Goal: Communication & Community: Answer question/provide support

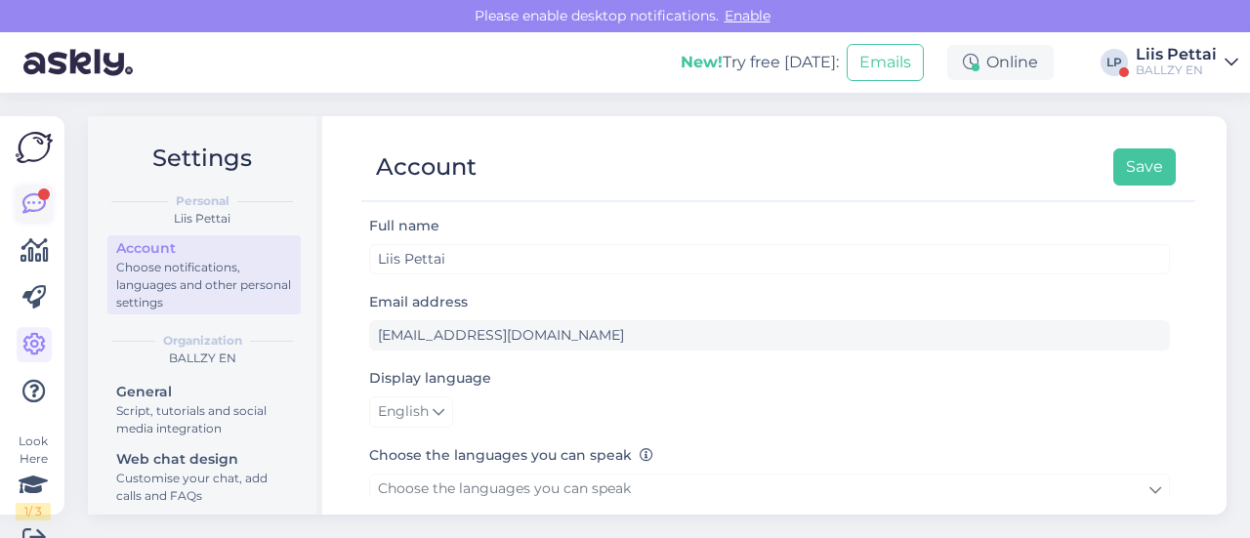
click at [19, 196] on link at bounding box center [34, 204] width 35 height 35
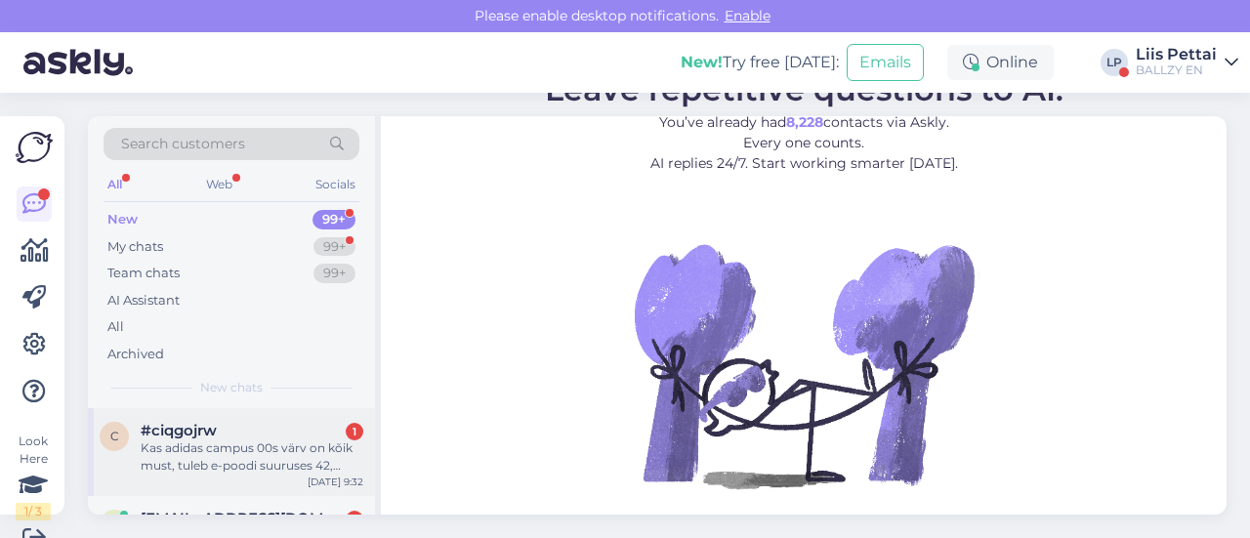
click at [188, 443] on div "Kas adidas campus 00s värv on kõik must, tuleb e-poodi suuruses 42, ennem kui s…" at bounding box center [252, 456] width 223 height 35
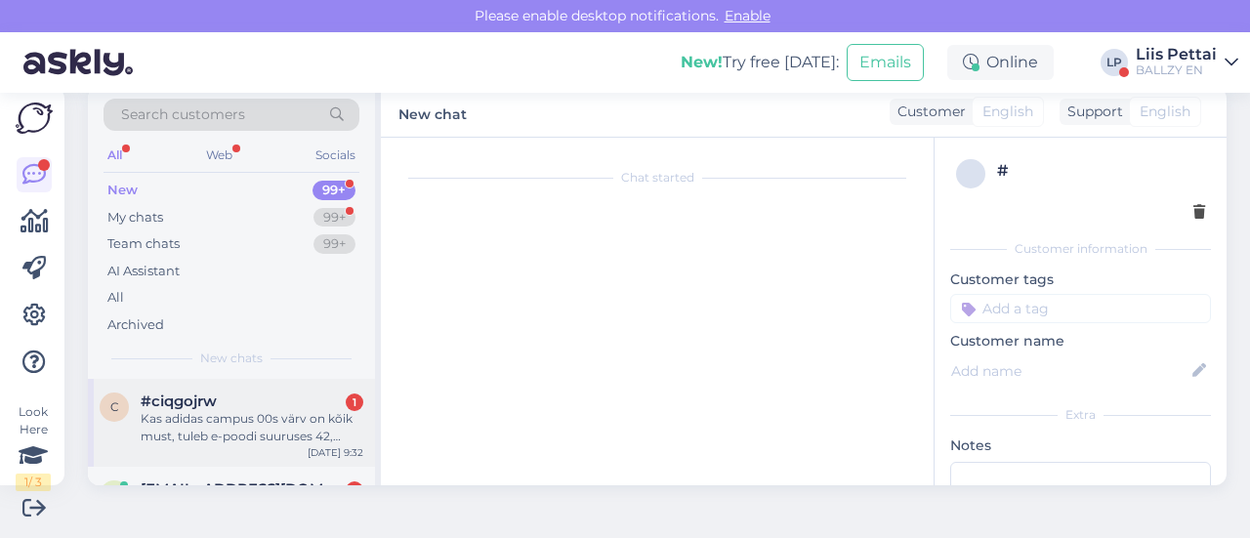
scroll to position [41, 0]
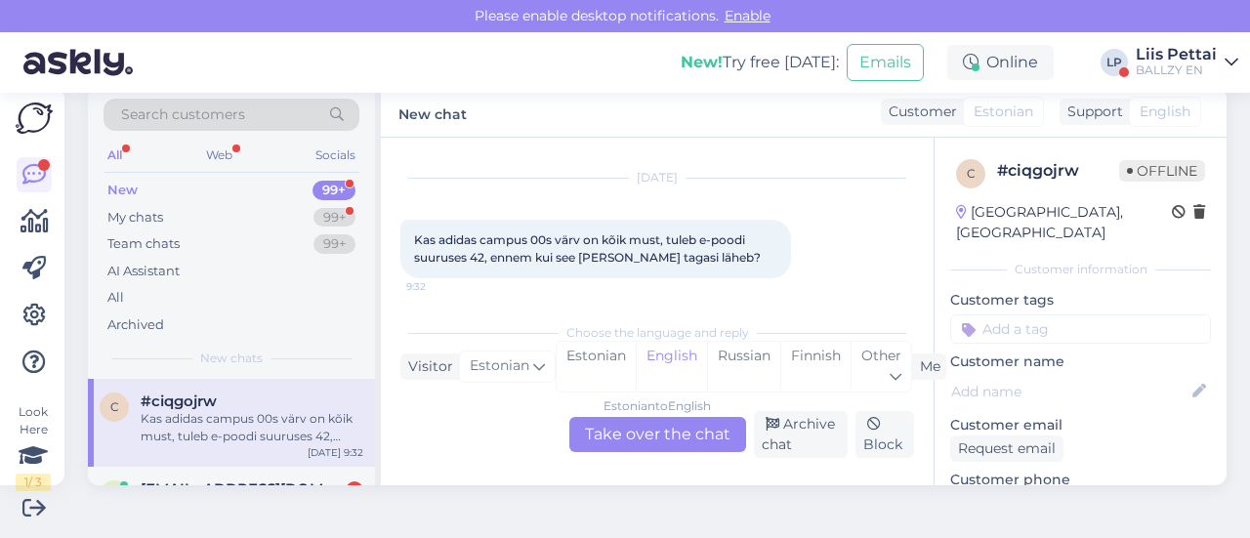
click at [662, 433] on div "Estonian to English Take over the chat" at bounding box center [657, 434] width 177 height 35
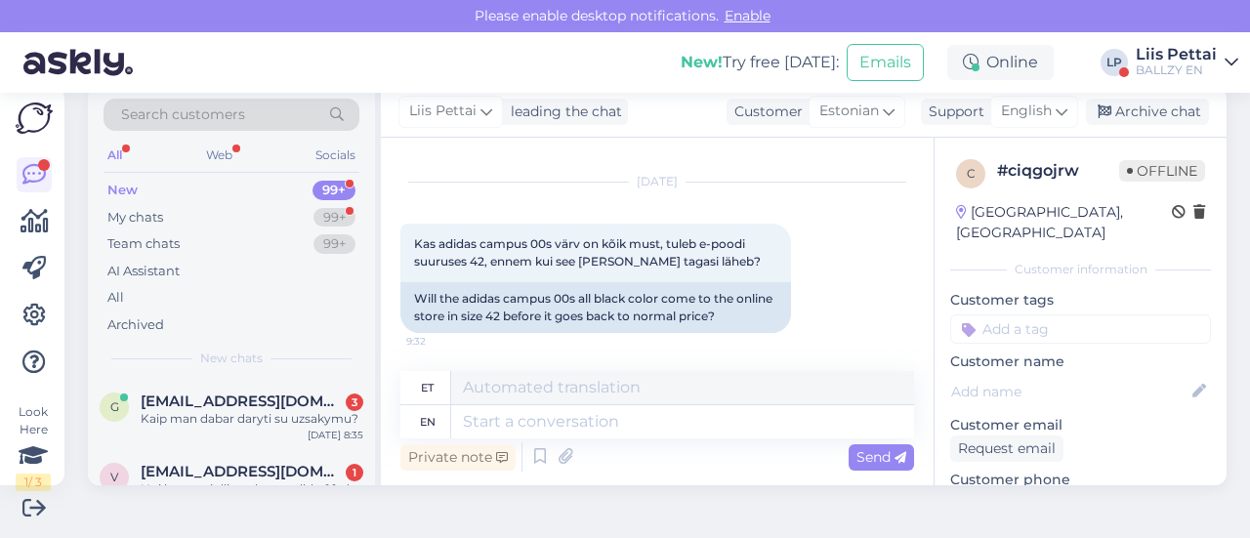
click at [615, 438] on div "Private note Send" at bounding box center [657, 456] width 514 height 37
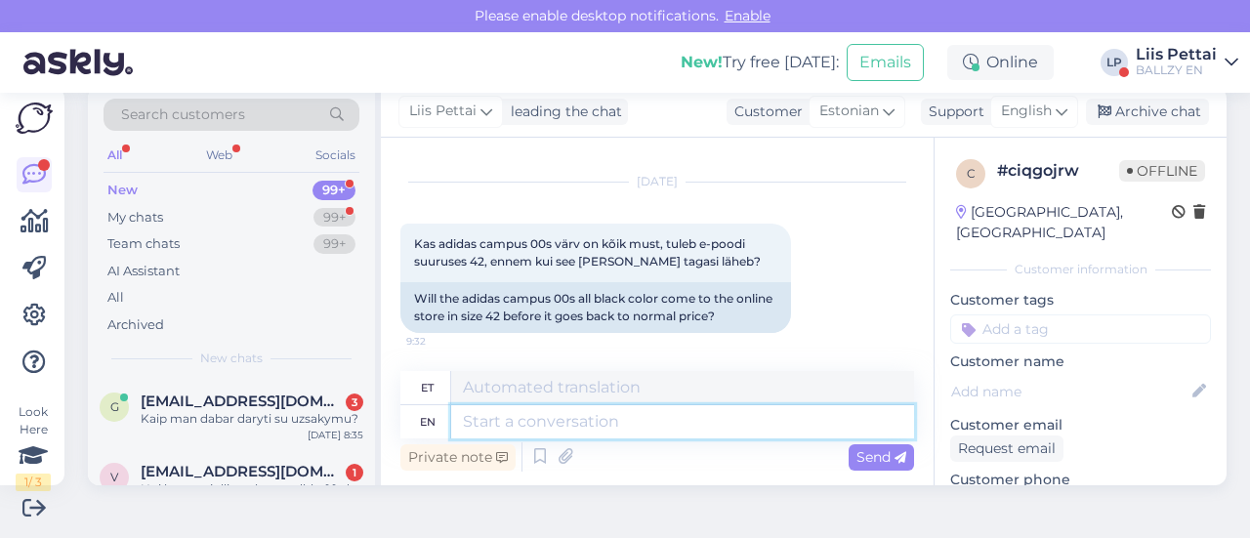
drag, startPoint x: 615, startPoint y: 428, endPoint x: 625, endPoint y: 427, distance: 9.8
click at [625, 427] on textarea at bounding box center [682, 421] width 463 height 33
type textarea "kahjuks ei"
type textarea "kahjuks"
type textarea "kahjuks ei tu"
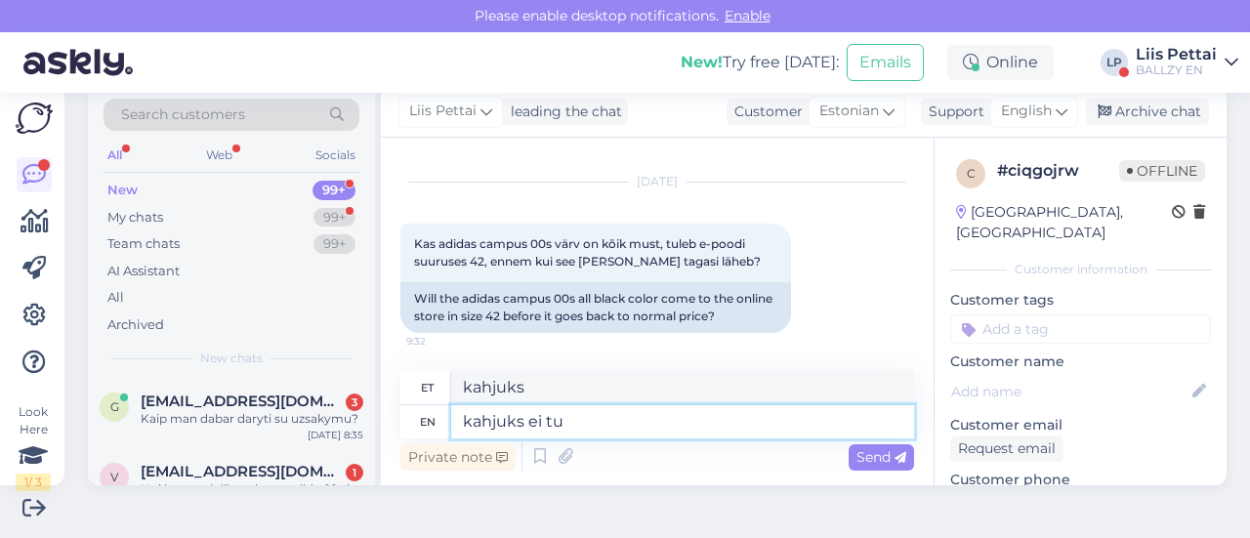
type textarea "kahjuks ei"
type textarea "kahjuks [PERSON_NAME]"
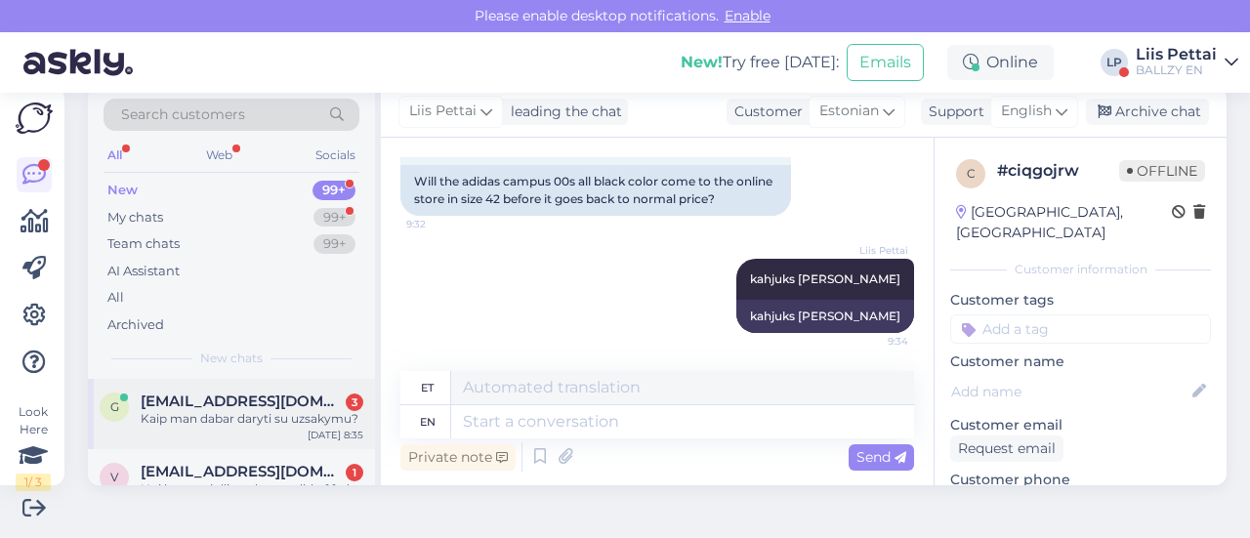
click at [291, 425] on div "Kaip man dabar daryti su uzsakymu?" at bounding box center [252, 419] width 223 height 18
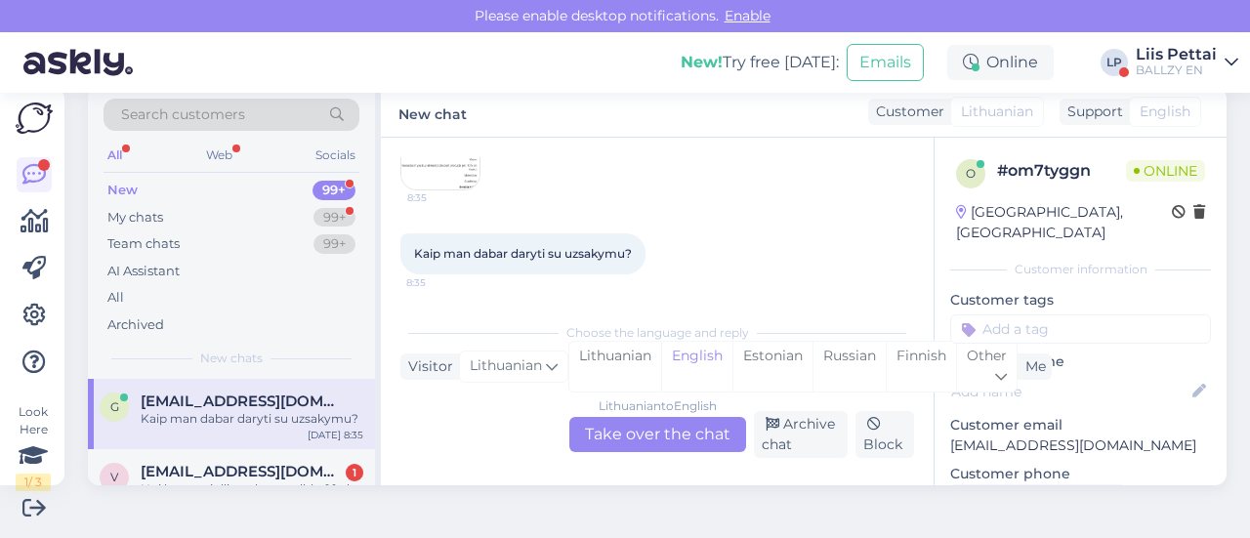
click at [608, 433] on div "Lithuanian to English Take over the chat" at bounding box center [657, 434] width 177 height 35
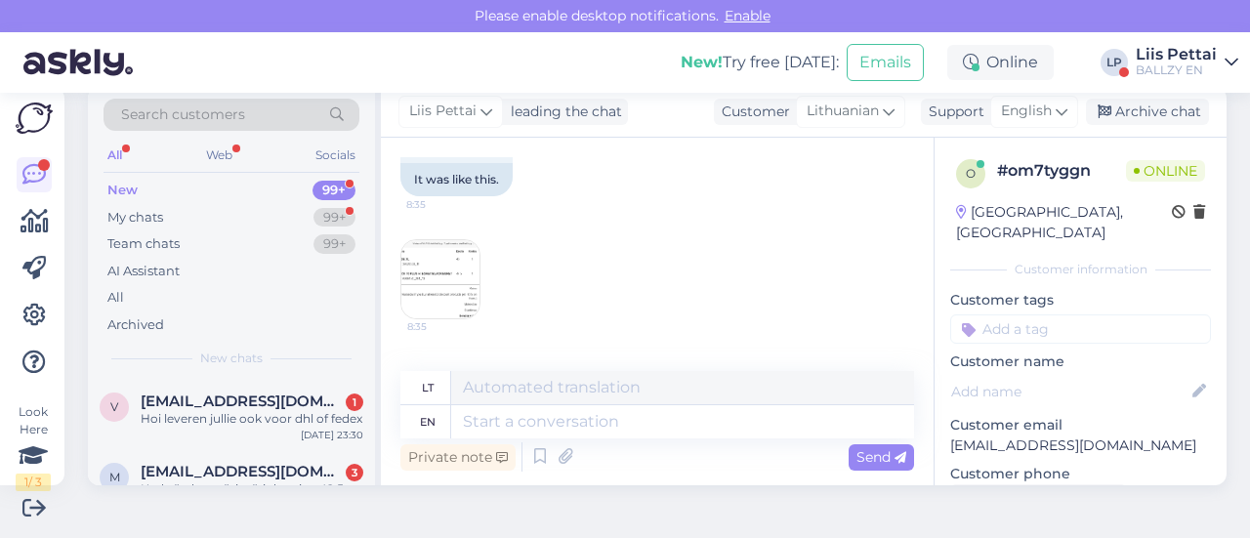
scroll to position [276, 0]
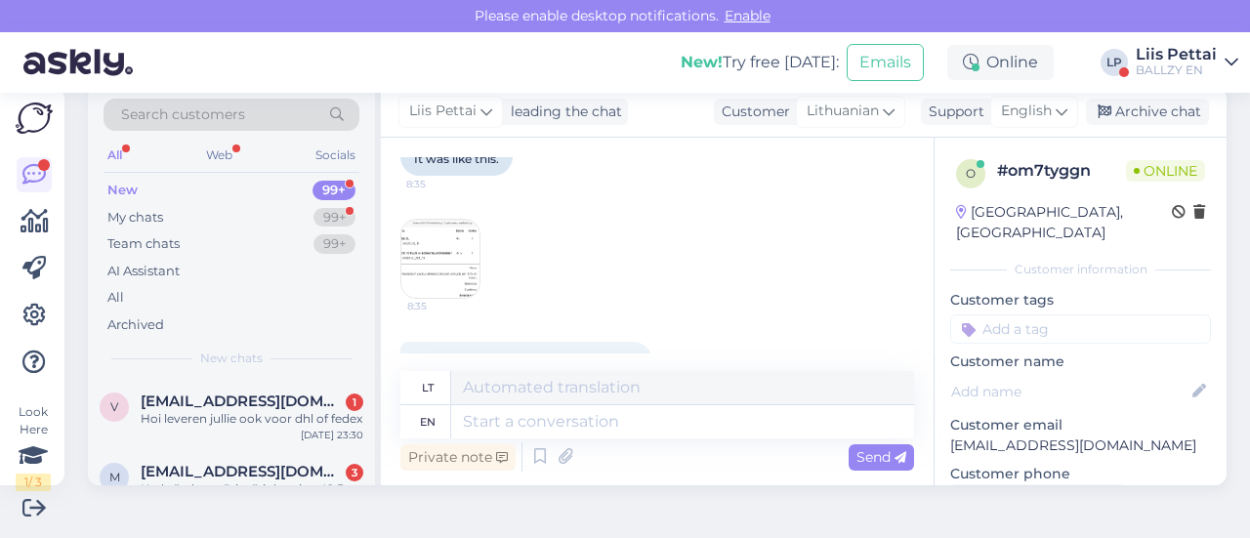
click at [419, 280] on img at bounding box center [440, 259] width 78 height 78
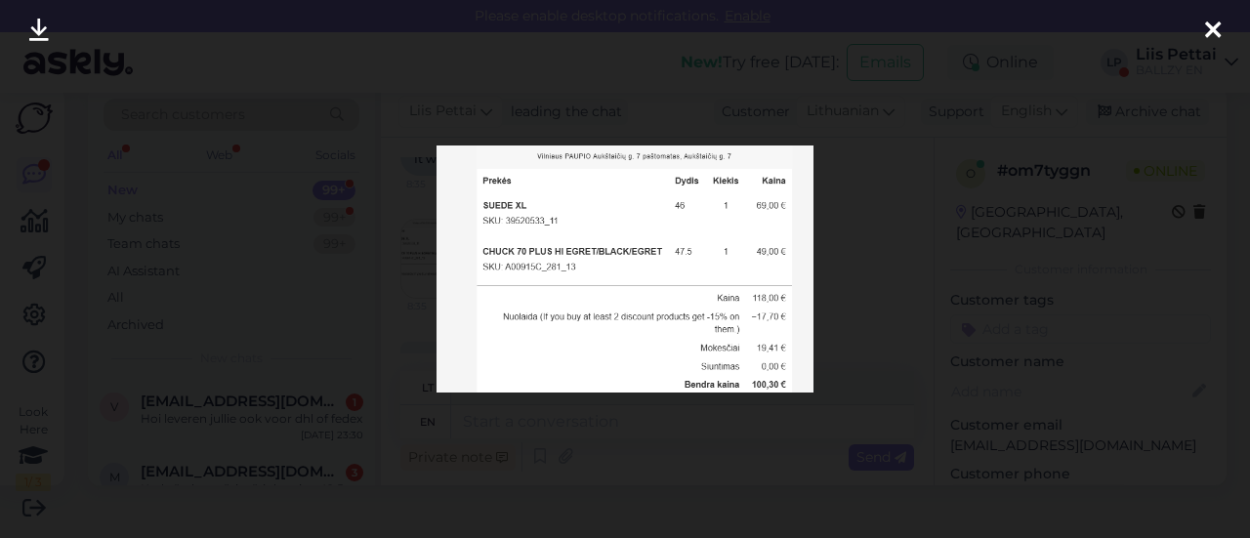
click at [508, 438] on div at bounding box center [625, 269] width 1250 height 538
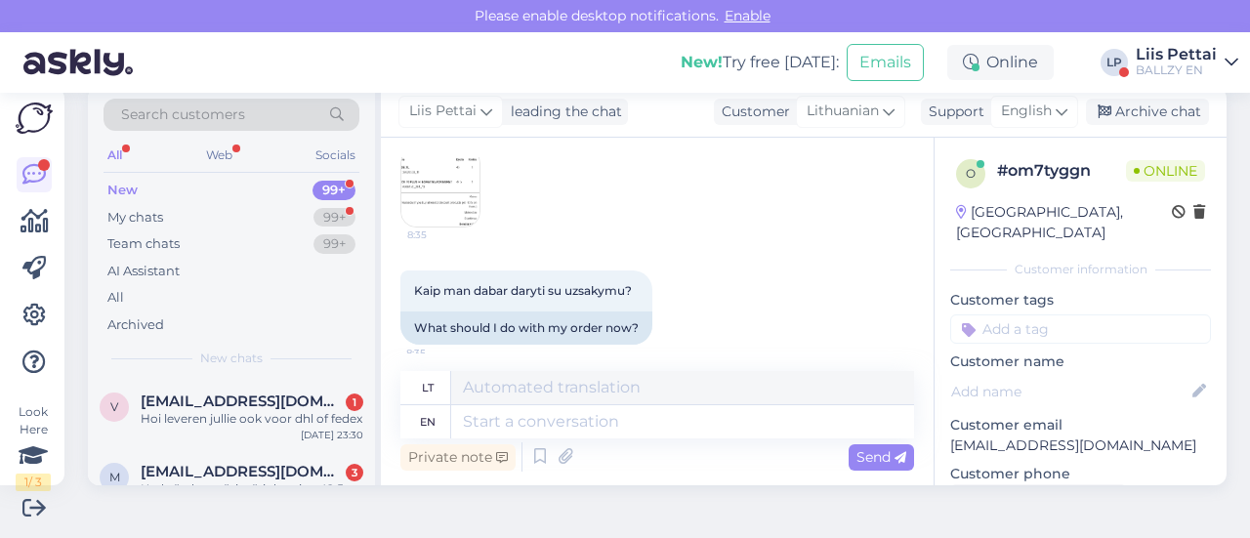
scroll to position [355, 0]
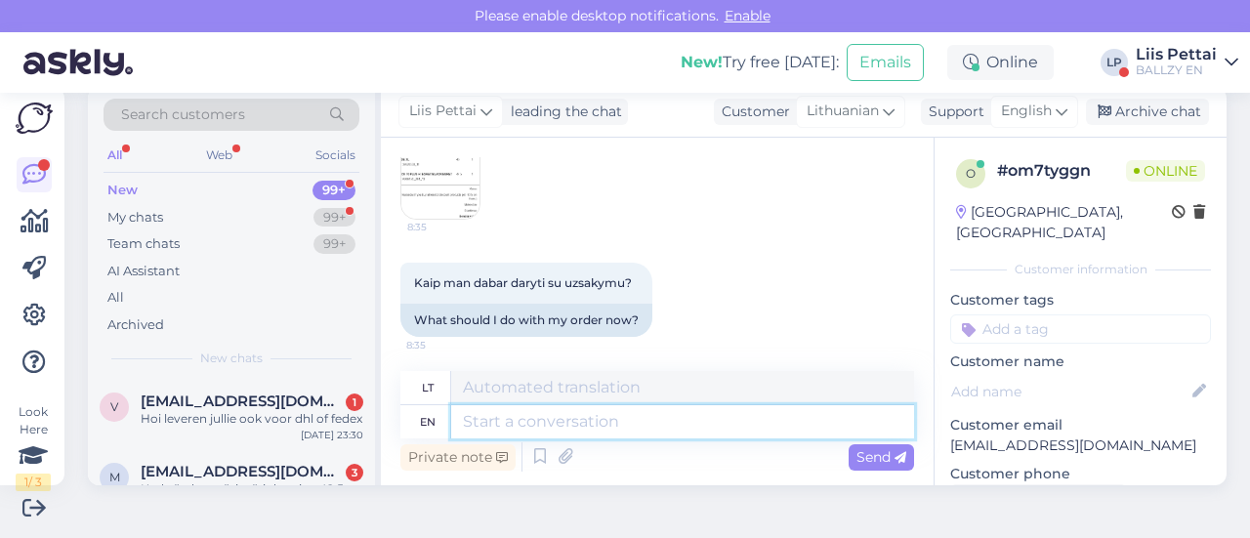
click at [707, 416] on textarea at bounding box center [682, 421] width 463 height 33
type textarea "what is"
type textarea "ką"
type textarea "what is t"
type textarea "kas yra"
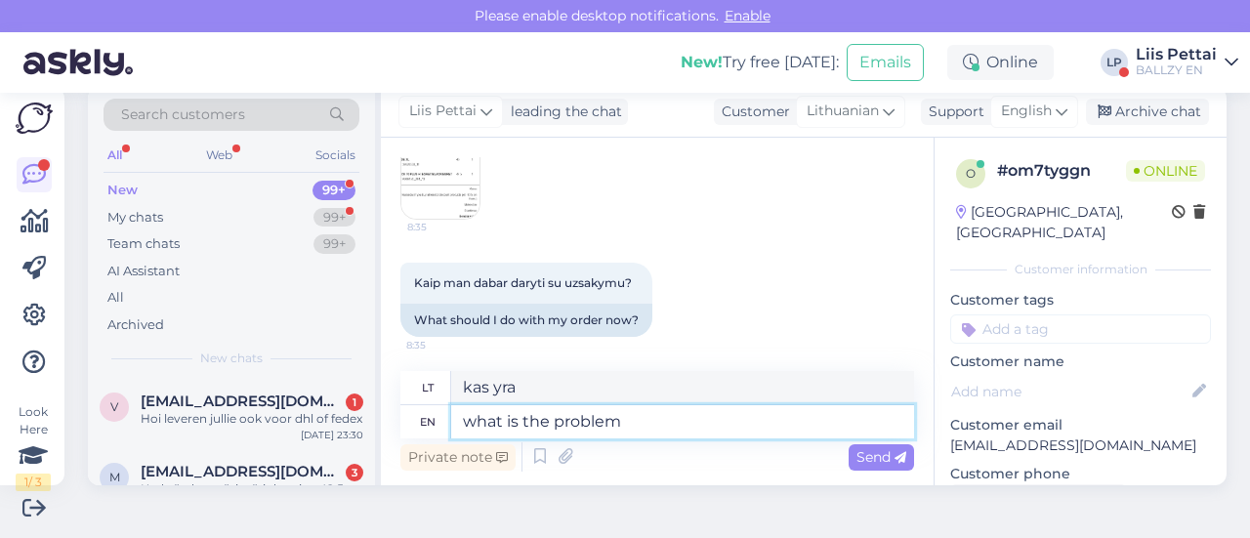
type textarea "what is the problem"
type textarea "kokia problema?"
type textarea "what is the problem with your or"
type textarea "kokia tavo problema?"
type textarea "what is the problem with your order?"
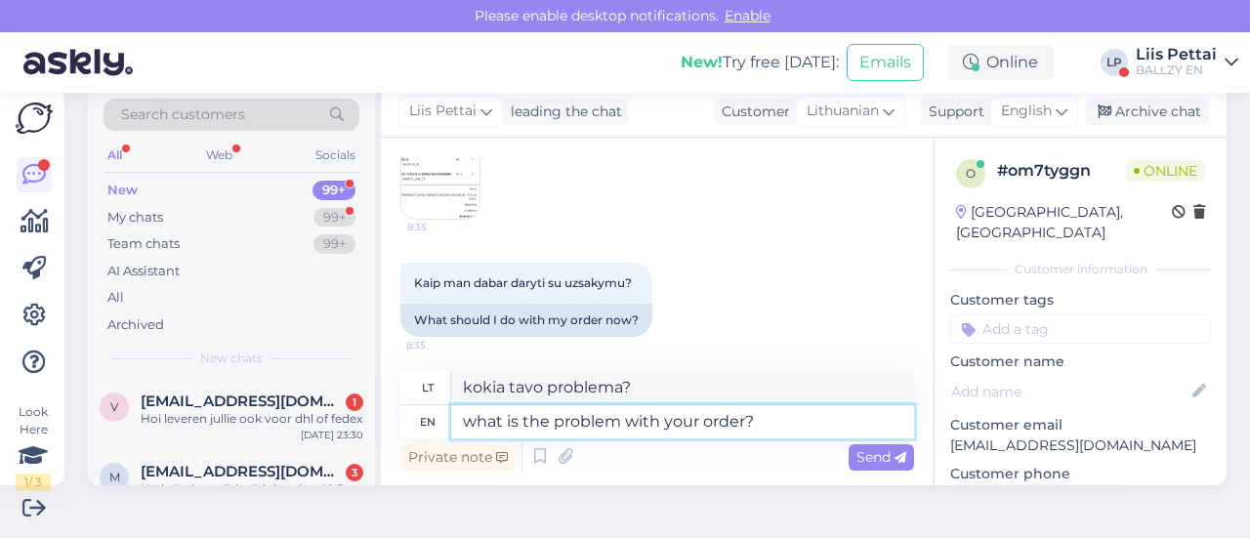
type textarea "kokia problema su tavo užsakymu?"
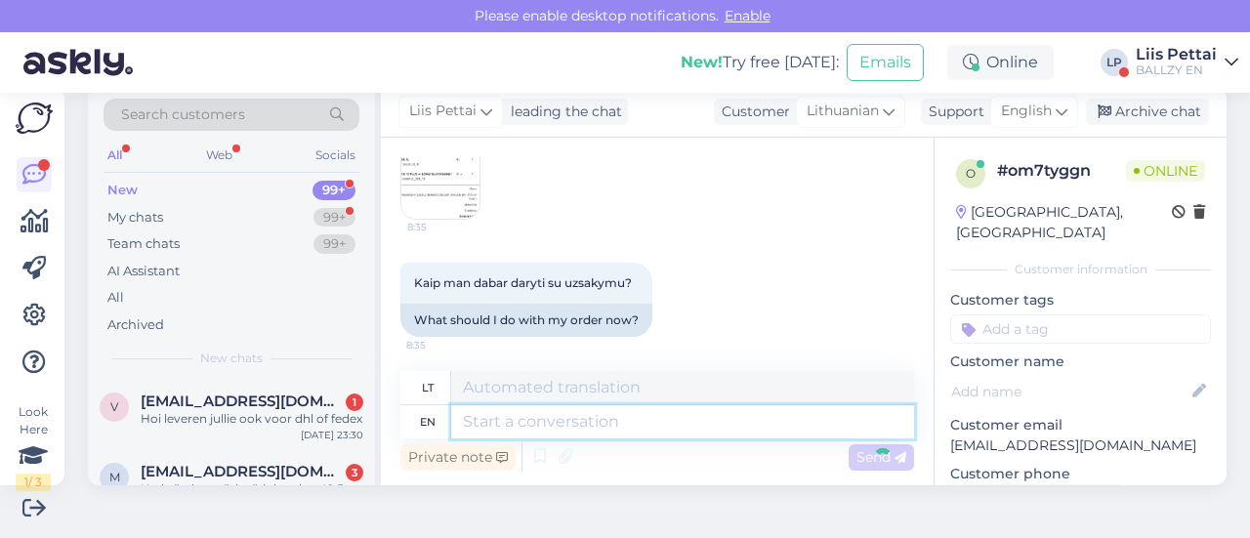
scroll to position [476, 0]
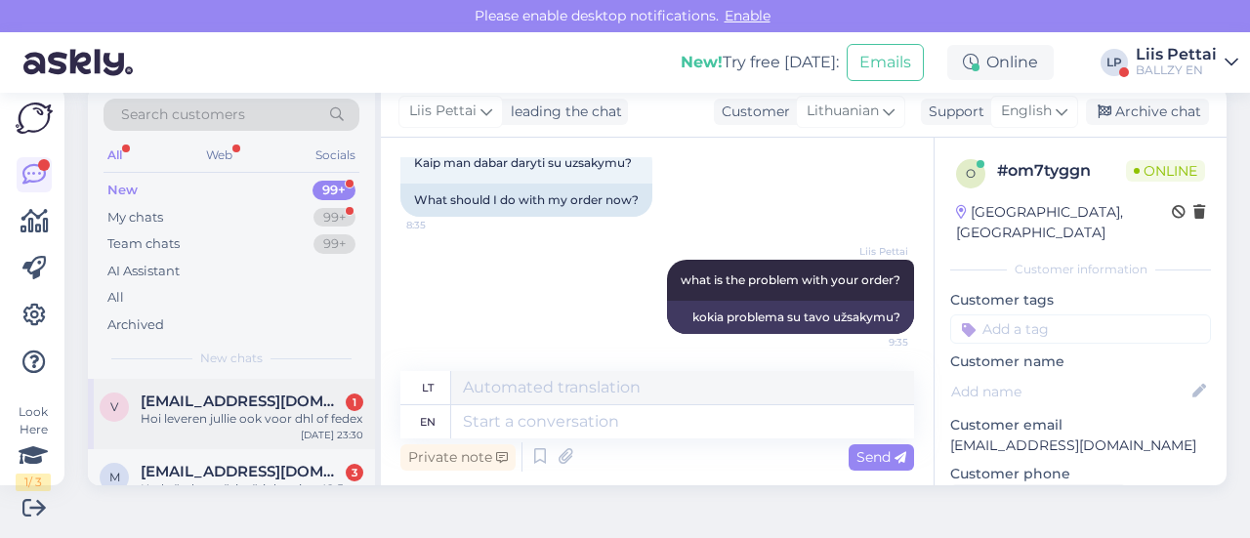
click at [248, 399] on span "[EMAIL_ADDRESS][DOMAIN_NAME]" at bounding box center [242, 402] width 203 height 18
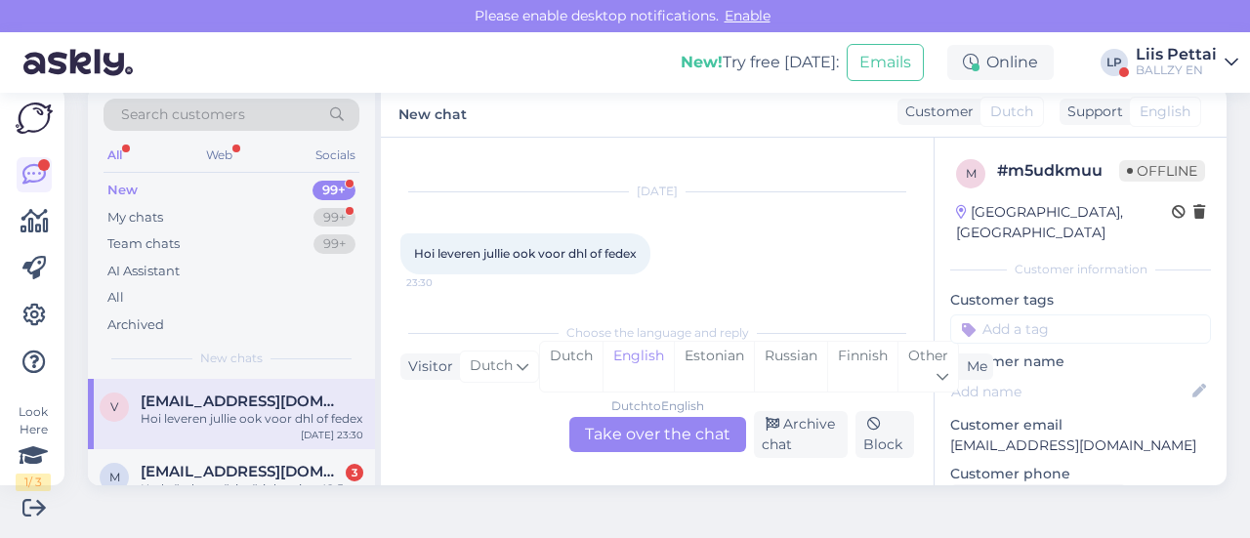
click at [591, 423] on div "Dutch to English Take over the chat" at bounding box center [657, 434] width 177 height 35
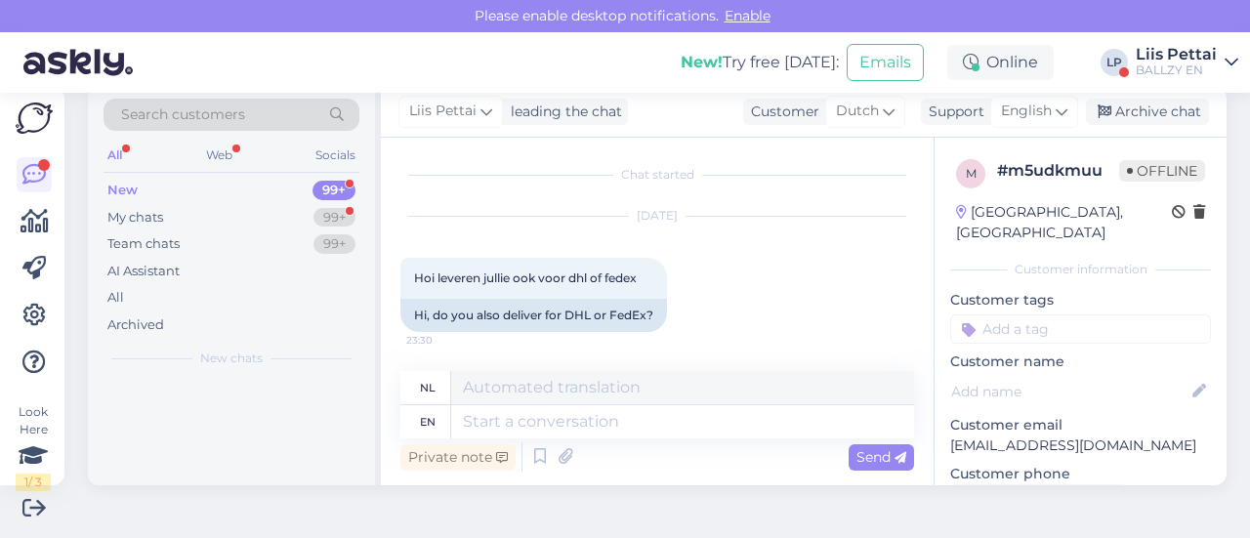
scroll to position [2, 0]
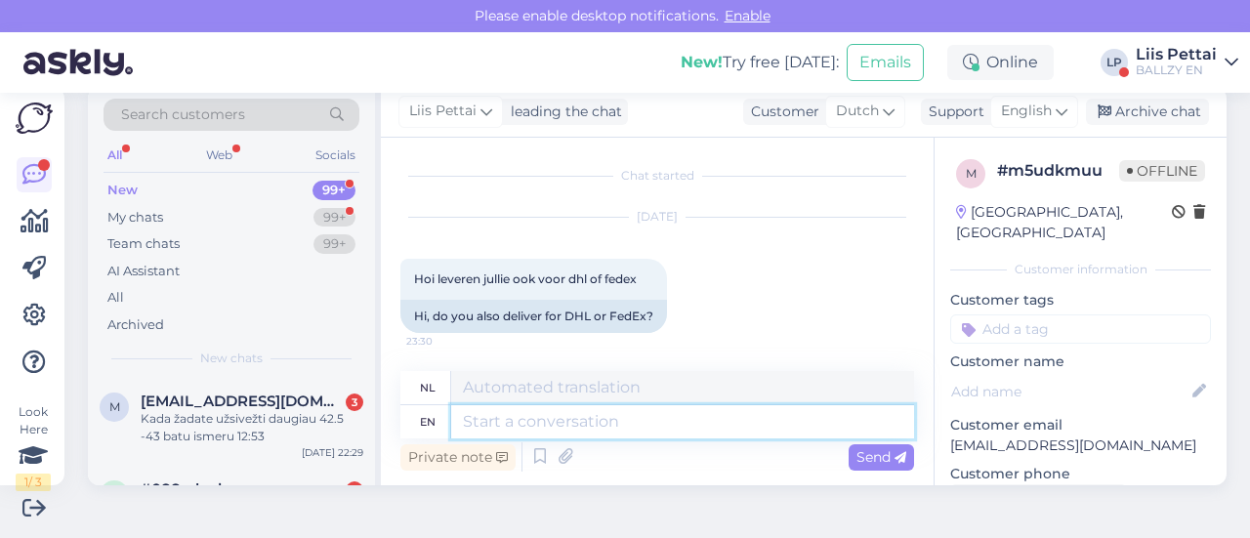
click at [599, 426] on textarea at bounding box center [682, 421] width 463 height 33
type textarea "no"
type textarea "Nee"
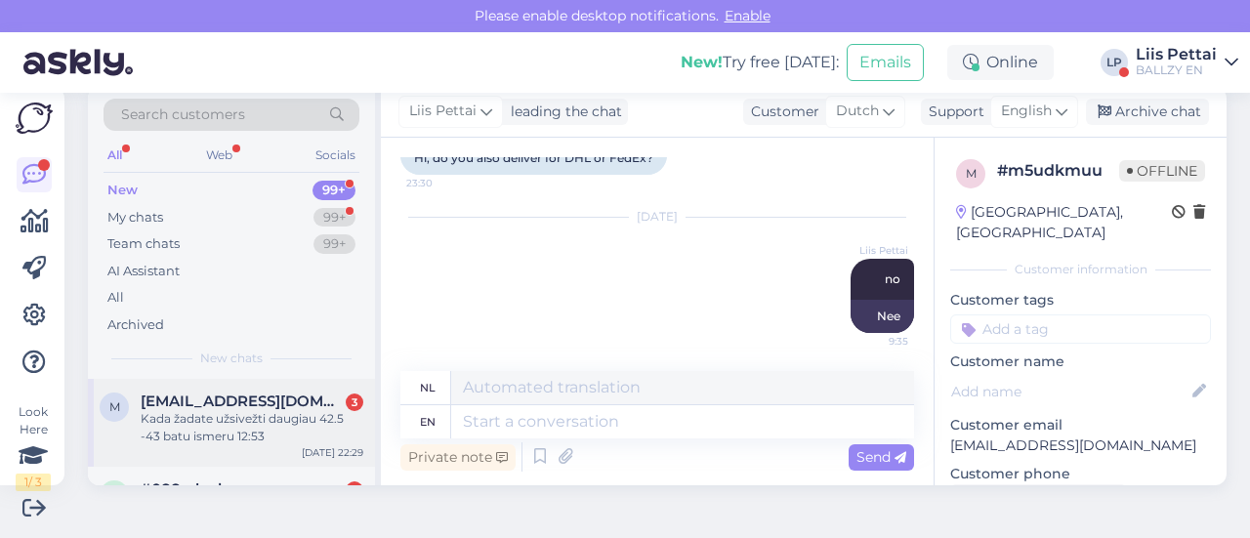
click at [254, 402] on span "[EMAIL_ADDRESS][DOMAIN_NAME]" at bounding box center [242, 402] width 203 height 18
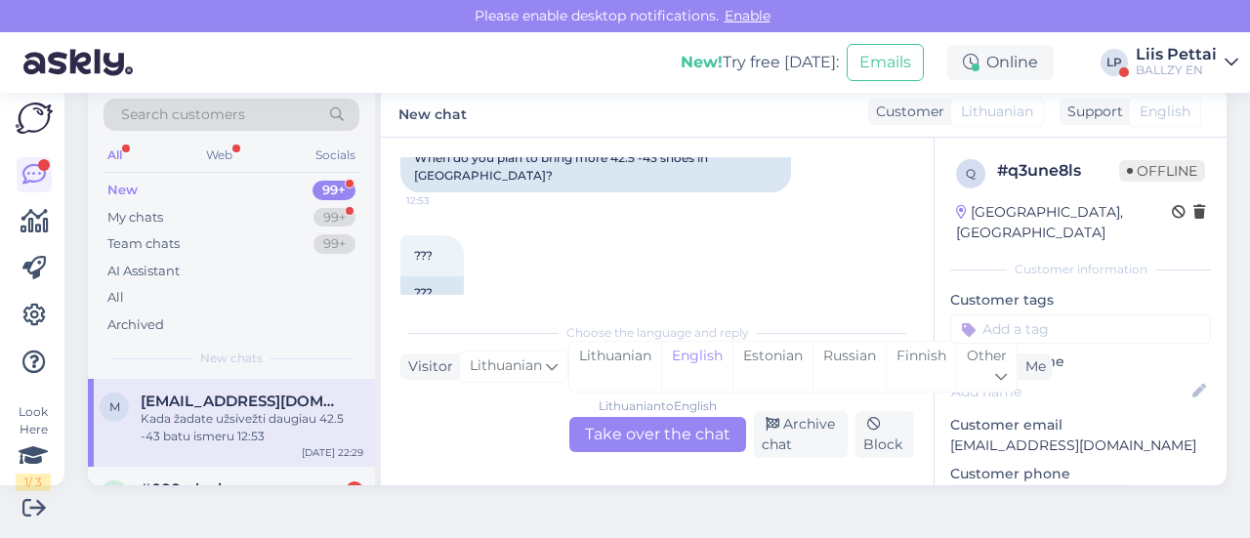
scroll to position [523, 0]
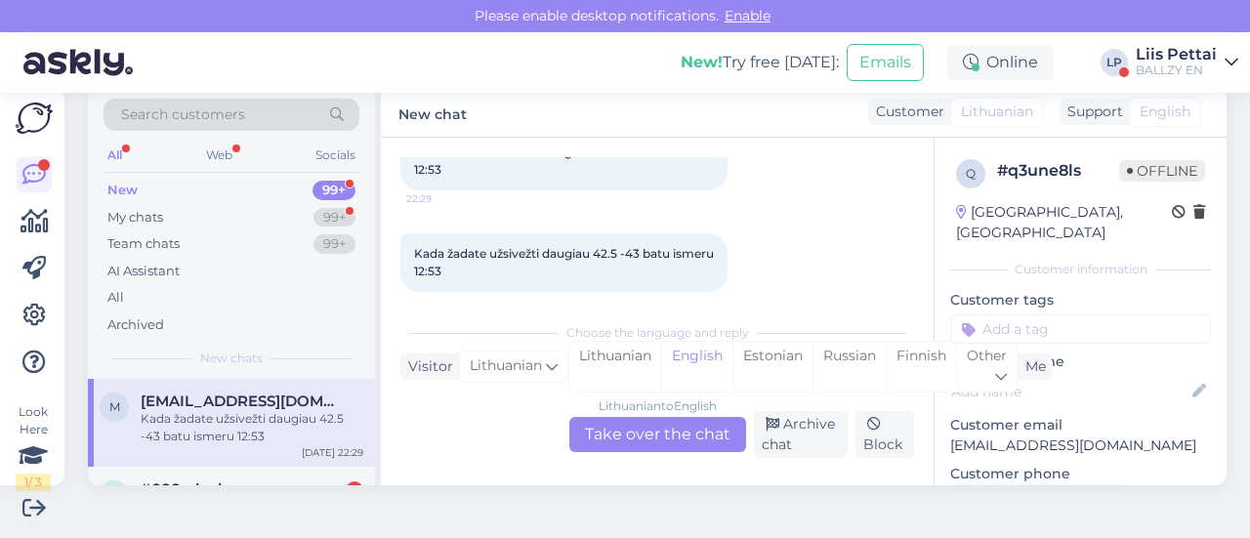
click at [644, 436] on div "Lithuanian to English Take over the chat" at bounding box center [657, 434] width 177 height 35
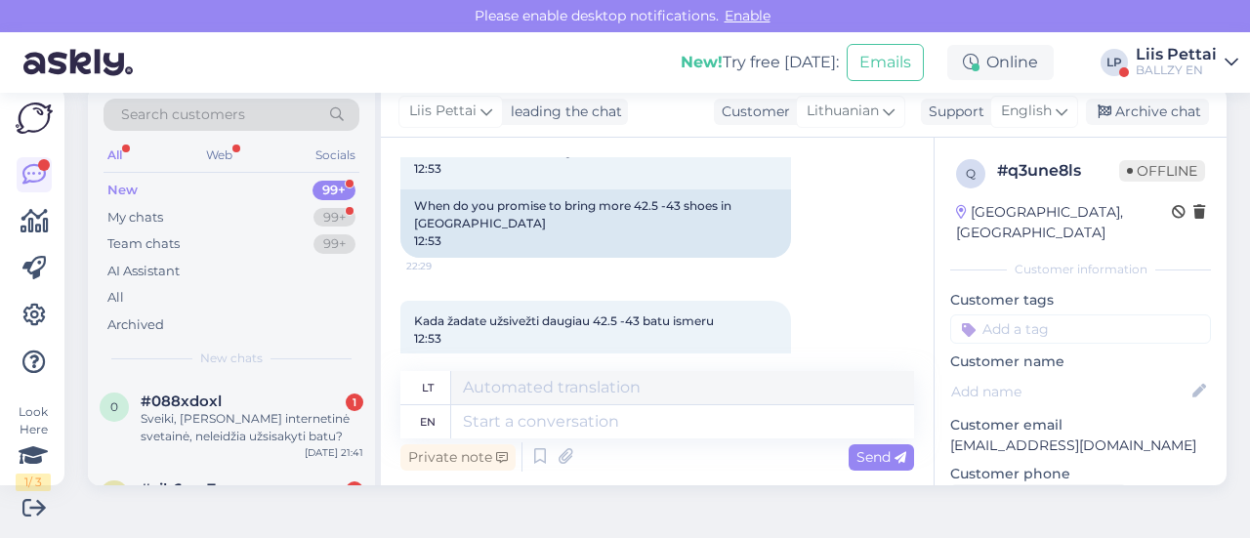
scroll to position [617, 0]
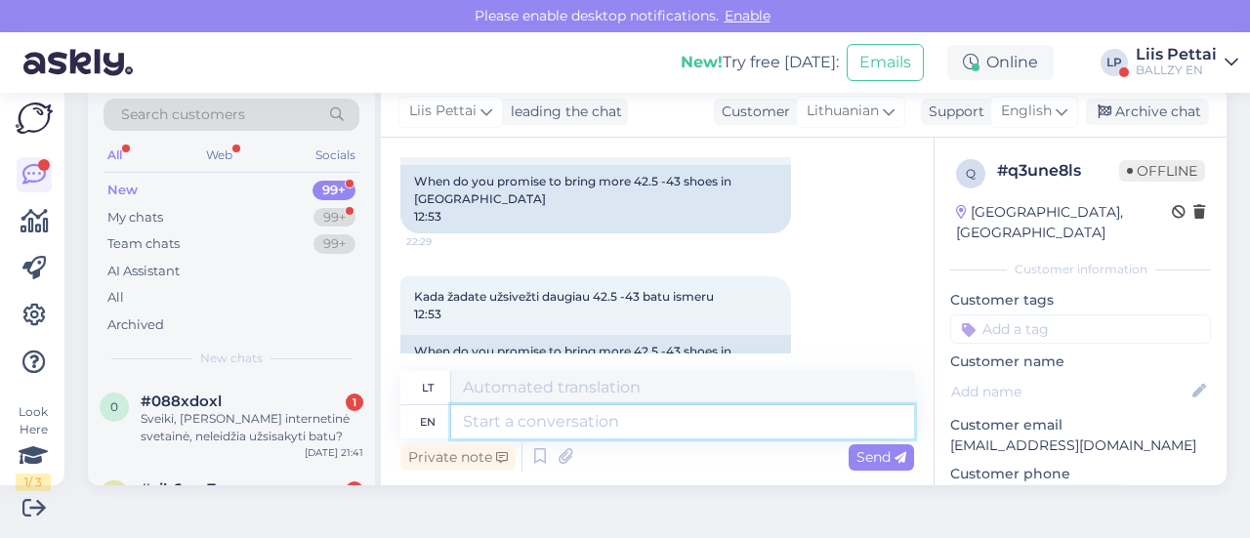
click at [756, 426] on textarea at bounding box center [682, 421] width 463 height 33
type textarea "what sh"
type textarea "ką"
type textarea "what shoes"
type textarea "kokie batai"
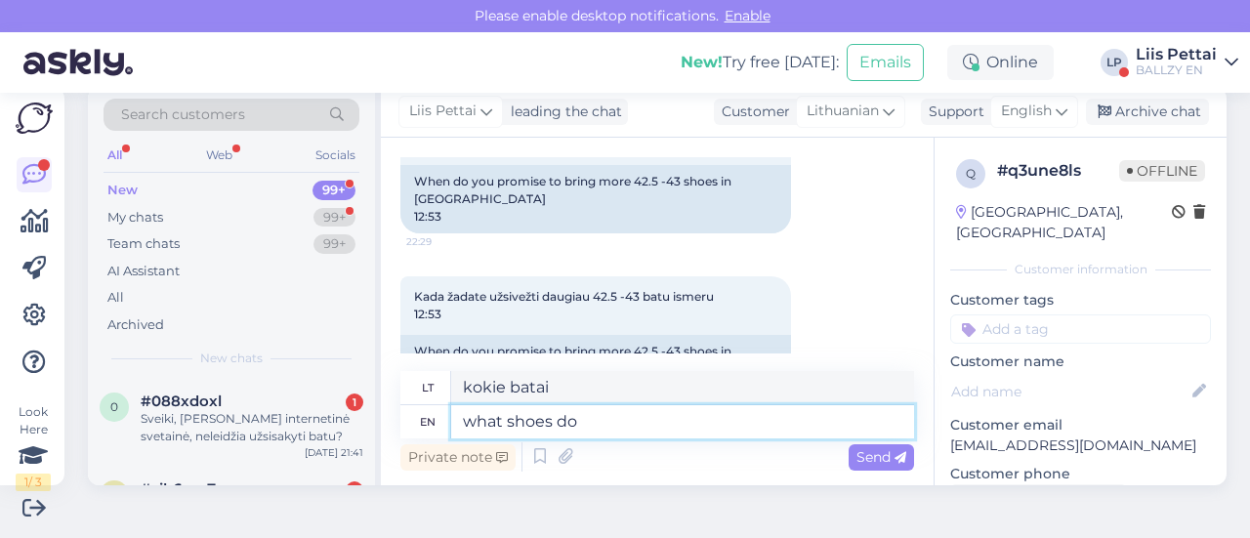
type textarea "what shoes do y"
type textarea "[PERSON_NAME] batai"
type textarea "what shoes do you e"
type textarea "kokius batus nešioji?"
type textarea "what shoes do you exactly me"
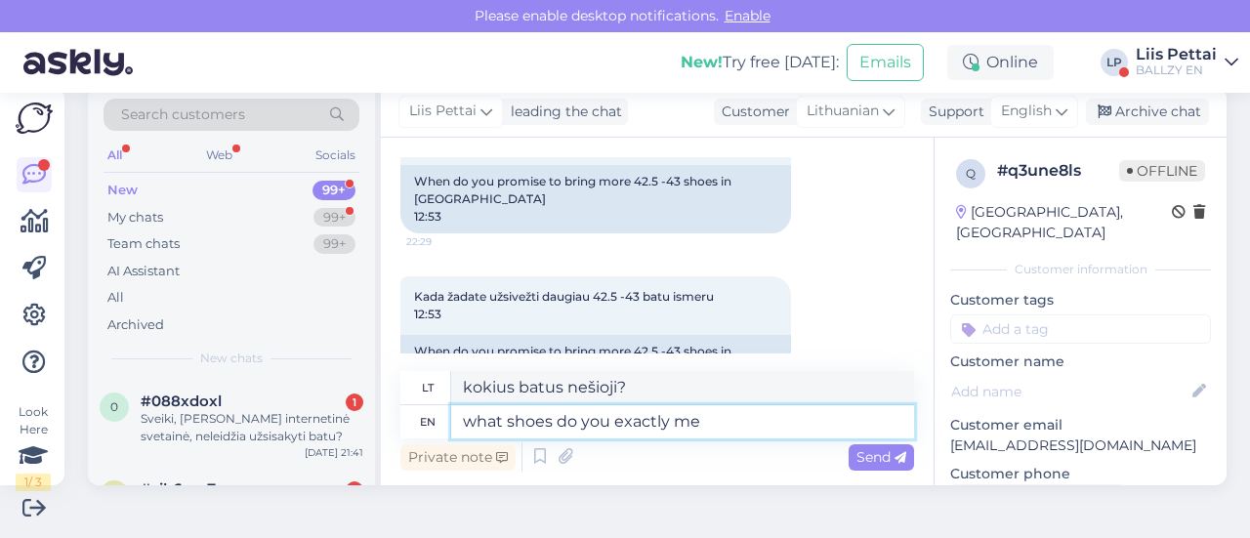
type textarea "kokius tiksliai batus nešioji?"
type textarea "what shoes do you exactly mean?"
type textarea "kokius tiksliai batus turite omenyje?"
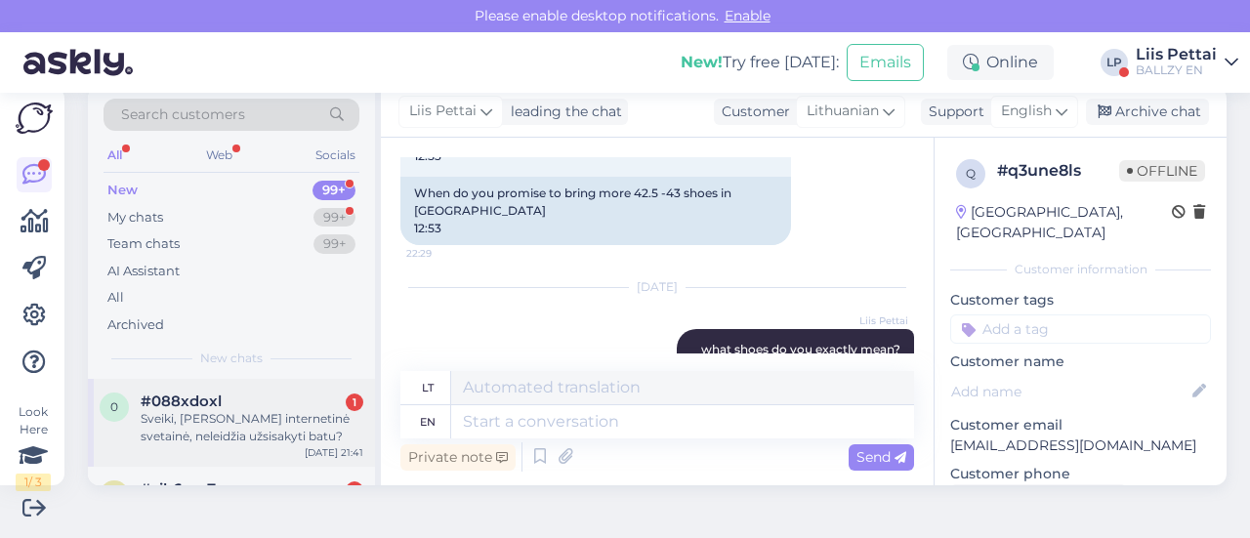
click at [271, 425] on div "Sveiki, [PERSON_NAME] internetinė svetainė, neleidžia užsisakyti batu?" at bounding box center [252, 427] width 223 height 35
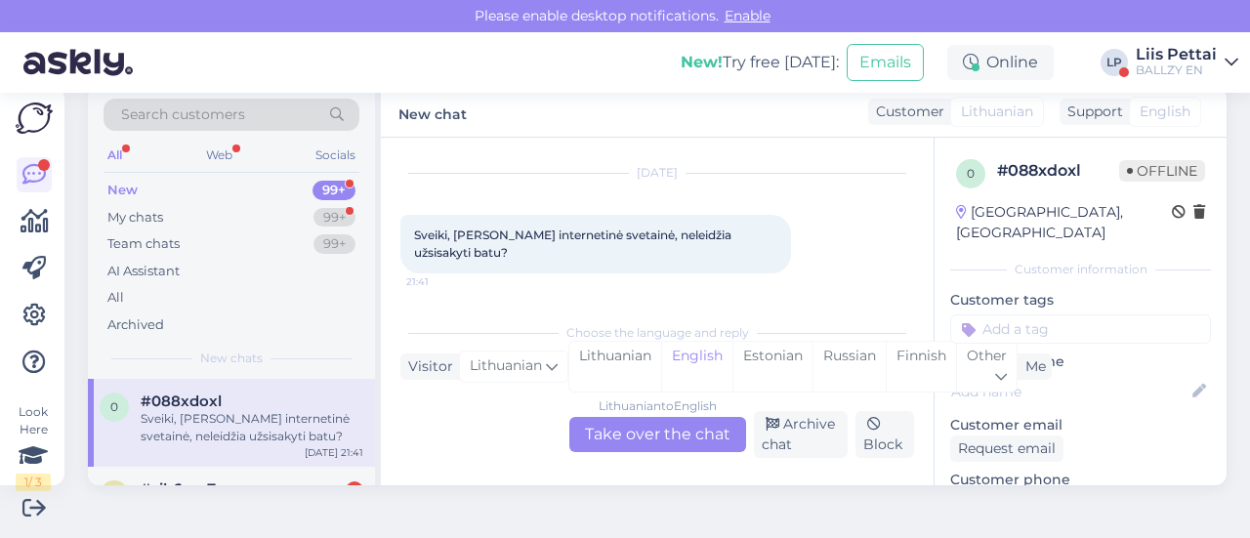
scroll to position [41, 0]
click at [663, 450] on div "Lithuanian to English Take over the chat" at bounding box center [657, 434] width 177 height 35
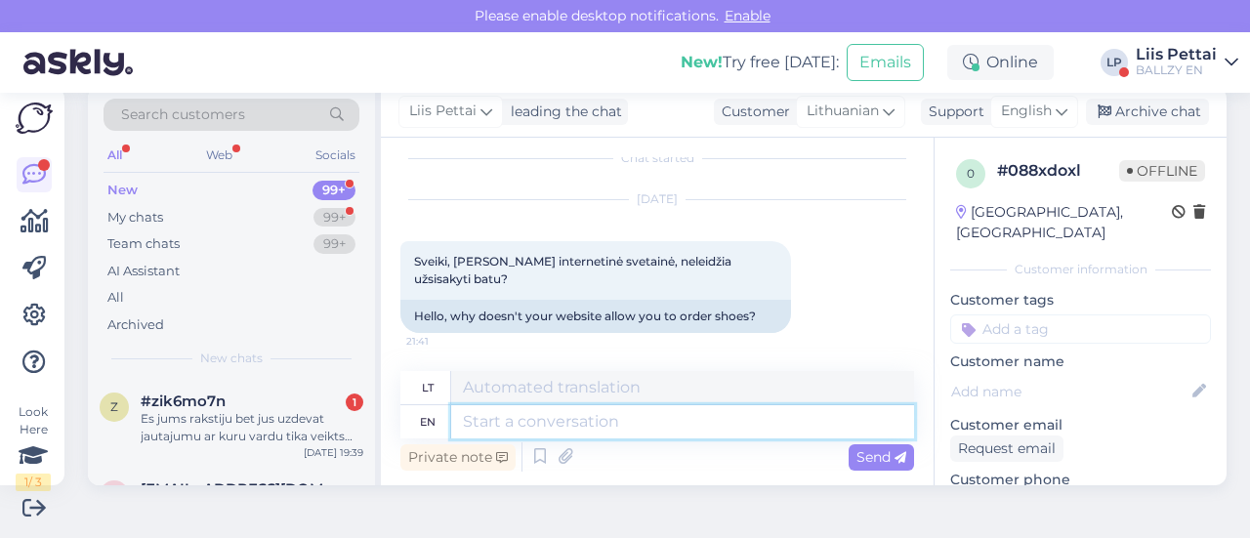
click at [662, 429] on textarea at bounding box center [682, 421] width 463 height 33
click at [701, 429] on textarea at bounding box center [682, 421] width 463 height 33
type textarea "where a"
type textarea "kur"
type textarea "where are y"
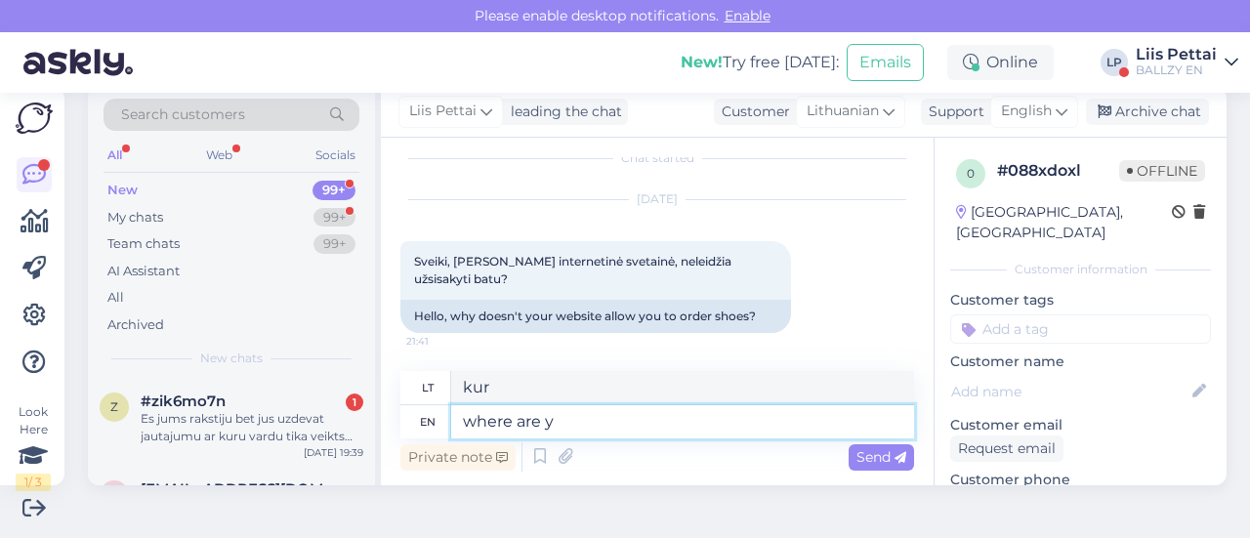
type textarea "kur yra"
type textarea "where are you st"
type textarea "Kur tu esi?"
type textarea "where are you stuck?"
type textarea "kur tu užstrigai?"
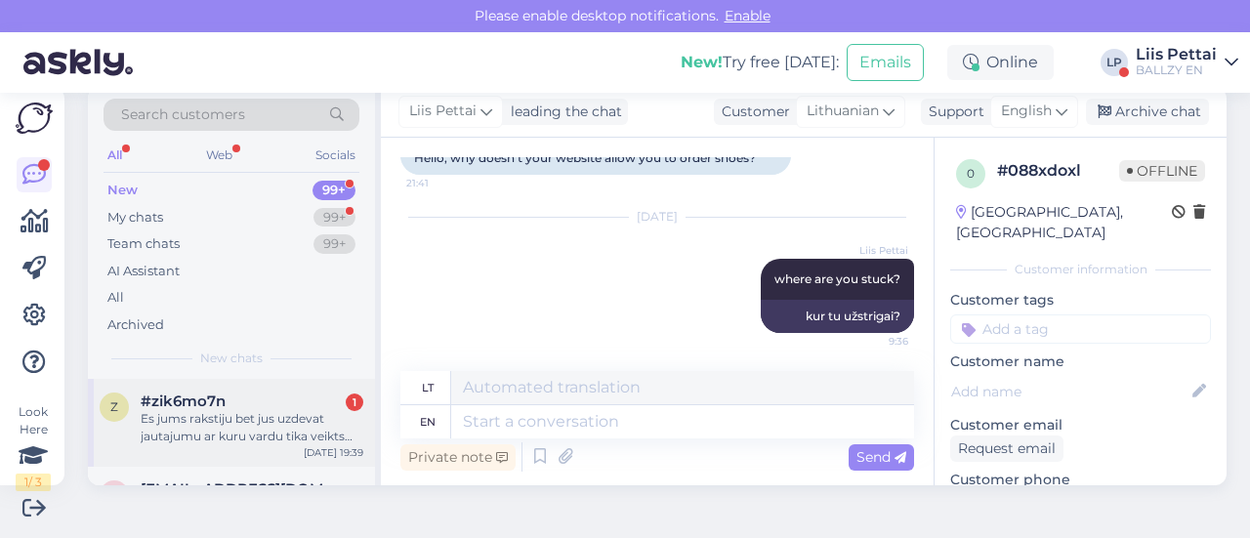
click at [172, 442] on div "Es jums rakstiju bet jus uzdevat jautajumu ar kuru vardu tika veikts pirkums un…" at bounding box center [252, 427] width 223 height 35
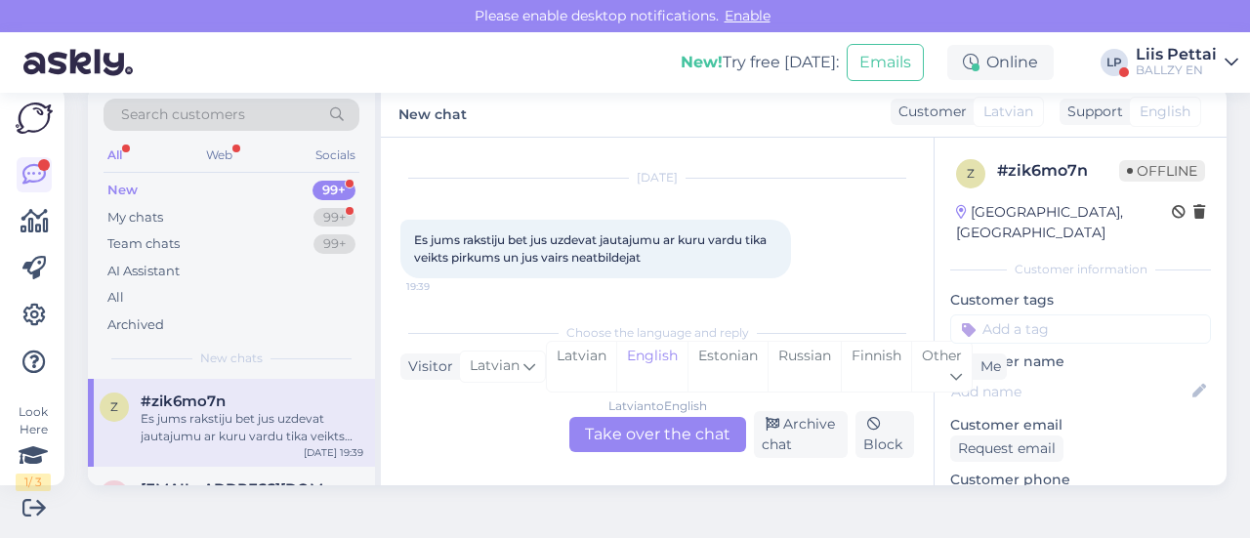
click at [668, 425] on div "Latvian to English Take over the chat" at bounding box center [657, 434] width 177 height 35
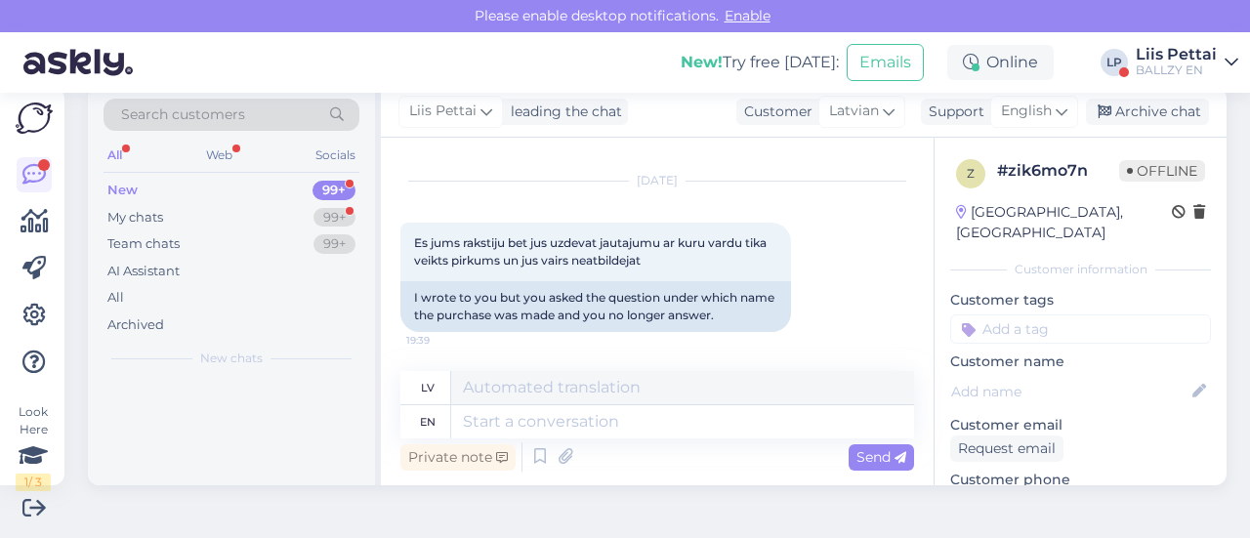
scroll to position [37, 0]
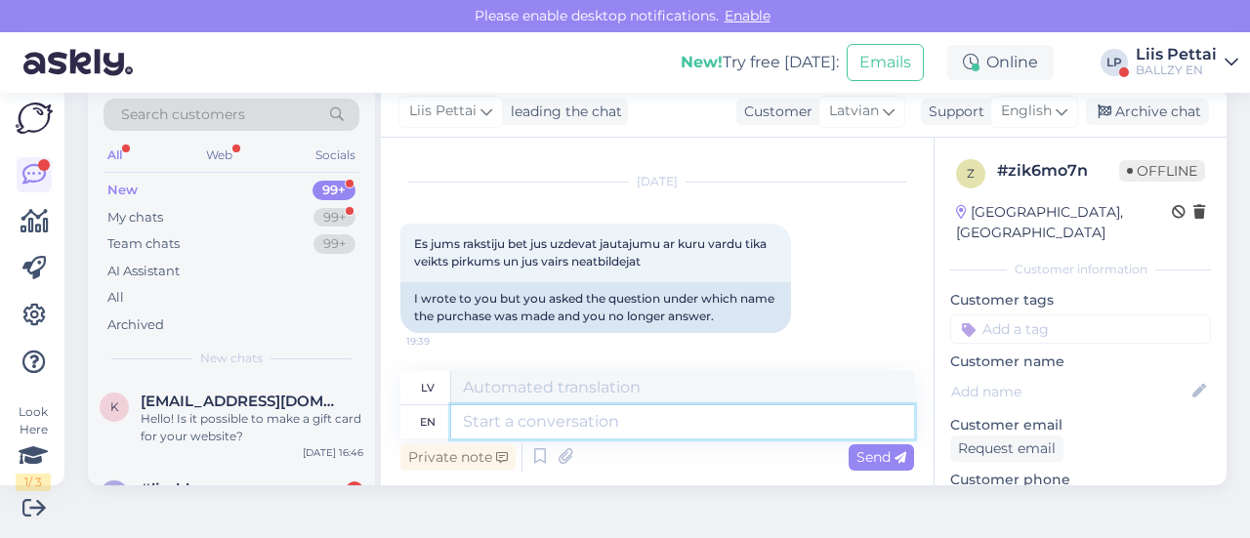
click at [668, 417] on textarea at bounding box center [682, 421] width 463 height 33
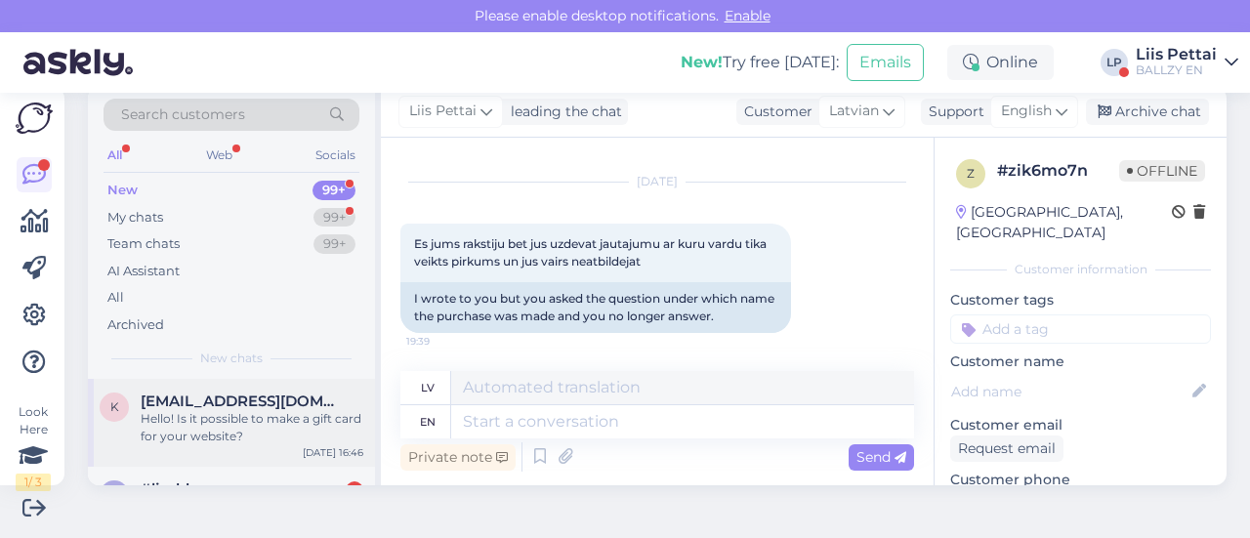
click at [260, 402] on span "[EMAIL_ADDRESS][DOMAIN_NAME]" at bounding box center [242, 402] width 203 height 18
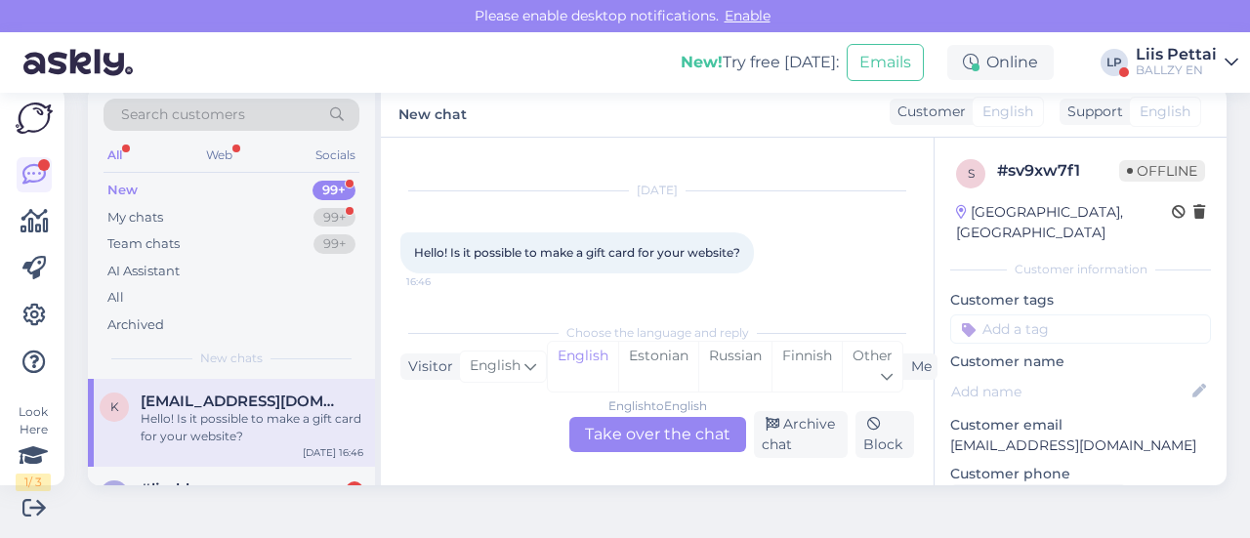
scroll to position [27, 0]
click at [612, 435] on div "English to English Take over the chat" at bounding box center [657, 434] width 177 height 35
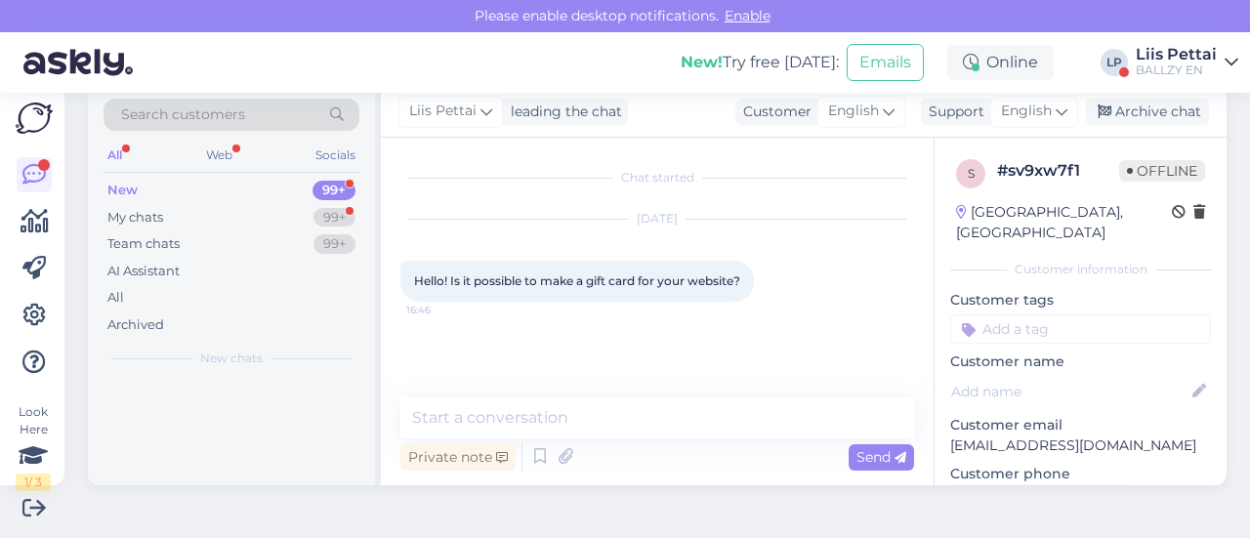
scroll to position [0, 0]
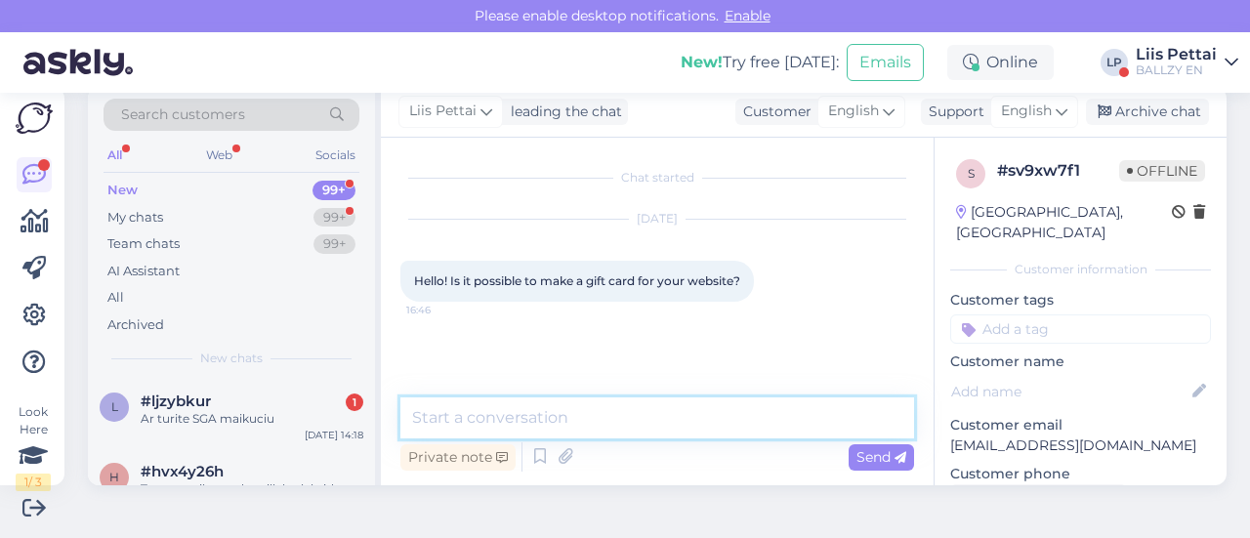
click at [574, 428] on textarea at bounding box center [657, 417] width 514 height 41
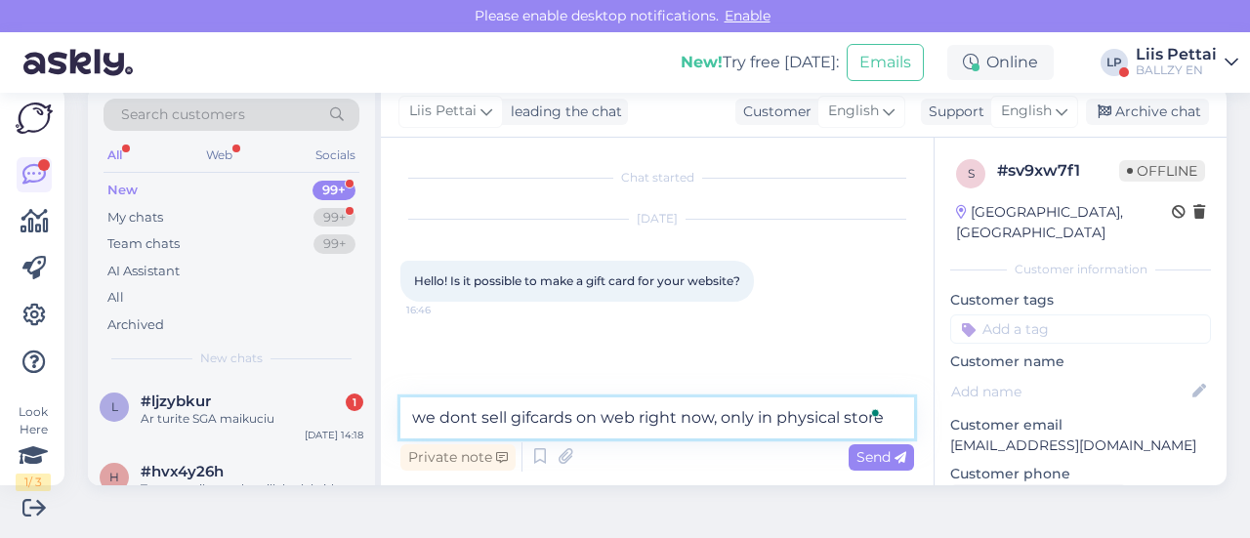
type textarea "we dont sell gifcards on web right now, only in physical stores"
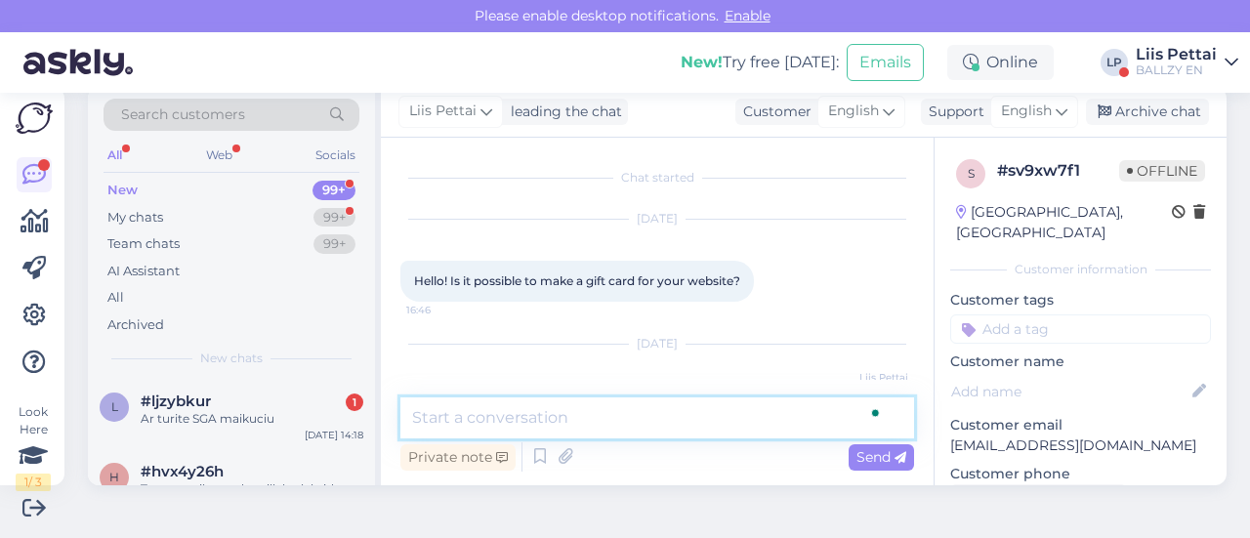
scroll to position [85, 0]
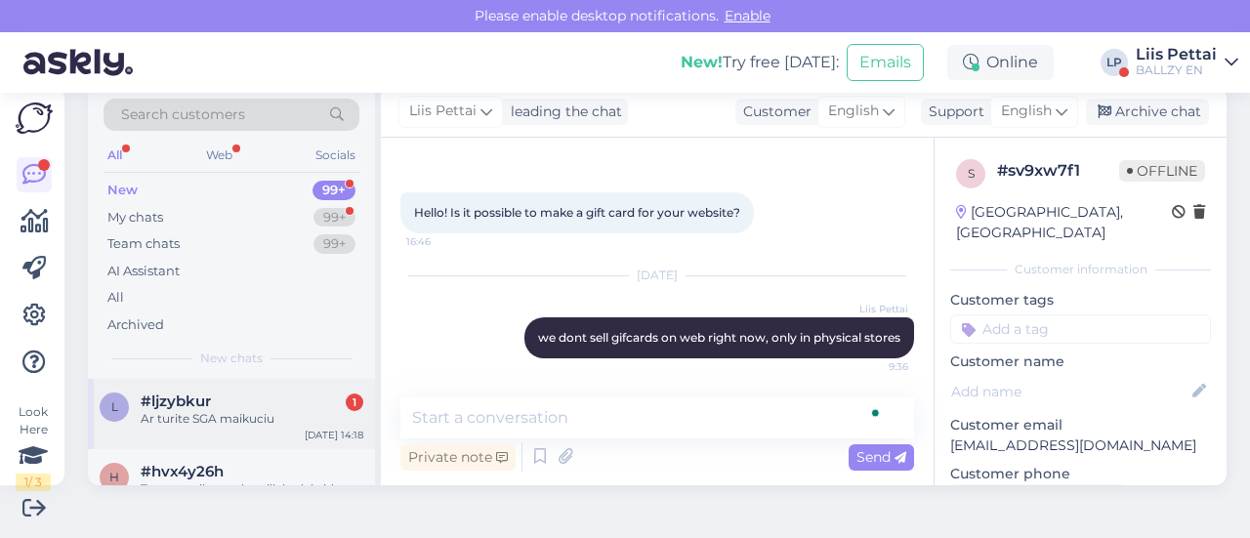
click at [160, 423] on div "Ar turite SGA maikuciu" at bounding box center [252, 419] width 223 height 18
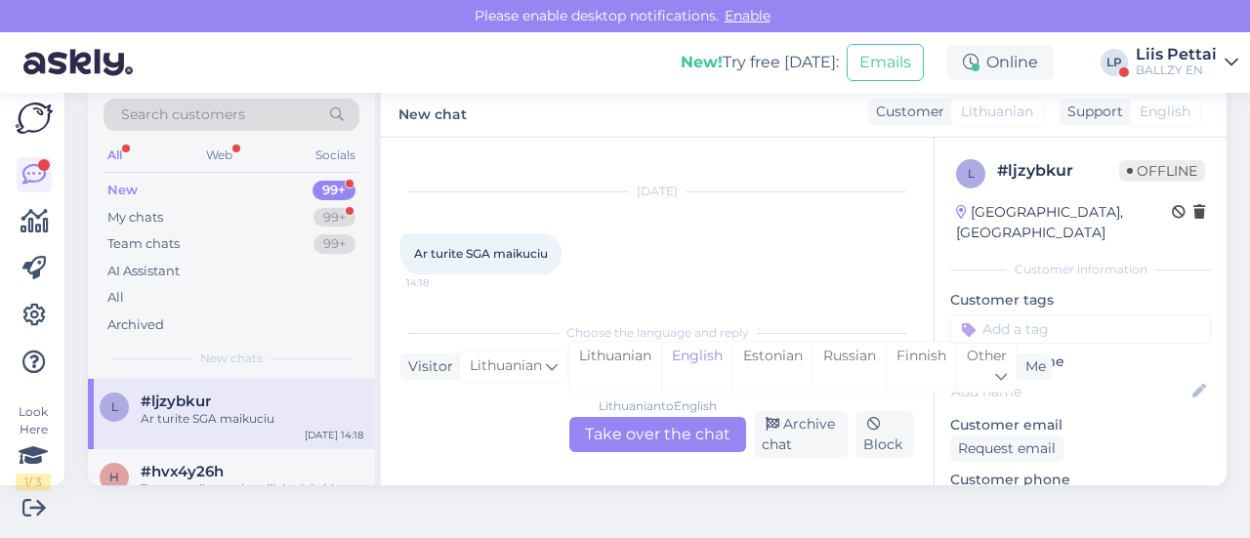
click at [659, 429] on div "Lithuanian to English Take over the chat" at bounding box center [657, 434] width 177 height 35
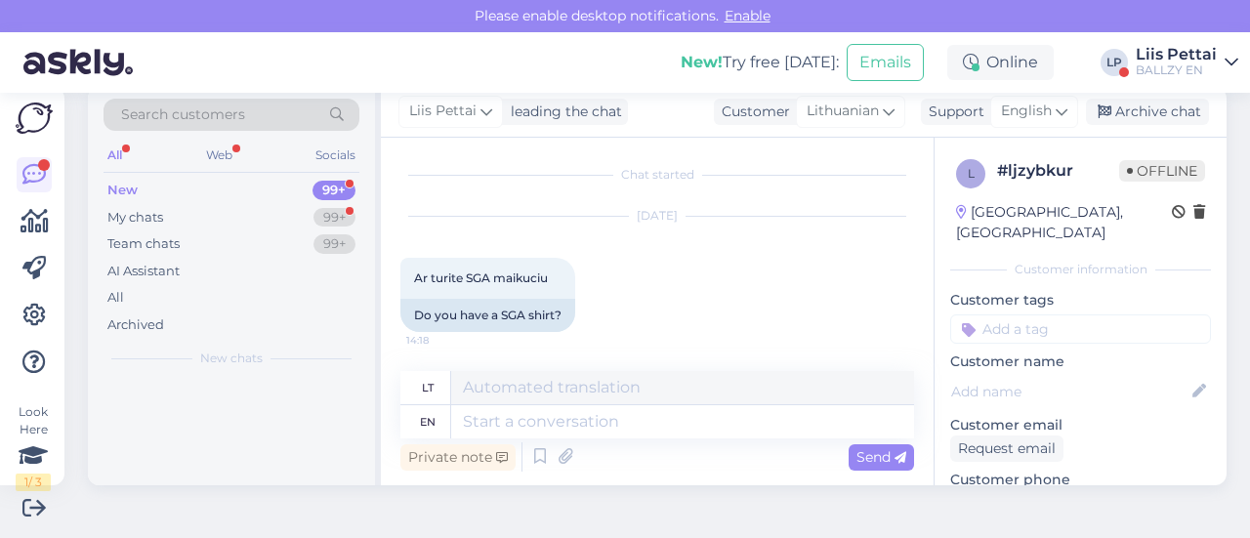
scroll to position [2, 0]
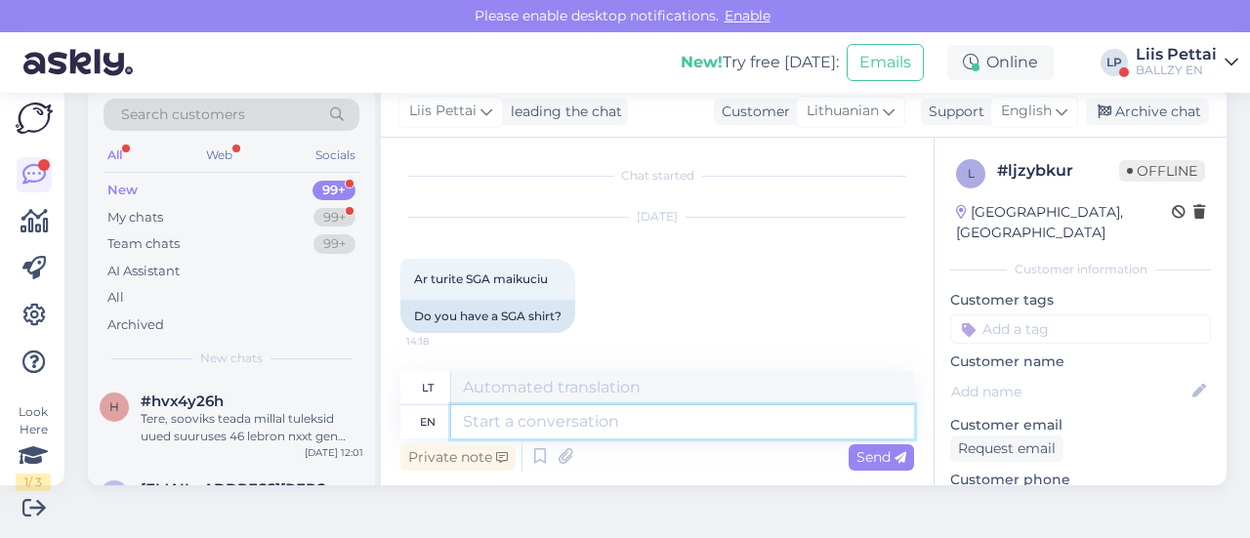
click at [659, 429] on textarea at bounding box center [682, 421] width 463 height 33
type textarea "no"
type textarea "ne"
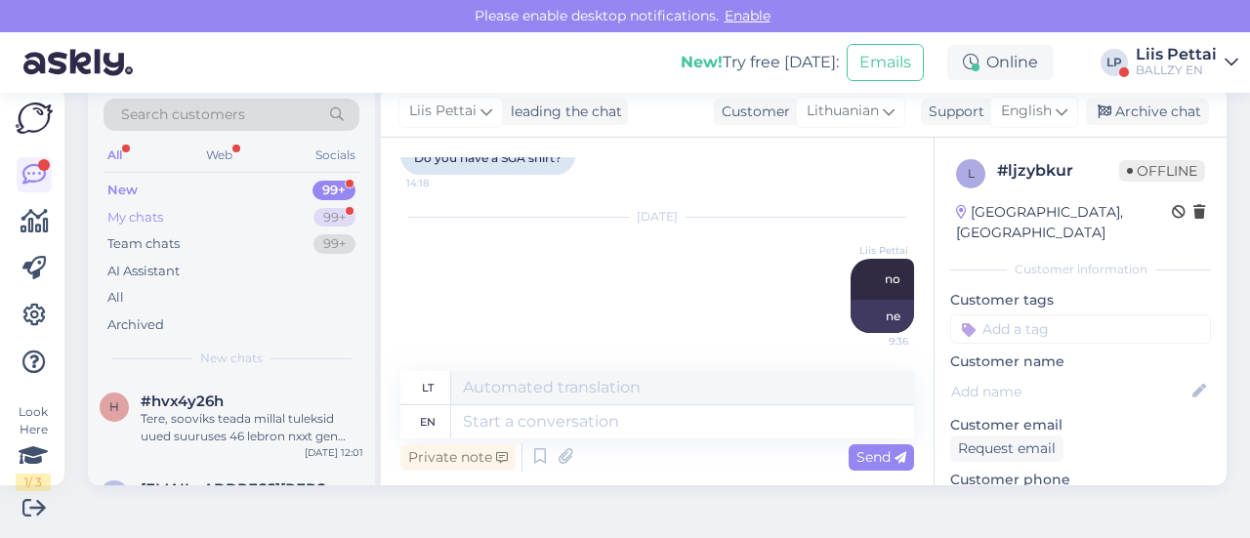
click at [289, 220] on div "My chats 99+" at bounding box center [232, 217] width 256 height 27
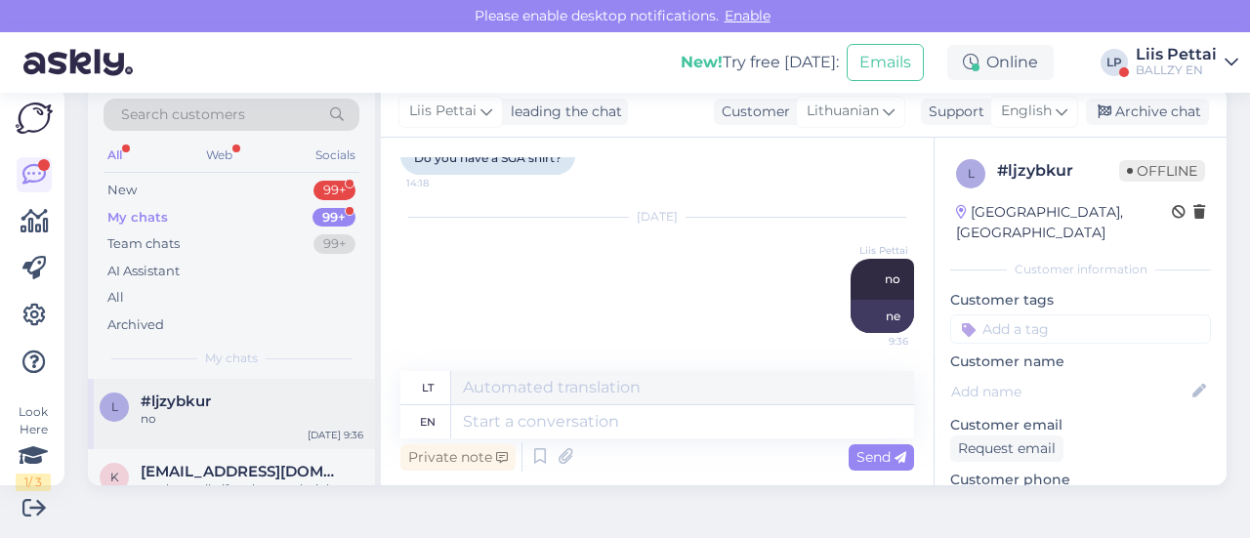
click at [248, 429] on div "l #ljzybkur no [DATE] 9:36" at bounding box center [231, 414] width 287 height 70
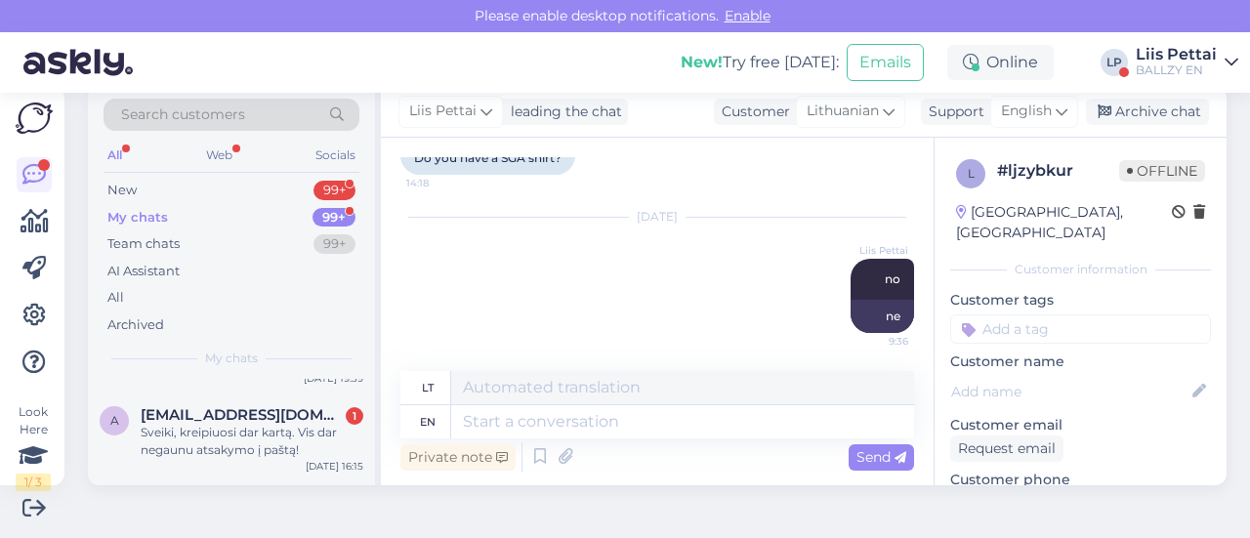
scroll to position [586, 0]
click at [248, 429] on div "Sveiki, kreipiuosi dar kartą. Vis dar negaunu atsakymo į paštą!" at bounding box center [252, 439] width 223 height 35
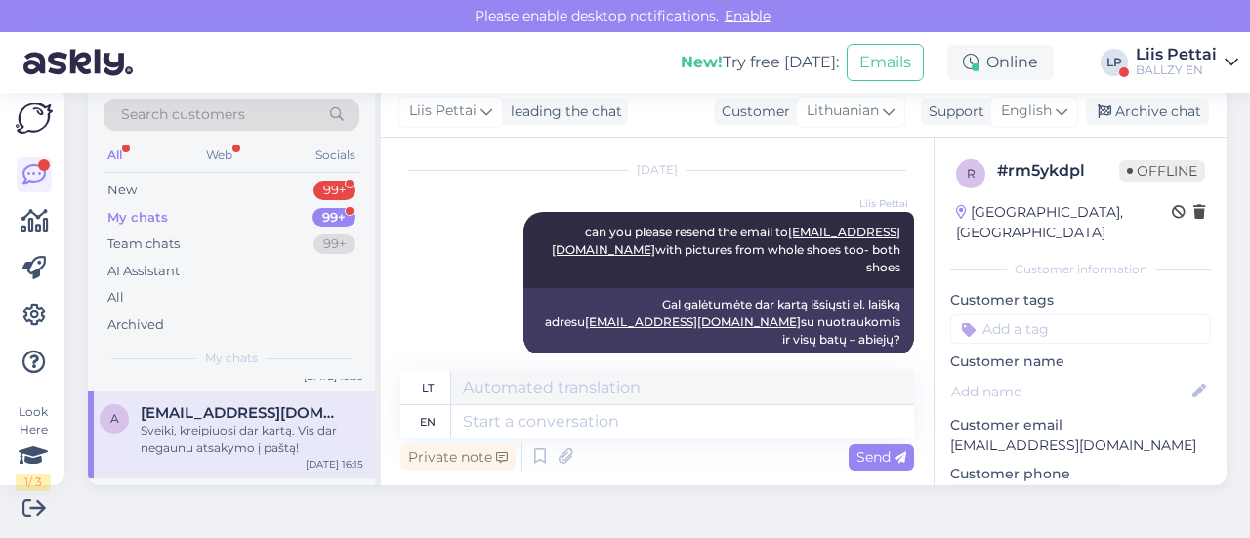
scroll to position [1083, 0]
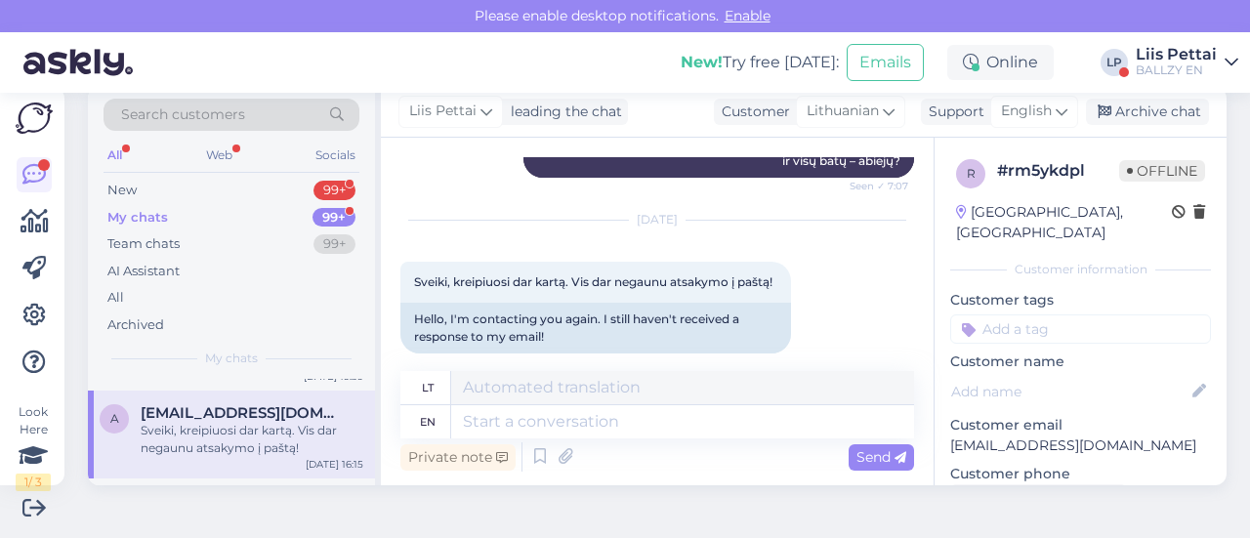
click at [234, 436] on div "Sveiki, kreipiuosi dar kartą. Vis dar negaunu atsakymo į paštą!" at bounding box center [252, 439] width 223 height 35
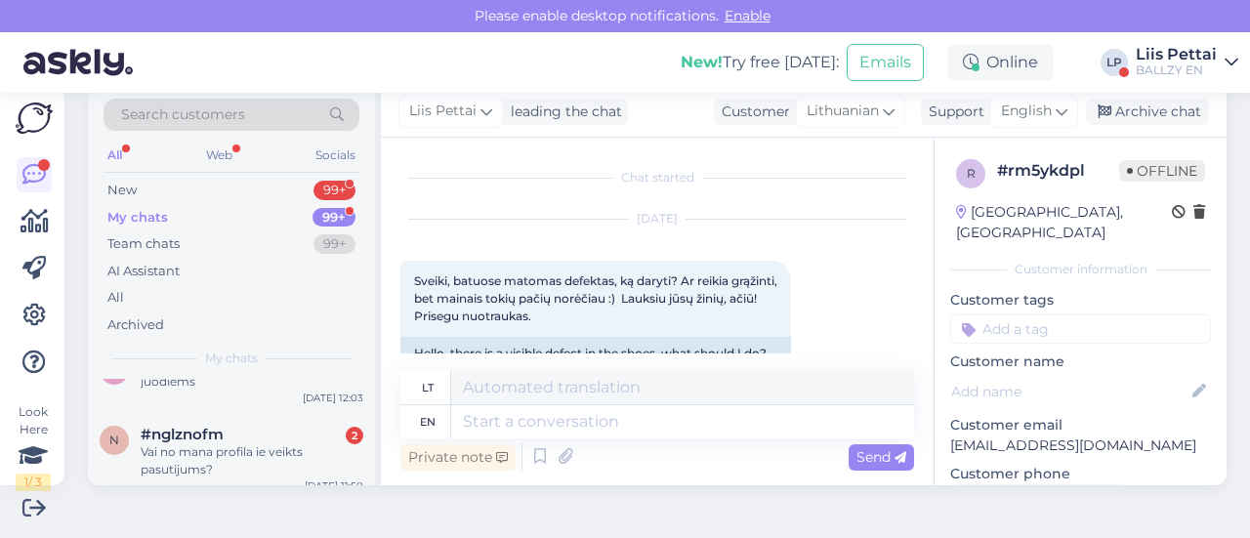
scroll to position [1289, 0]
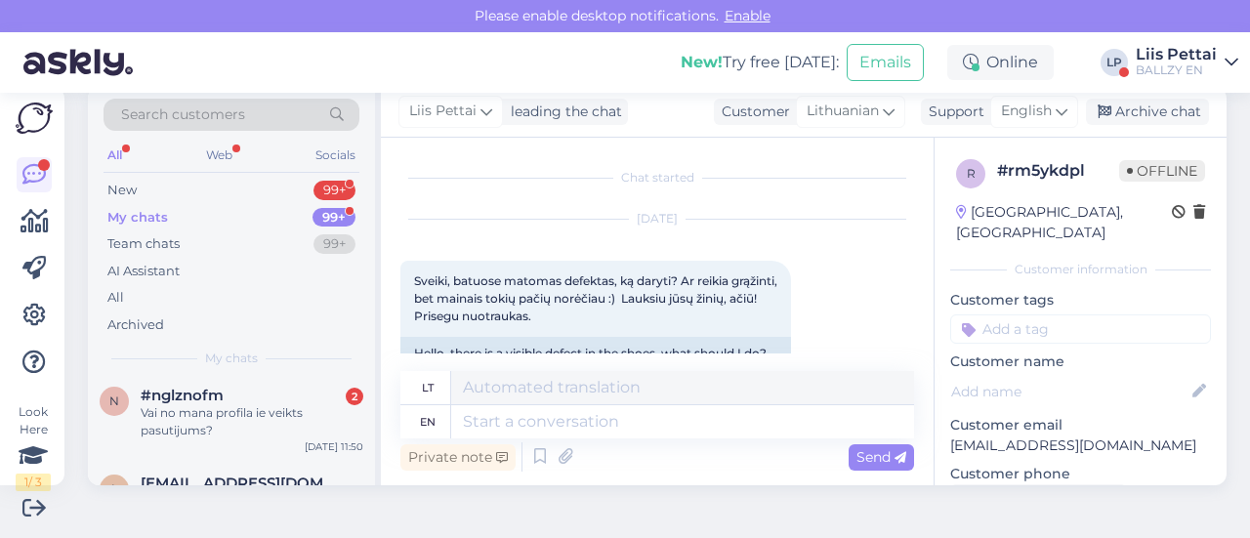
click at [234, 436] on div "Vai no mana profila ie veikts pasutijums?" at bounding box center [252, 421] width 223 height 35
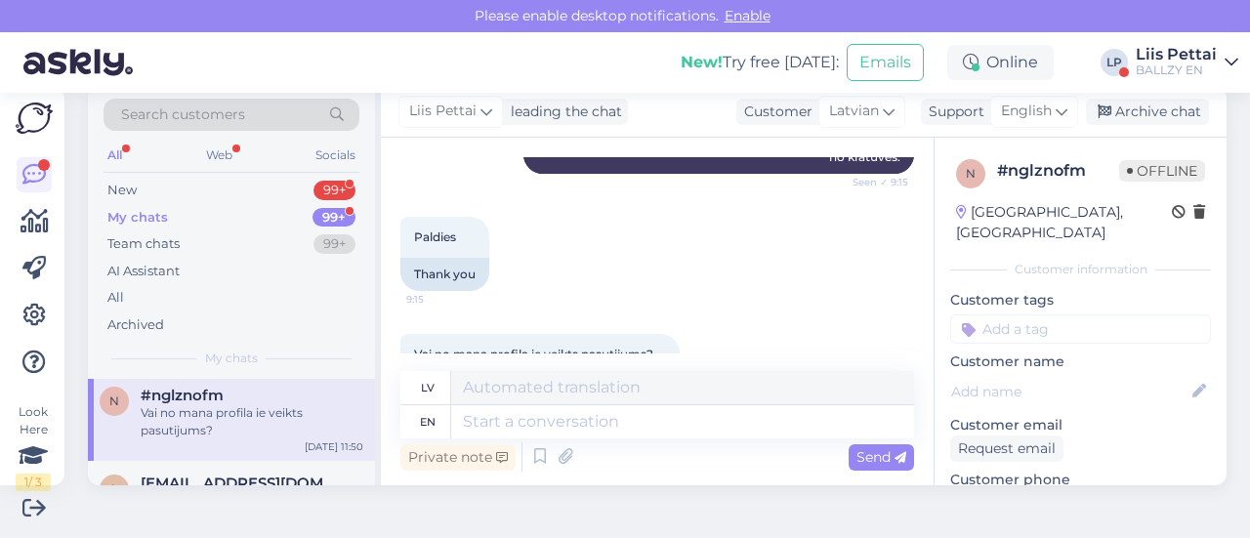
scroll to position [371, 0]
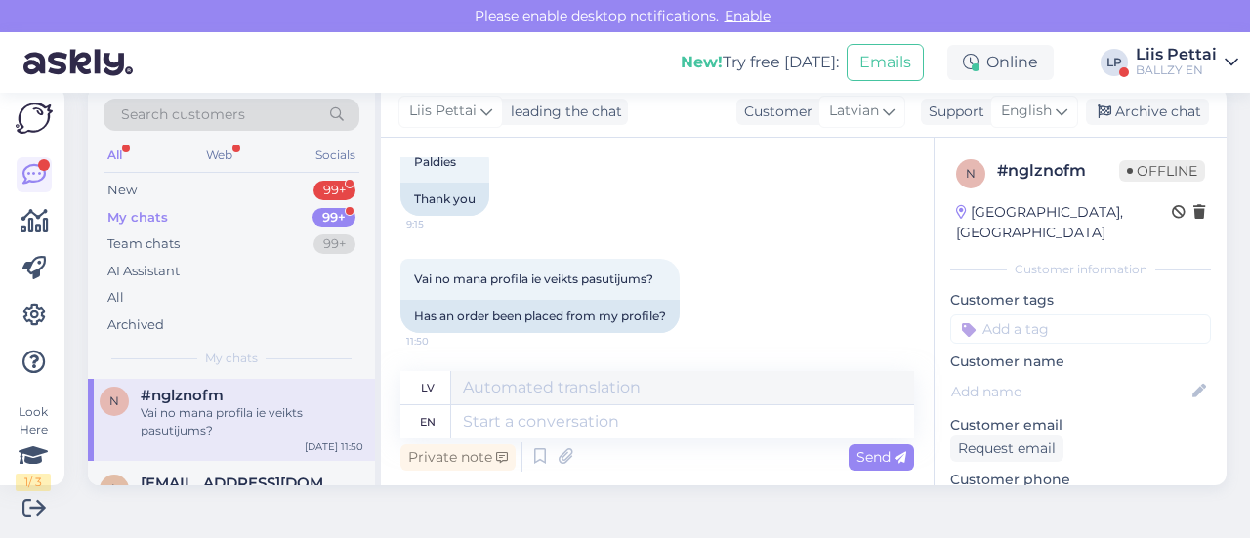
click at [268, 415] on div "Vai no mana profila ie veikts pasutijums?" at bounding box center [252, 421] width 223 height 35
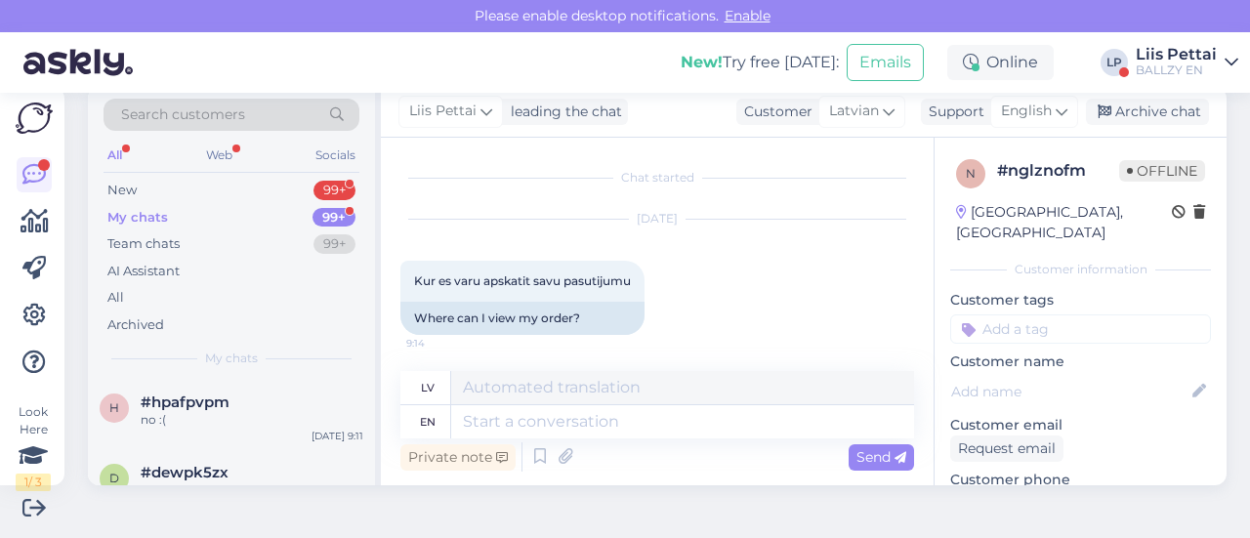
scroll to position [1445, 0]
click at [268, 415] on div "no :(" at bounding box center [252, 415] width 223 height 18
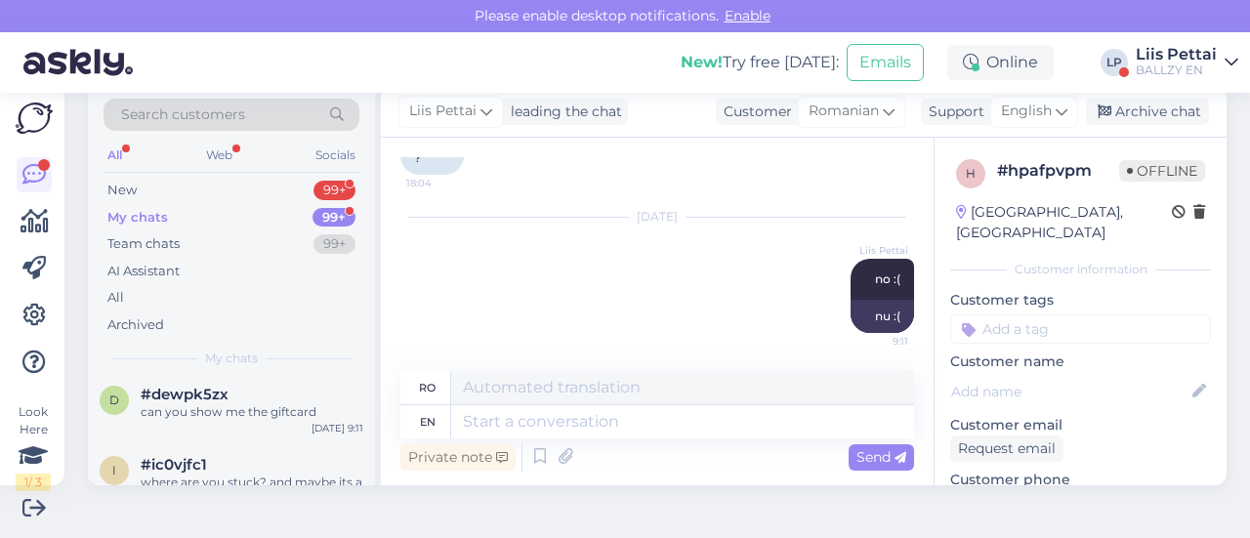
scroll to position [1523, 0]
click at [268, 415] on div "d #dewpk5zx can you show me the giftcard [DATE] 9:11" at bounding box center [231, 402] width 287 height 70
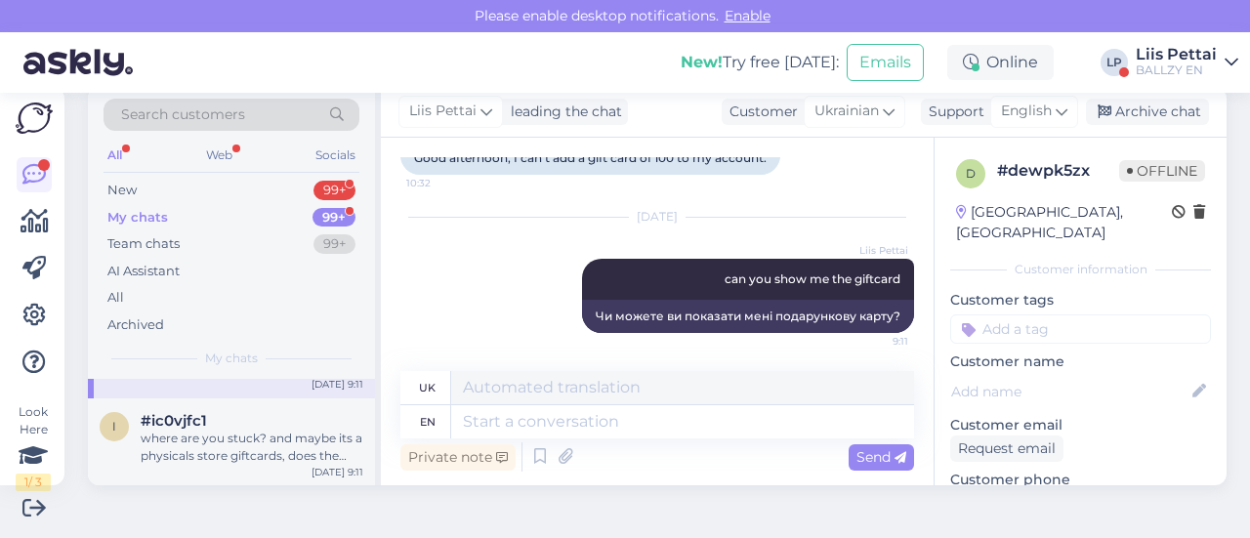
scroll to position [1601, 0]
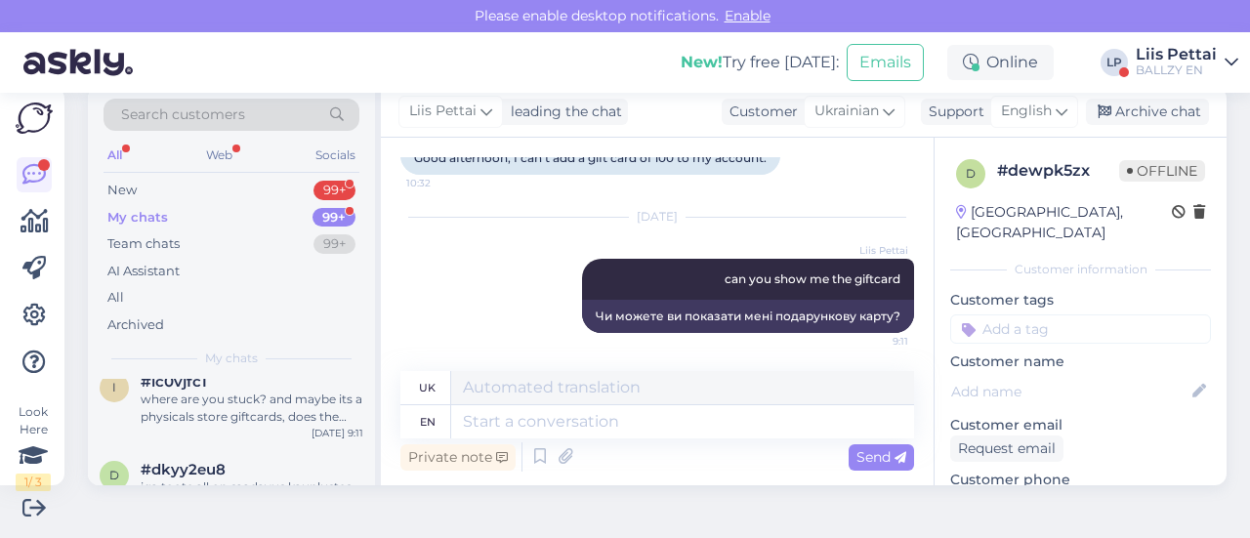
click at [268, 415] on div "where are you stuck? and maybe its a physicals store giftcards, does the code s…" at bounding box center [252, 408] width 223 height 35
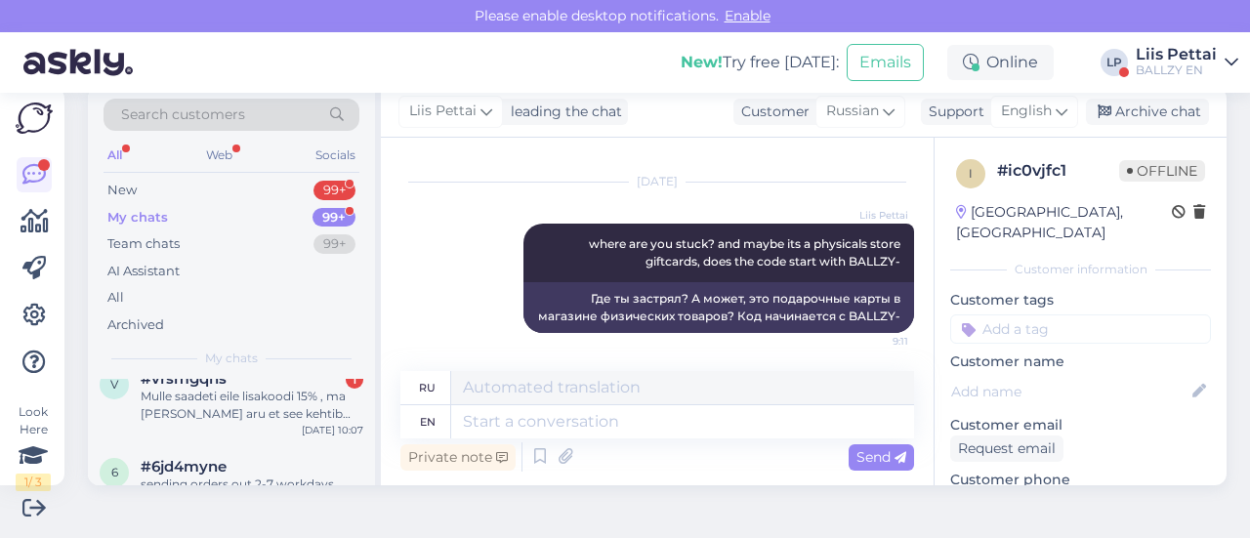
scroll to position [1836, 0]
click at [268, 415] on div "Mulle saadeti eile lisakoodi 15% , ma [PERSON_NAME] aru et see kehtib täishinna…" at bounding box center [252, 402] width 223 height 35
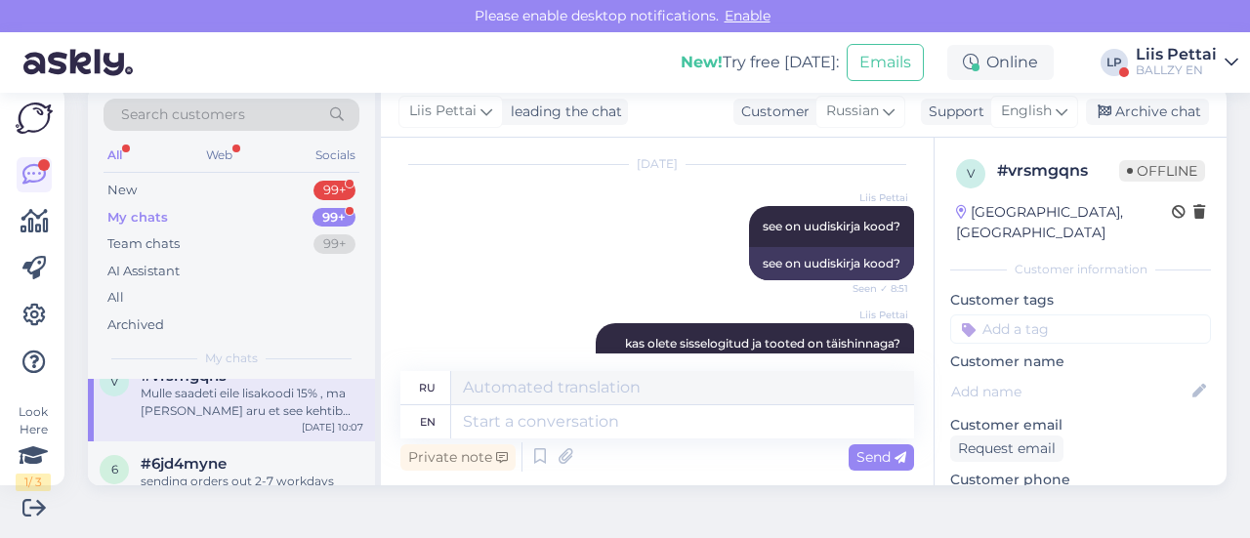
scroll to position [471, 0]
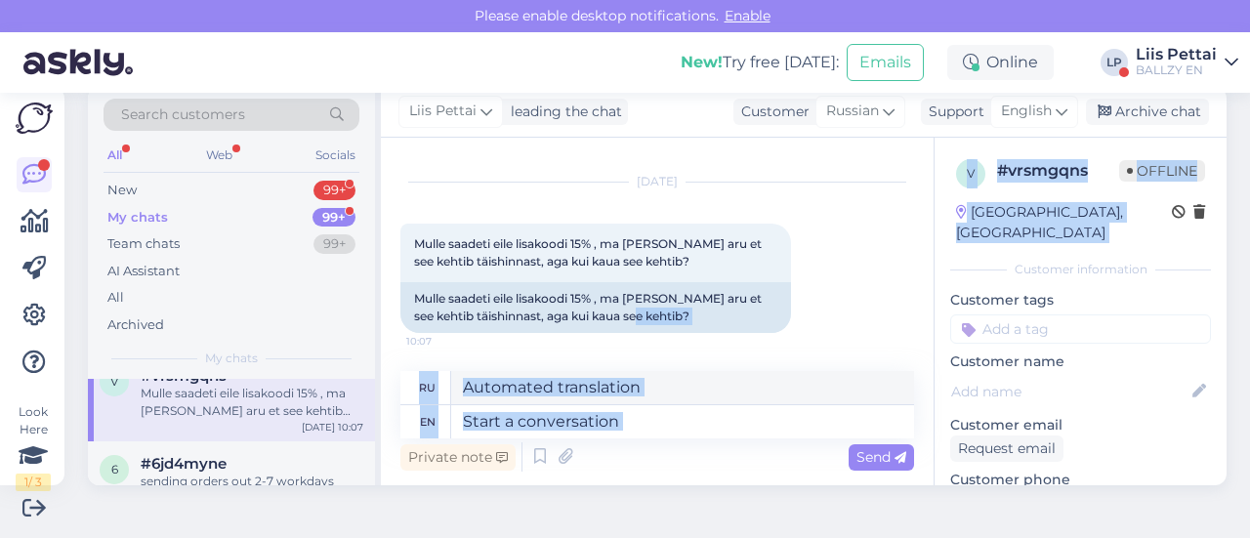
drag, startPoint x: 916, startPoint y: 316, endPoint x: 918, endPoint y: 244, distance: 72.3
click at [918, 244] on div "Chat started [DATE] Tere mulle aaadeti koodi SLTI8HKEEN, aga see ei tööta 18:37…" at bounding box center [804, 312] width 846 height 348
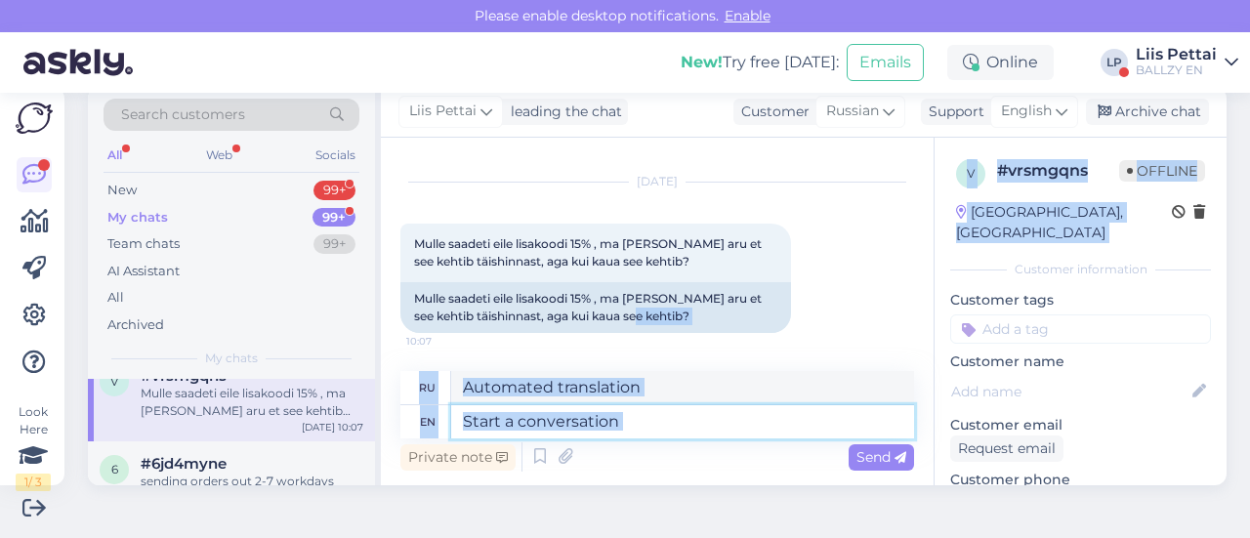
click at [713, 429] on textarea at bounding box center [682, 421] width 463 height 33
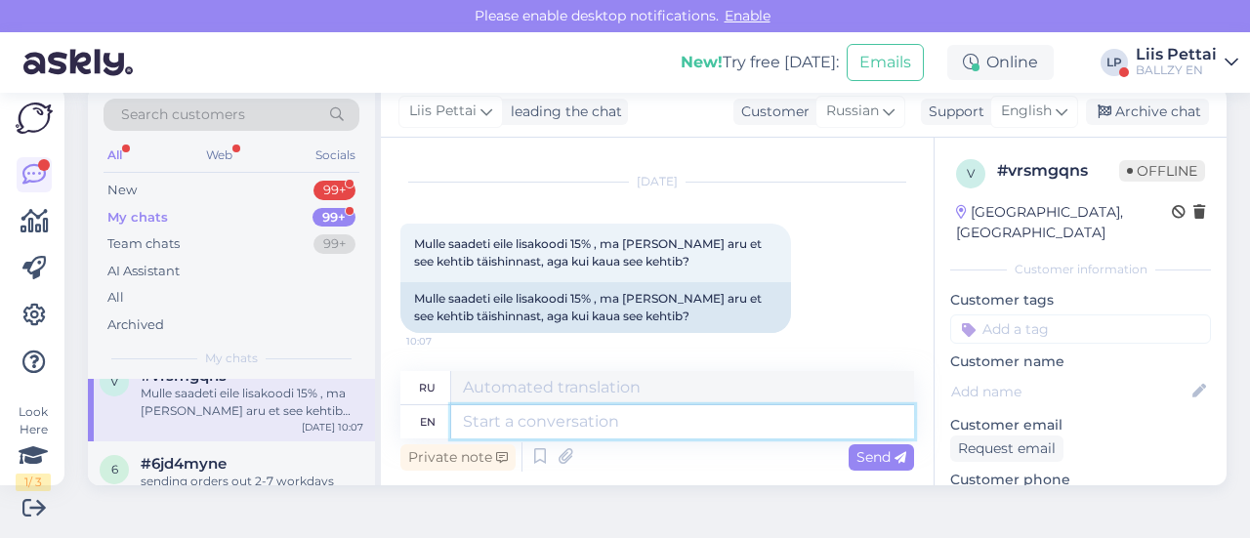
click at [713, 429] on textarea at bounding box center [682, 421] width 463 height 33
type textarea "a"
type textarea "pool a"
type textarea "бассейн"
type textarea "pool aastat"
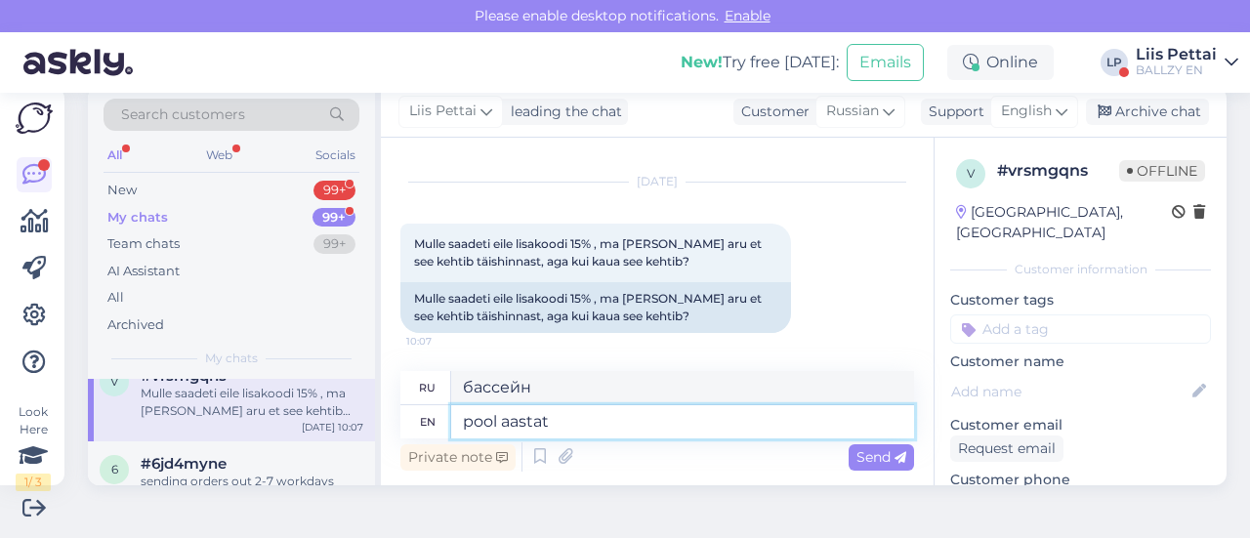
type textarea "бассейн аастат"
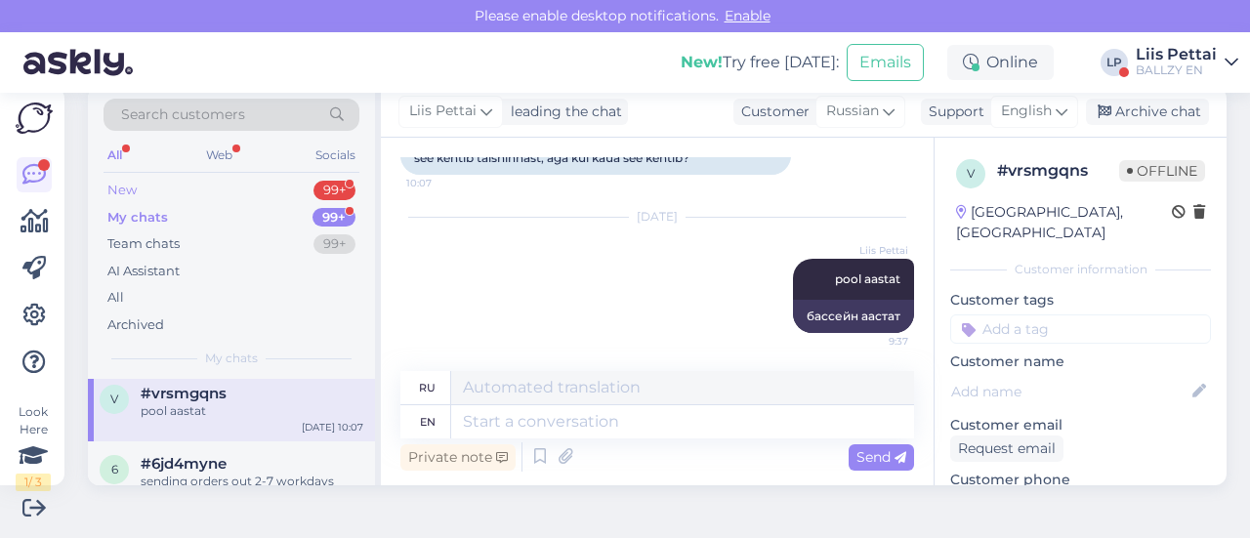
click at [208, 186] on div "New 99+" at bounding box center [232, 190] width 256 height 27
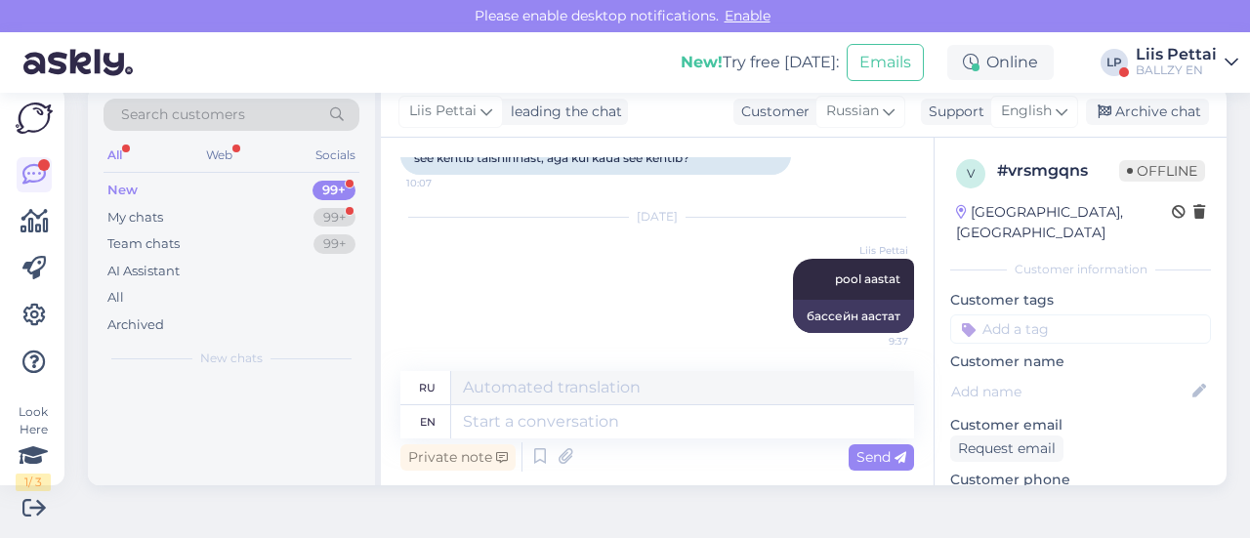
scroll to position [0, 0]
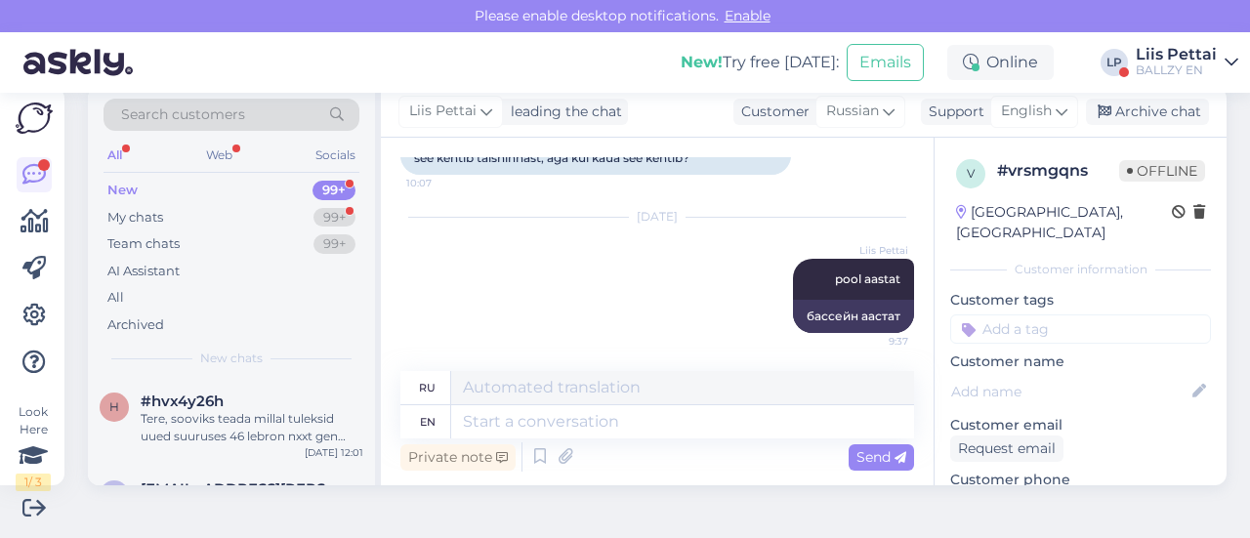
click at [1174, 73] on div "BALLZY EN" at bounding box center [1176, 70] width 81 height 16
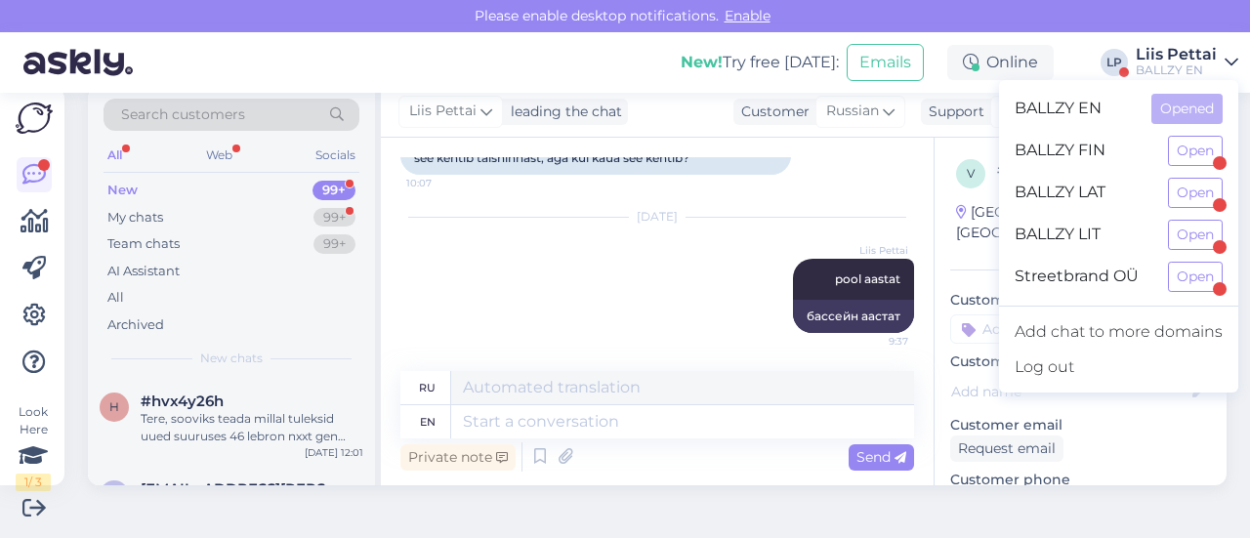
click at [1183, 291] on div "Streetbrand OÜ Open" at bounding box center [1118, 277] width 239 height 42
click at [1186, 272] on button "Open" at bounding box center [1195, 277] width 55 height 30
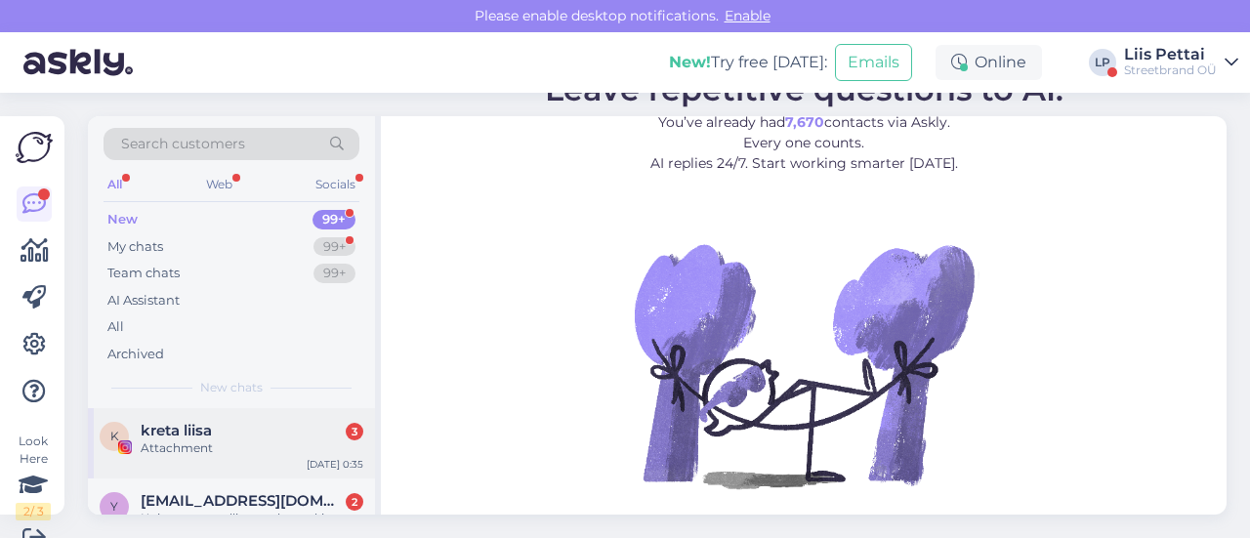
click at [223, 443] on div "Attachment" at bounding box center [252, 448] width 223 height 18
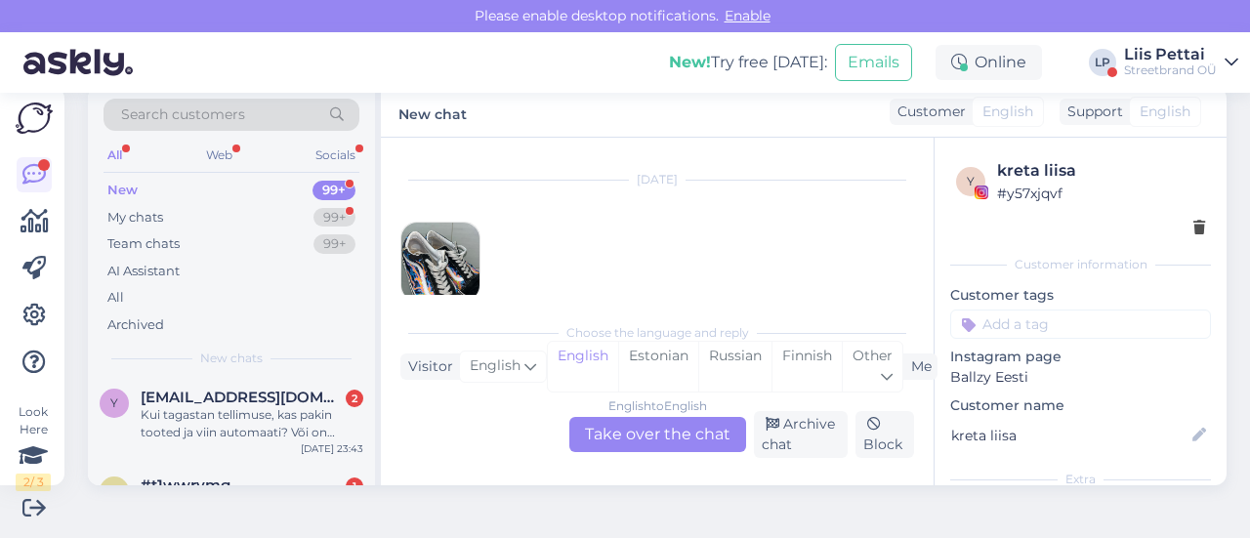
scroll to position [78, 0]
click at [223, 443] on div "y [EMAIL_ADDRESS][DOMAIN_NAME] 2 Kui tagastan tellimuse, kas pakin tooted ja vi…" at bounding box center [231, 415] width 287 height 88
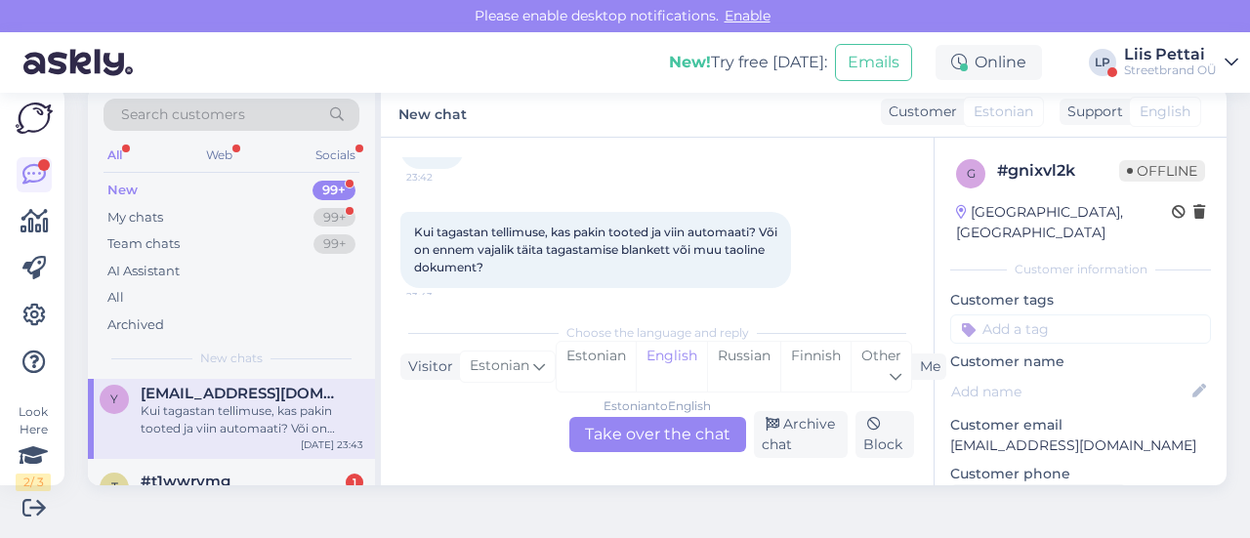
scroll to position [146, 0]
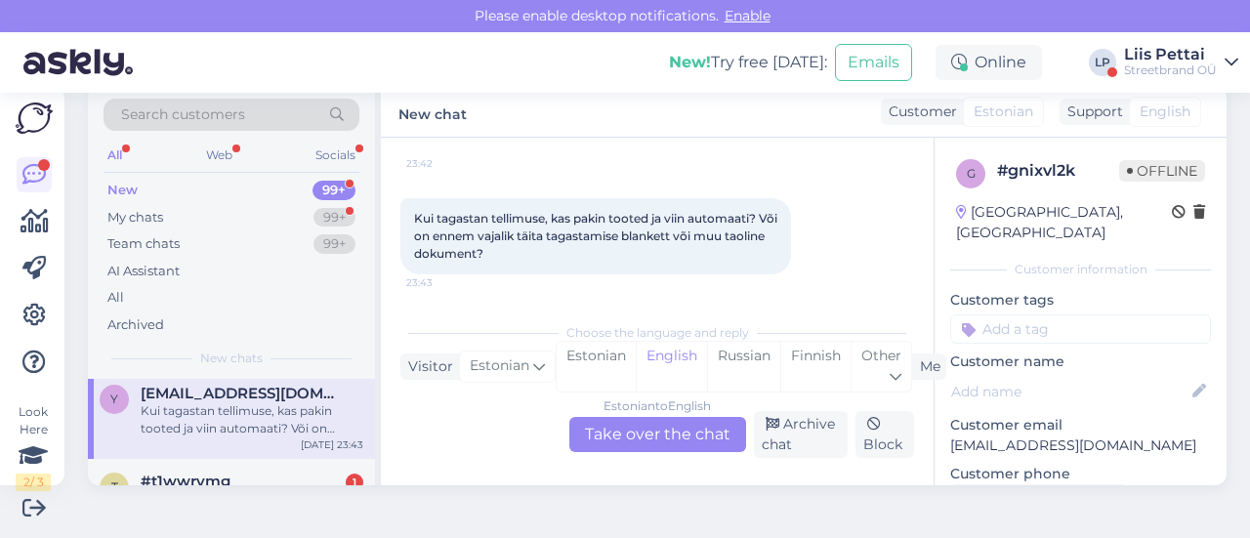
click at [197, 421] on div "Kui tagastan tellimuse, kas pakin tooted ja viin automaati? Või on ennem vajali…" at bounding box center [252, 419] width 223 height 35
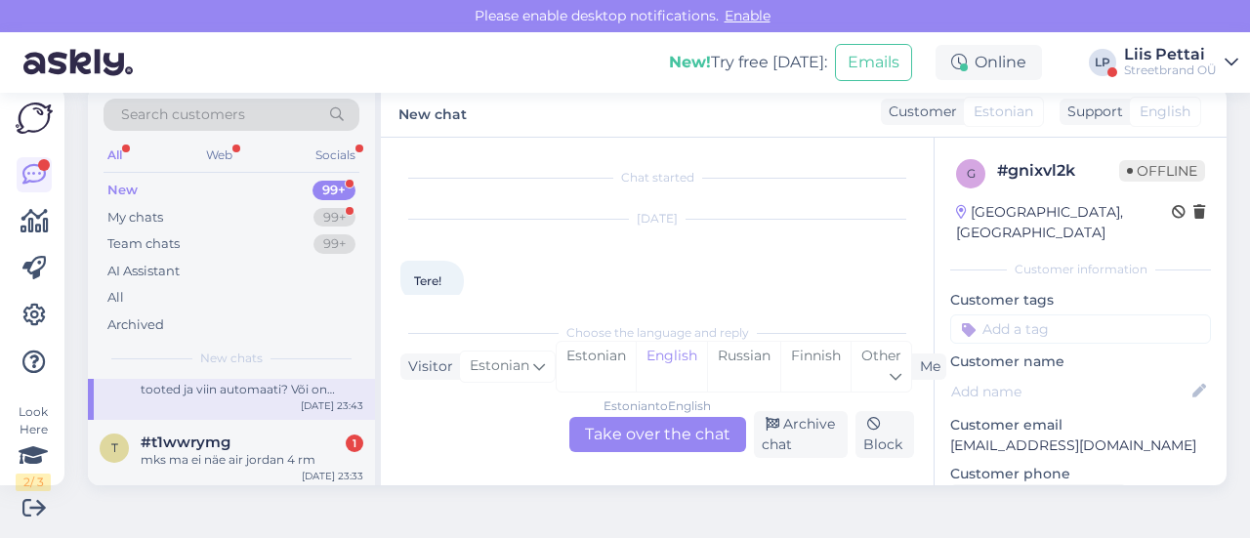
scroll to position [156, 0]
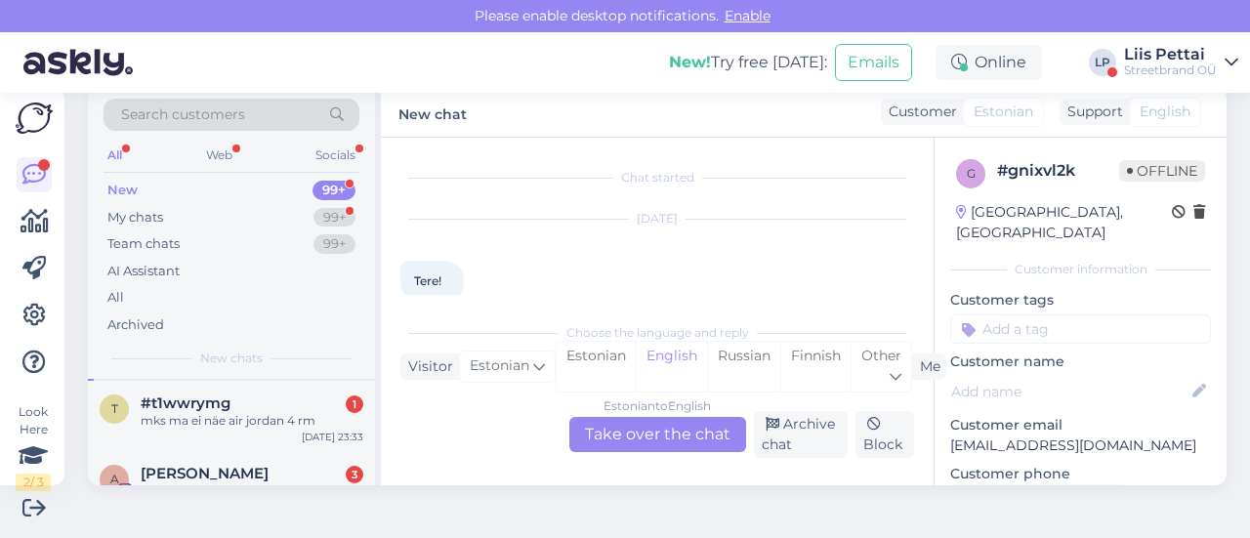
click at [197, 421] on div "mks ma ei näe air jordan 4 rm" at bounding box center [252, 421] width 223 height 18
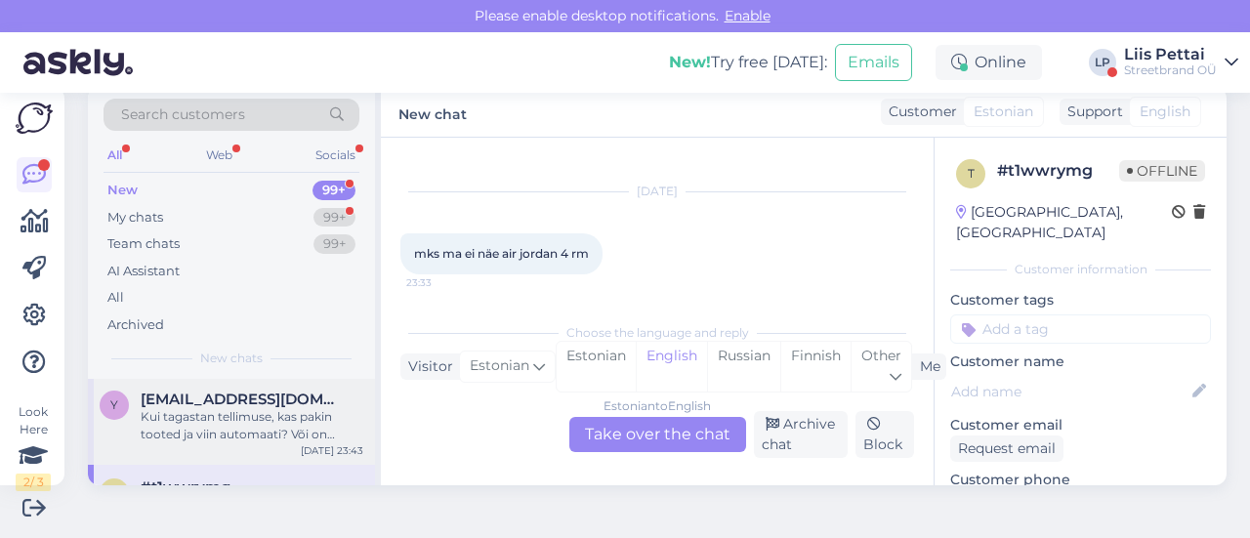
scroll to position [0, 0]
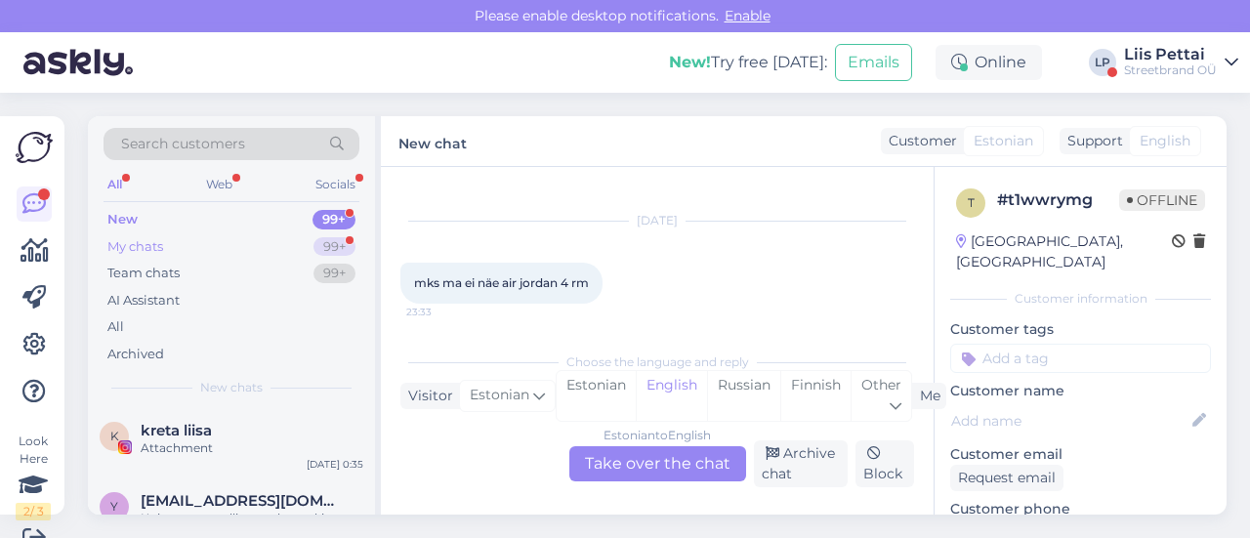
click at [234, 250] on div "My chats 99+" at bounding box center [232, 246] width 256 height 27
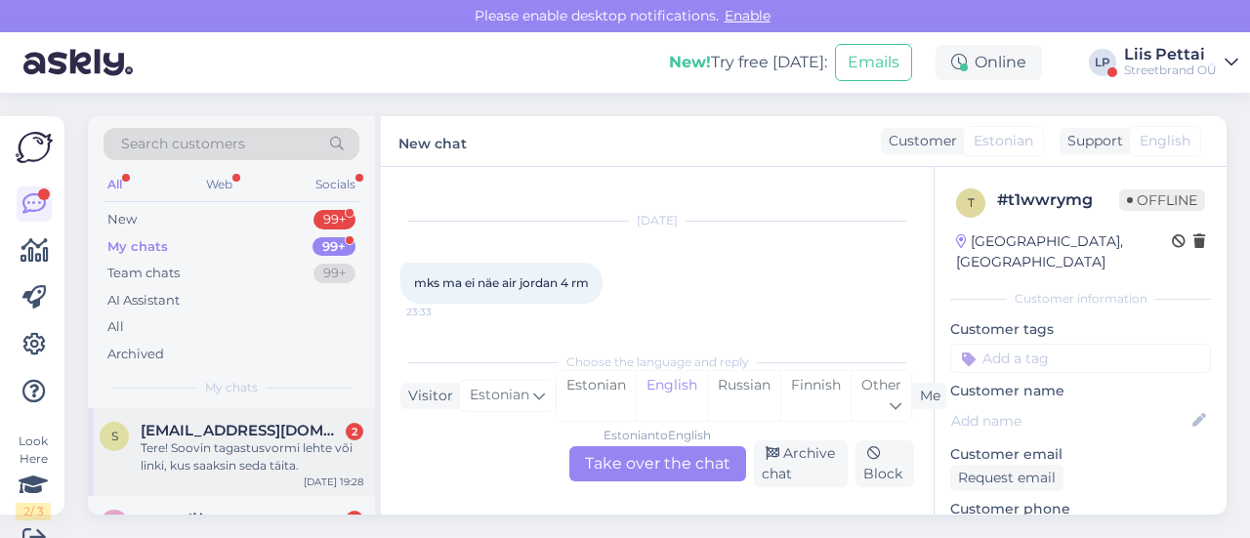
click at [233, 455] on div "Tere! Soovin tagastusvormi lehte või linki, kus saaksin seda täita." at bounding box center [252, 456] width 223 height 35
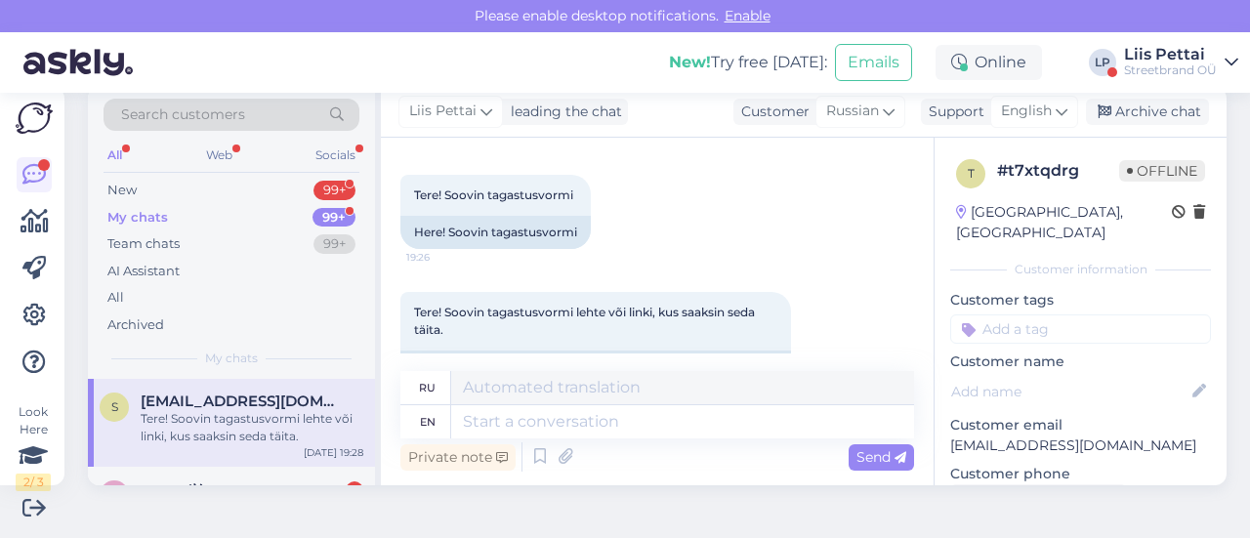
scroll to position [664, 0]
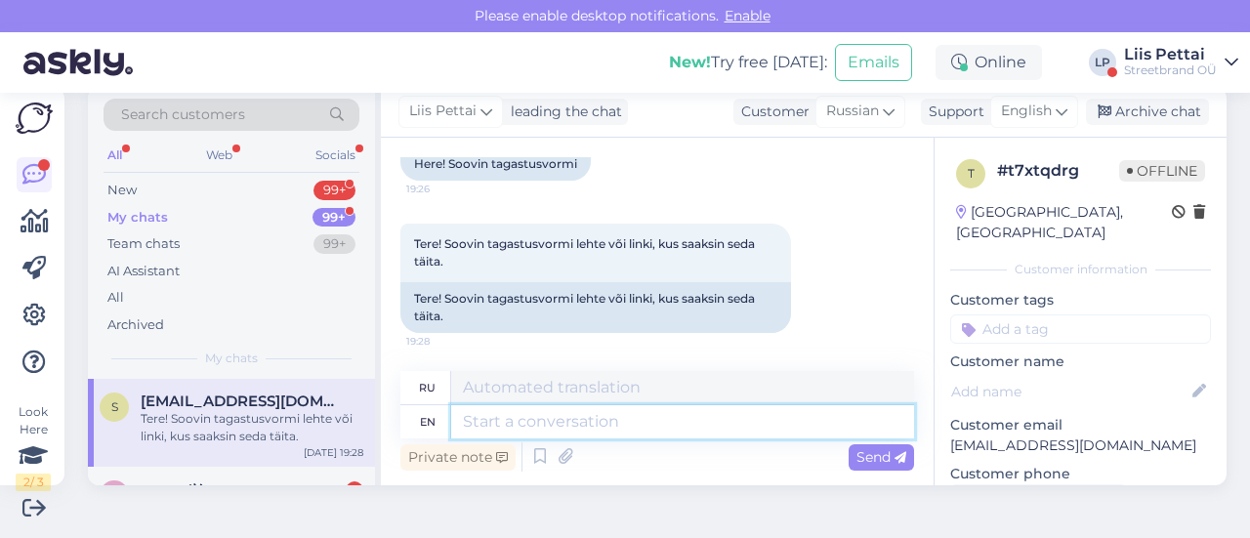
click at [775, 427] on textarea at bounding box center [682, 421] width 463 height 33
type textarea "Tere, m"
type textarea "Тере,"
type textarea "Tere, [PERSON_NAME]"
type textarea "Tere, meil"
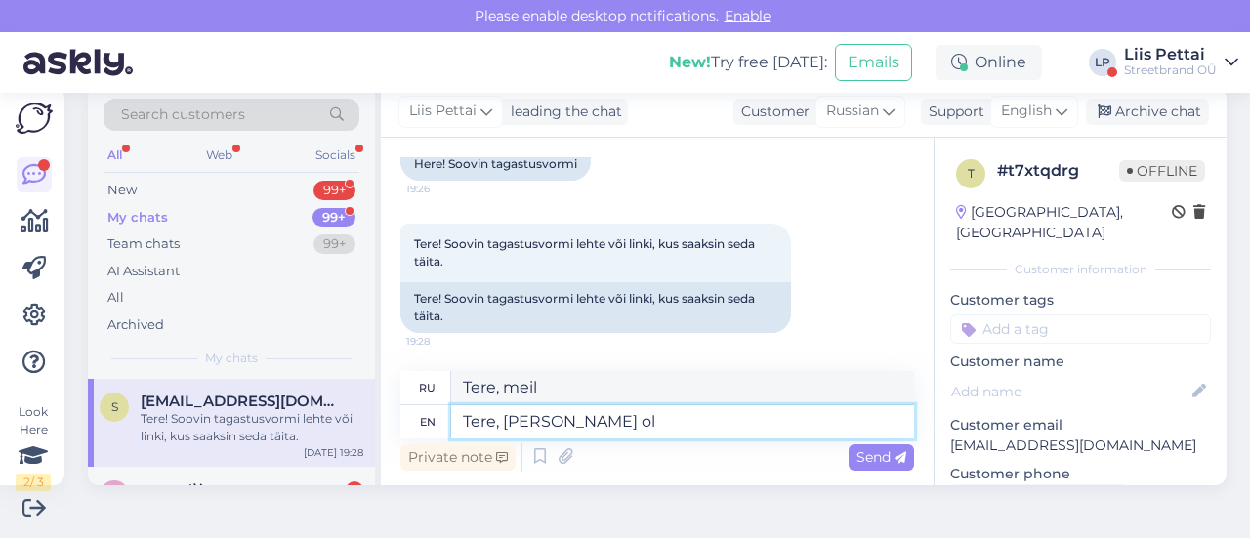
type textarea "Tere, [PERSON_NAME] ole"
type textarea "Tere, [PERSON_NAME]"
type textarea "Tere, [PERSON_NAME] ole v"
type textarea "Tere, [PERSON_NAME] ole"
type textarea "Tere, [PERSON_NAME] ole vajalik ta"
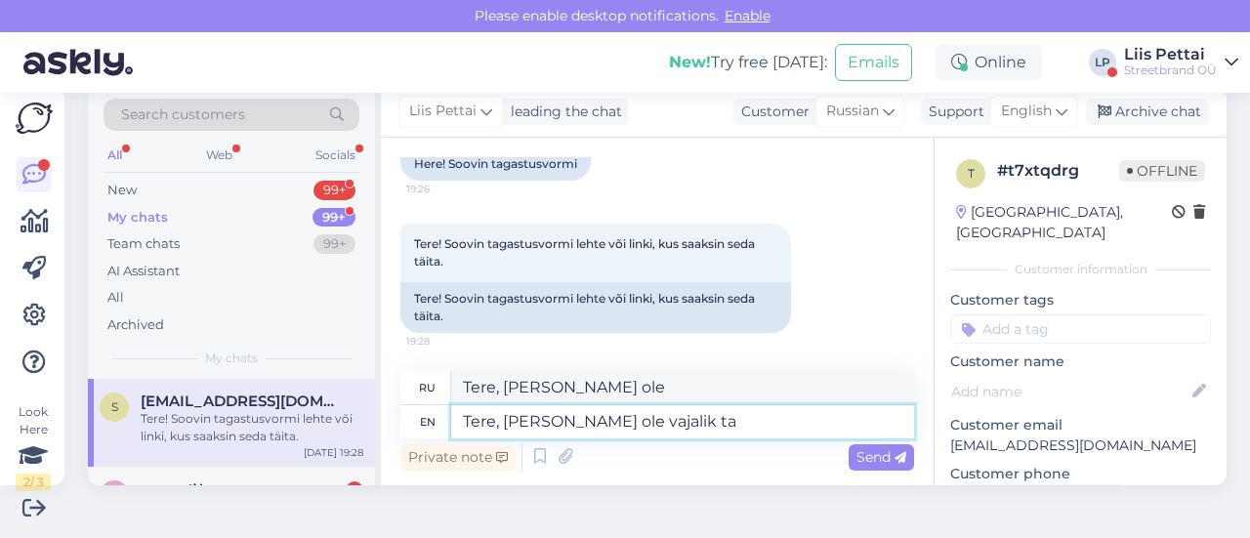
type textarea "Tere, [PERSON_NAME] ole vajalik"
type textarea "Tere, [PERSON_NAME] ole vajalik tagastusvormi tä"
type textarea "Tere, [PERSON_NAME] ole vajalik tagastusvormi"
type textarea "Tere, [PERSON_NAME] ole vajalik tagastusvormi täita"
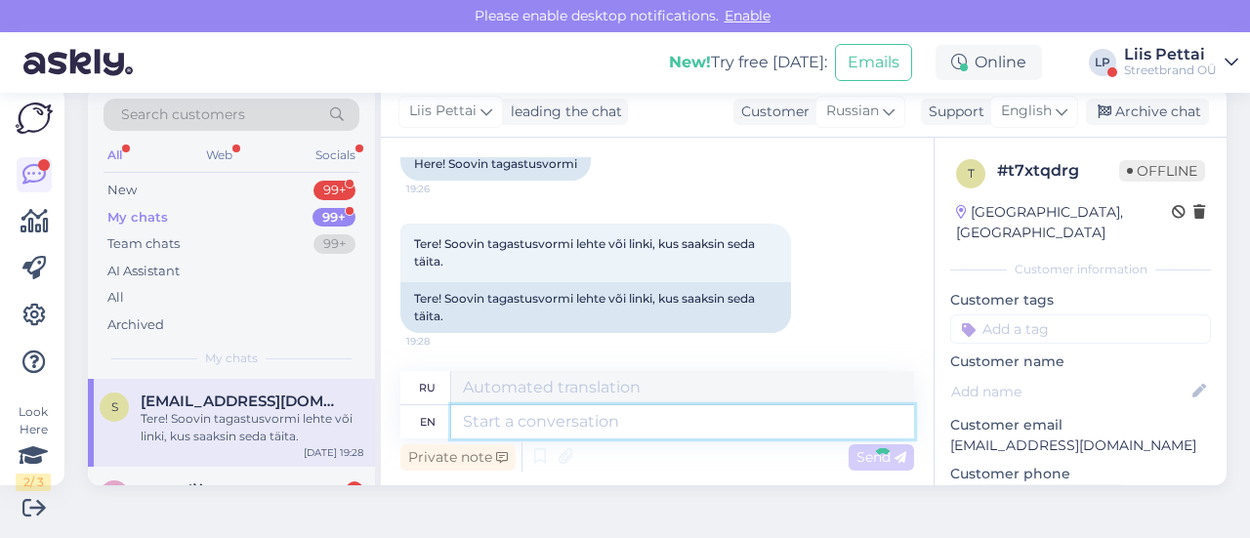
scroll to position [822, 0]
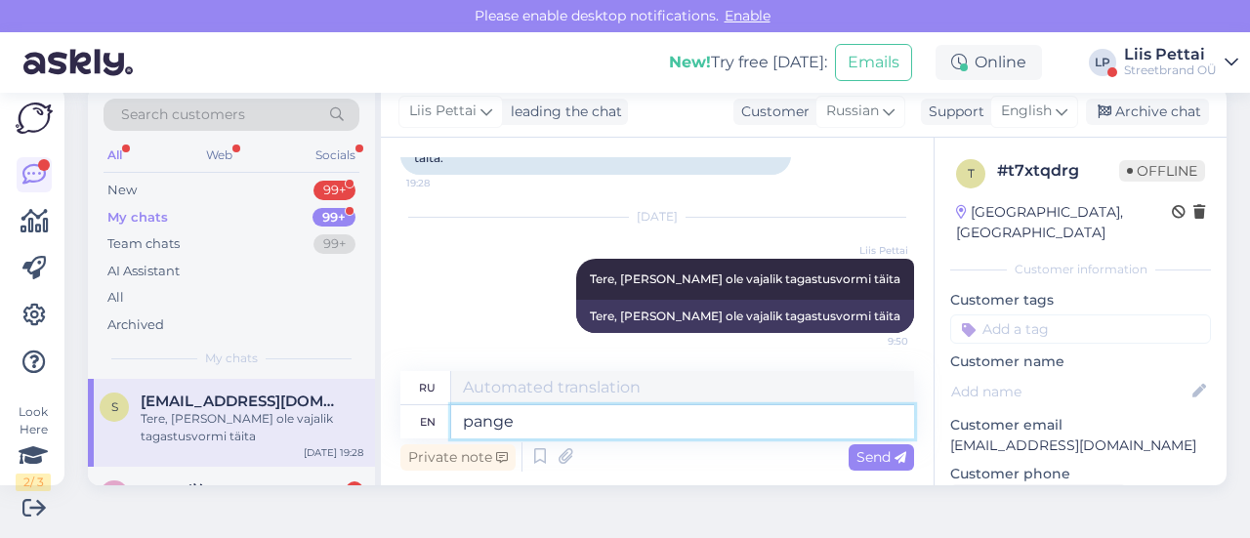
type textarea "pange t"
type textarea "панге"
type textarea "pange toode"
type textarea "pange toode pakiautomaati"
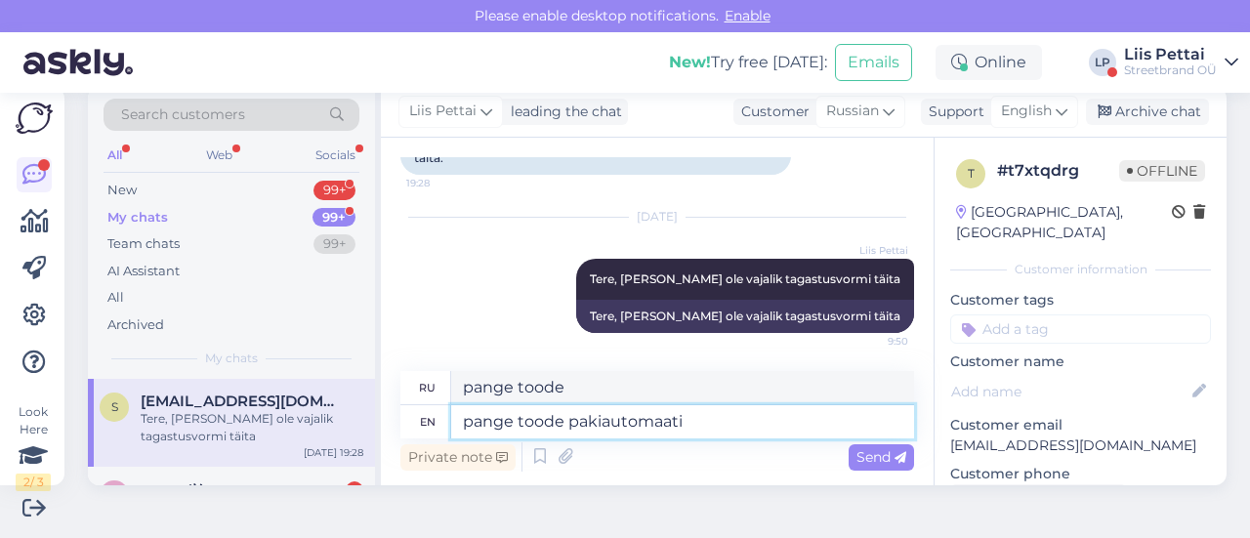
type textarea "pange toode pakiautomaati"
type textarea "pange toode pakiautomaati ja se"
type textarea "pange toode pakiautomaati ja"
type textarea "pange toode pakiautomaati ja see tul"
type textarea "Панге тооде пакиавтомаати я вижу"
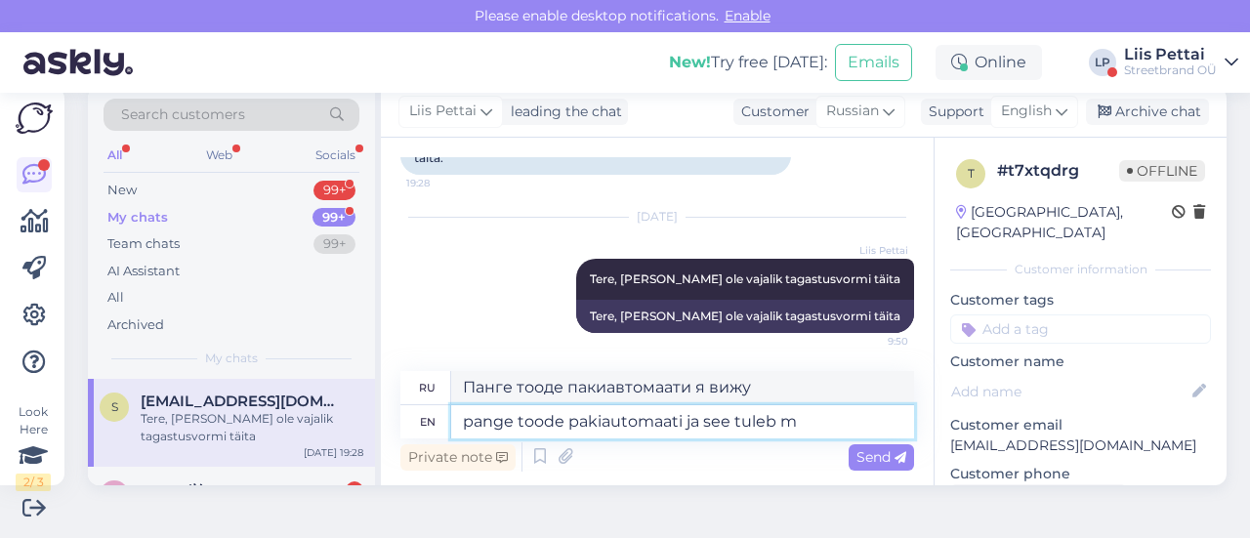
type textarea "pange toode pakiautomaati ja see tuleb me"
type textarea "Pange toode pakiautomaati ja см. тулеб"
type textarea "pange toode pakiautomaati ja see tuleb meile"
type textarea "Pange toode pakiautomaati ja см. тулеб мейле"
type textarea "pange toode pakiautomaati ja see tuleb meile infoga ta"
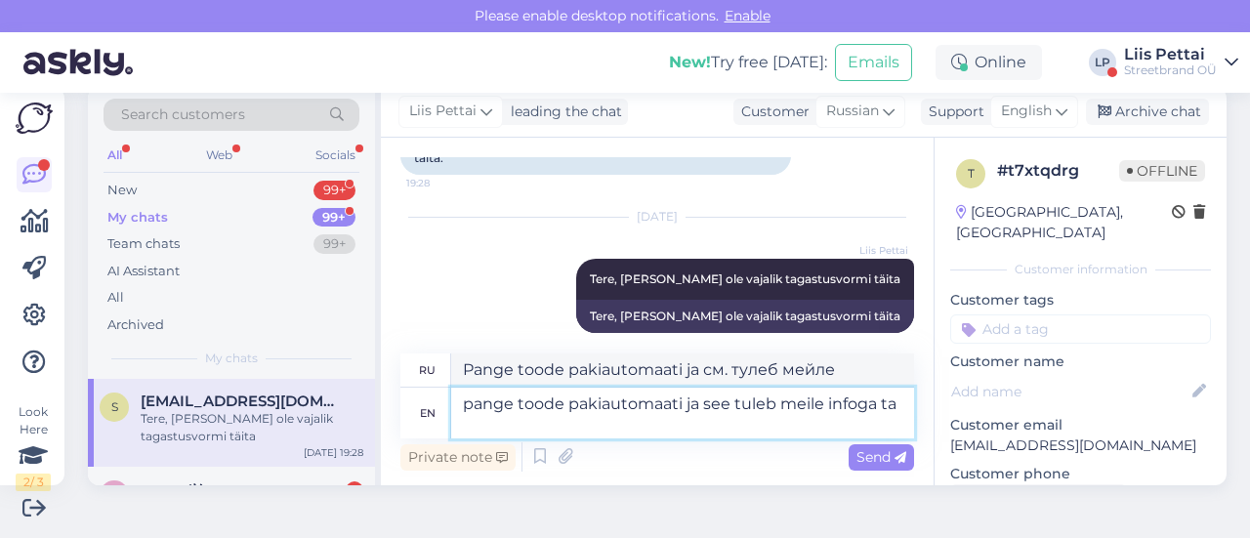
type textarea "Pange toode pakiautomaati ja см. тулеб мейле инфога"
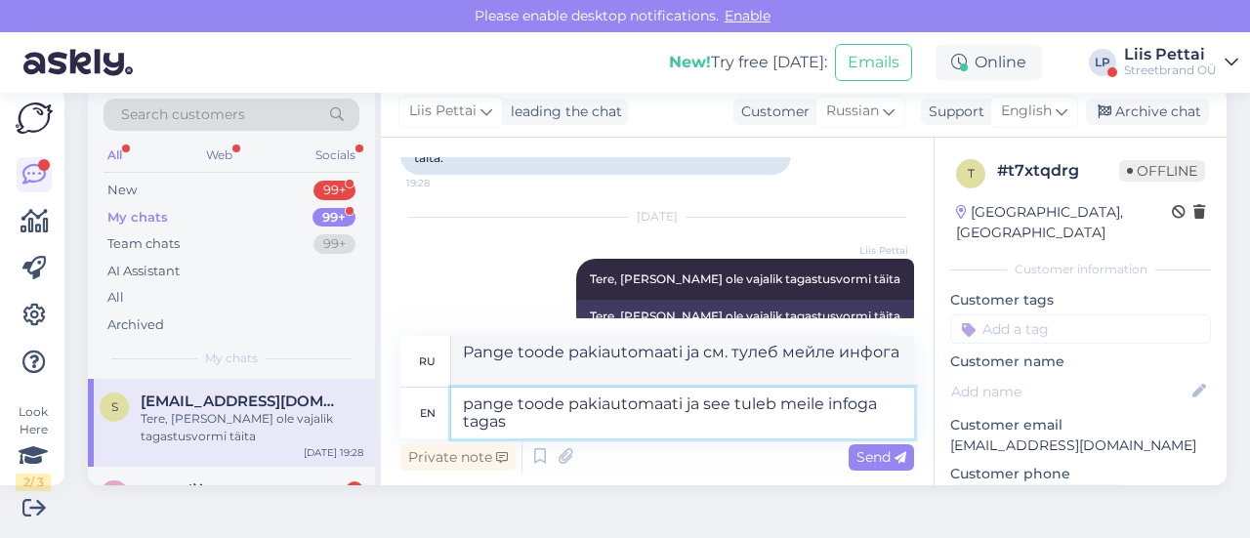
type textarea "pange toode pakiautomaati ja see tuleb meile infoga tagasi"
type textarea "Pange toode pakiautomaati ja см. тулеб мейле инфога тагаси"
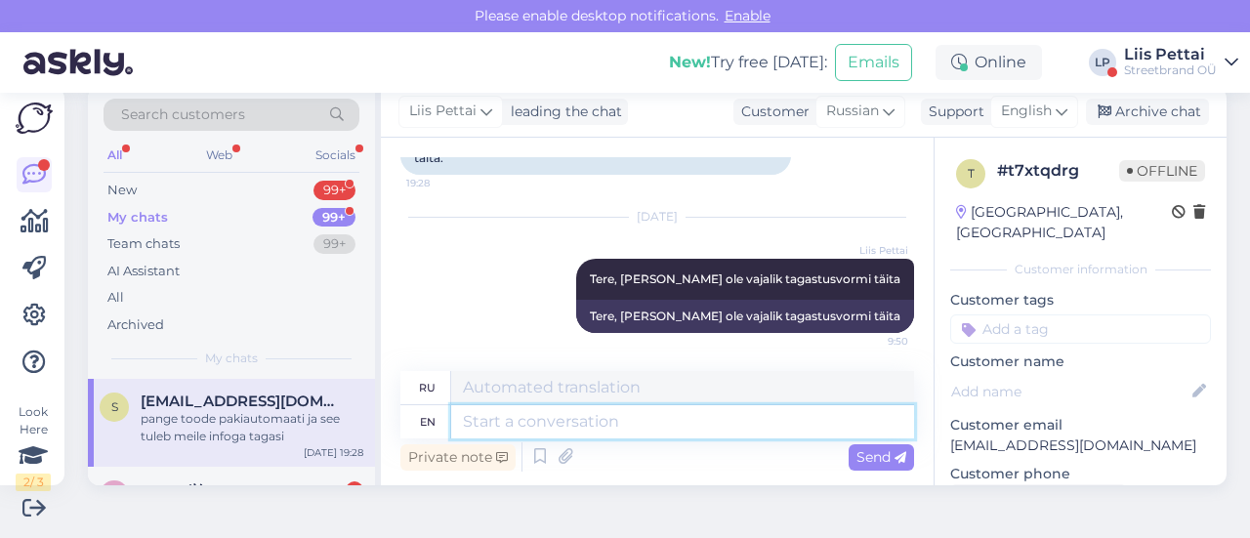
scroll to position [957, 0]
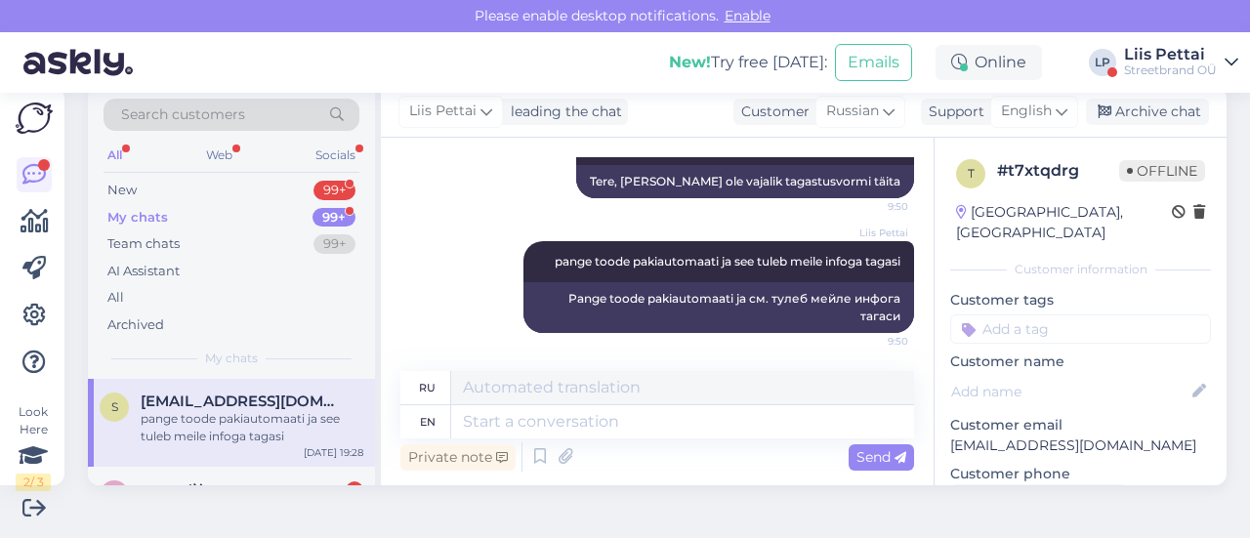
click at [137, 436] on div "s [EMAIL_ADDRESS][DOMAIN_NAME] pange toode pakiautomaati ja see tuleb meile inf…" at bounding box center [232, 419] width 264 height 53
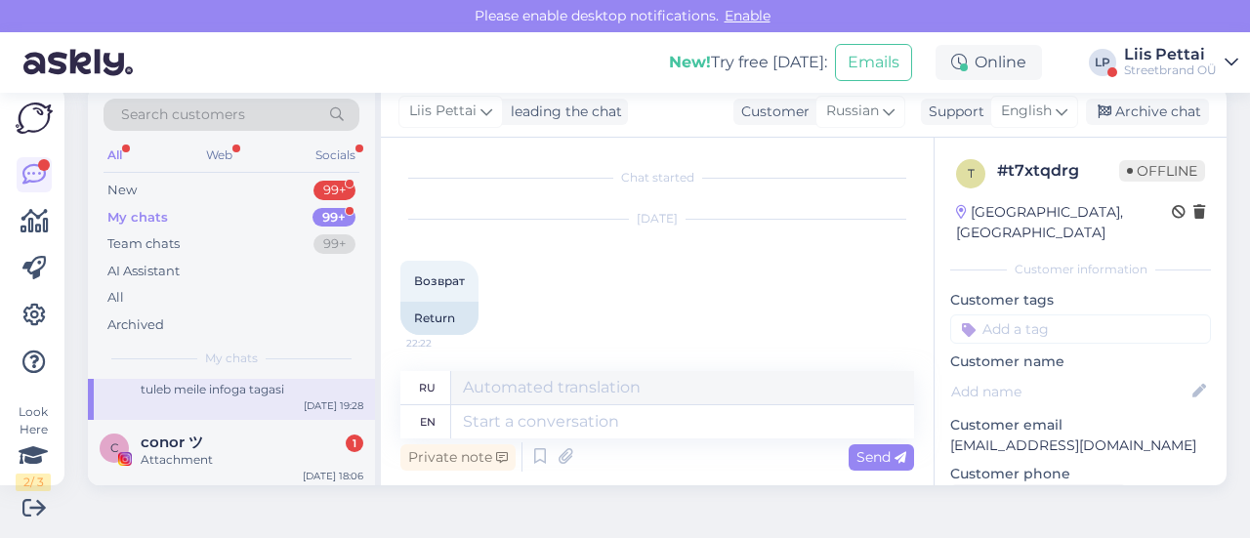
scroll to position [78, 0]
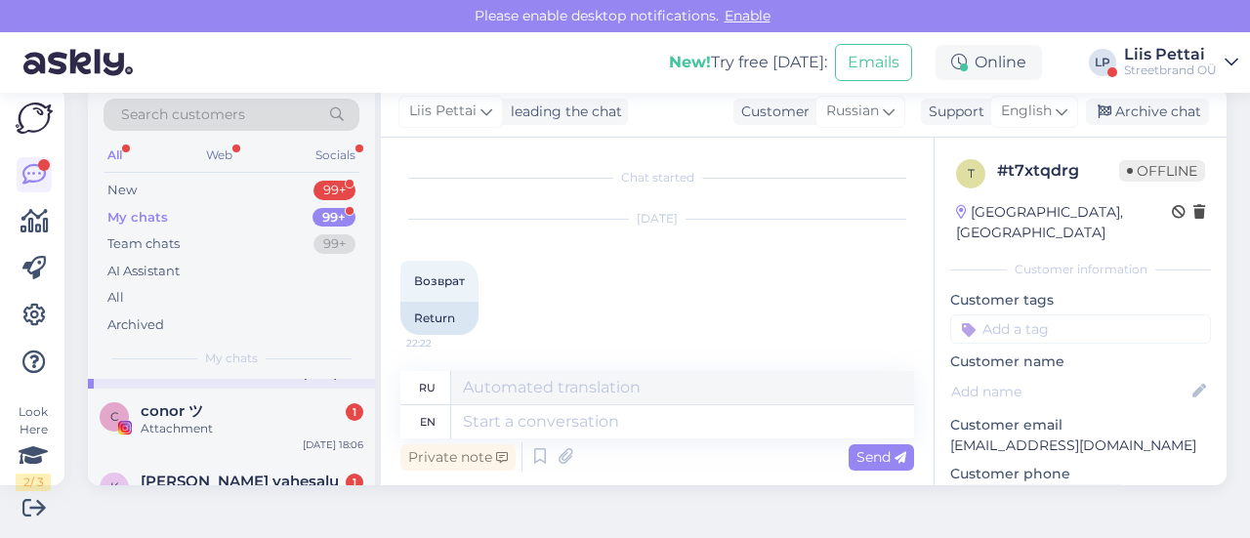
click at [215, 426] on div "Attachment" at bounding box center [252, 429] width 223 height 18
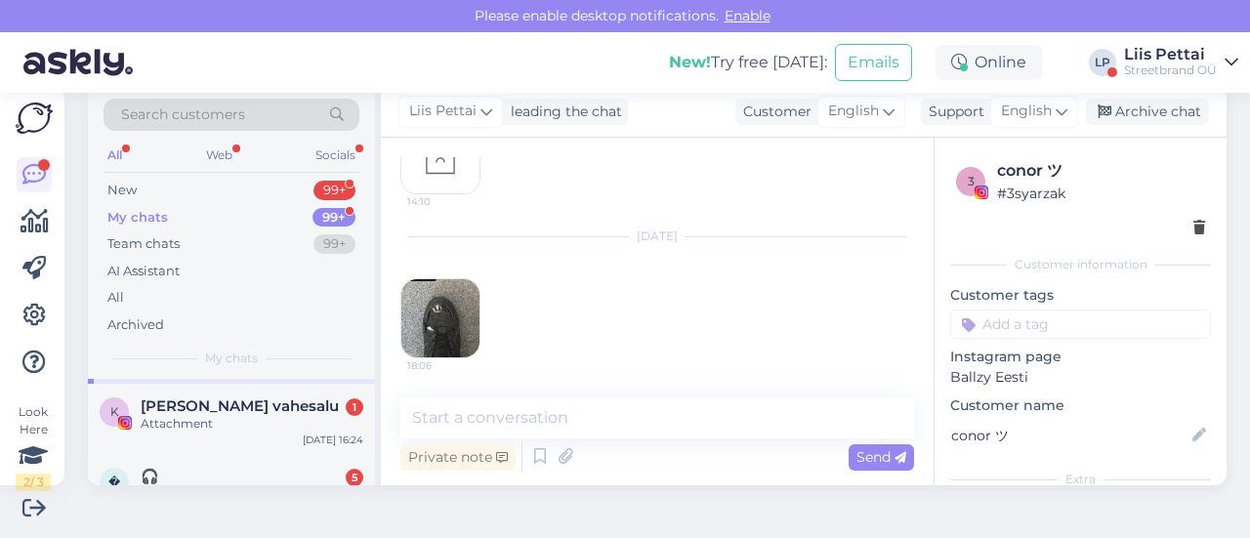
scroll to position [156, 0]
click at [215, 426] on div "Attachment" at bounding box center [252, 421] width 223 height 18
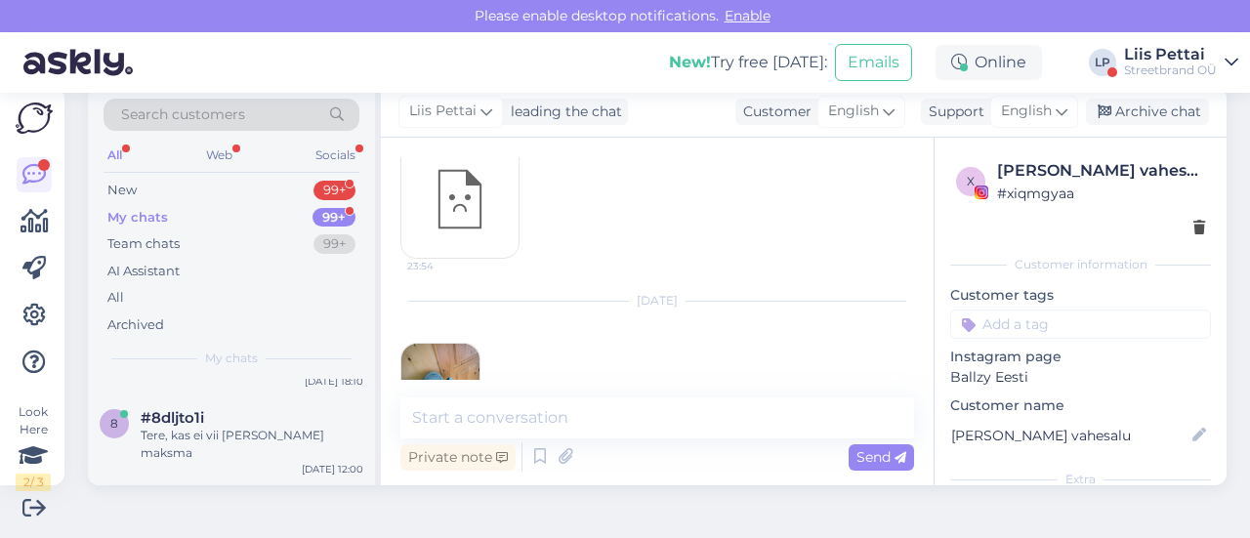
scroll to position [937, 0]
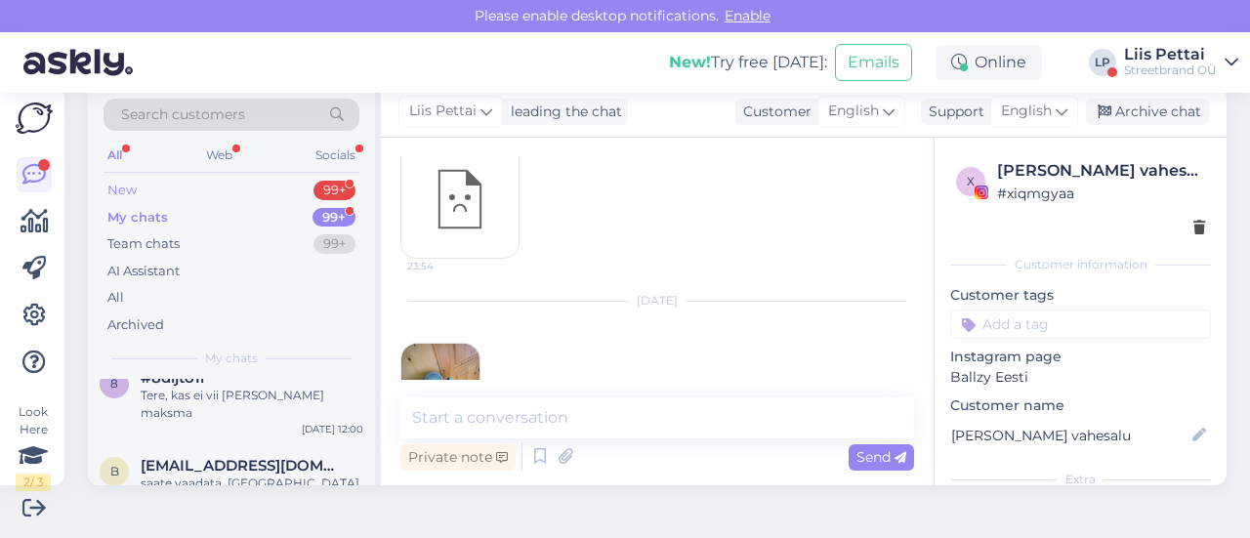
click at [161, 181] on div "New 99+" at bounding box center [232, 190] width 256 height 27
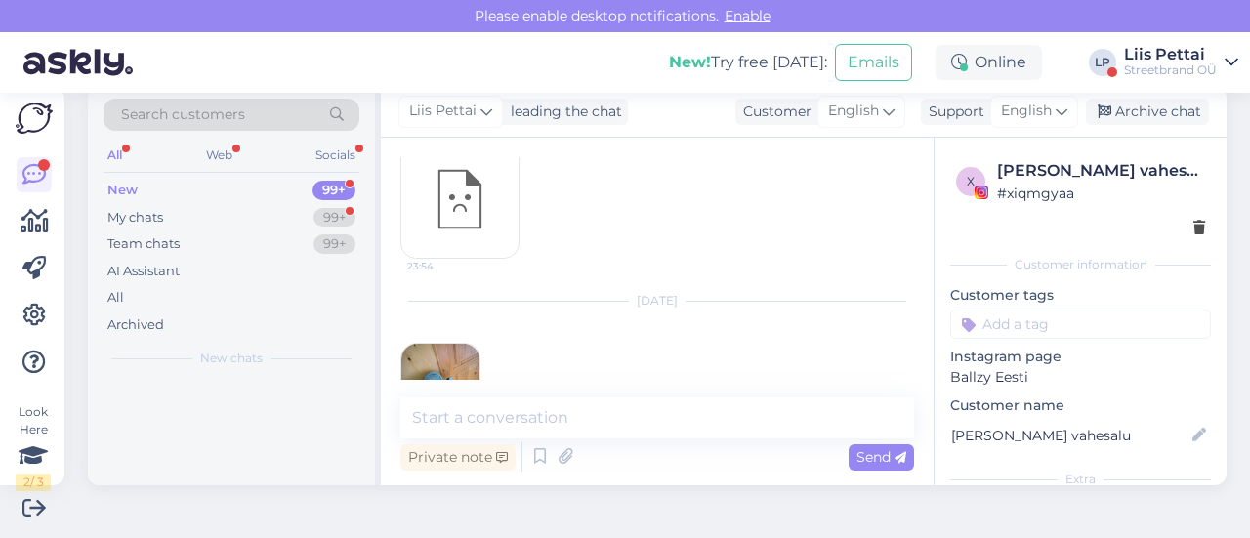
scroll to position [0, 0]
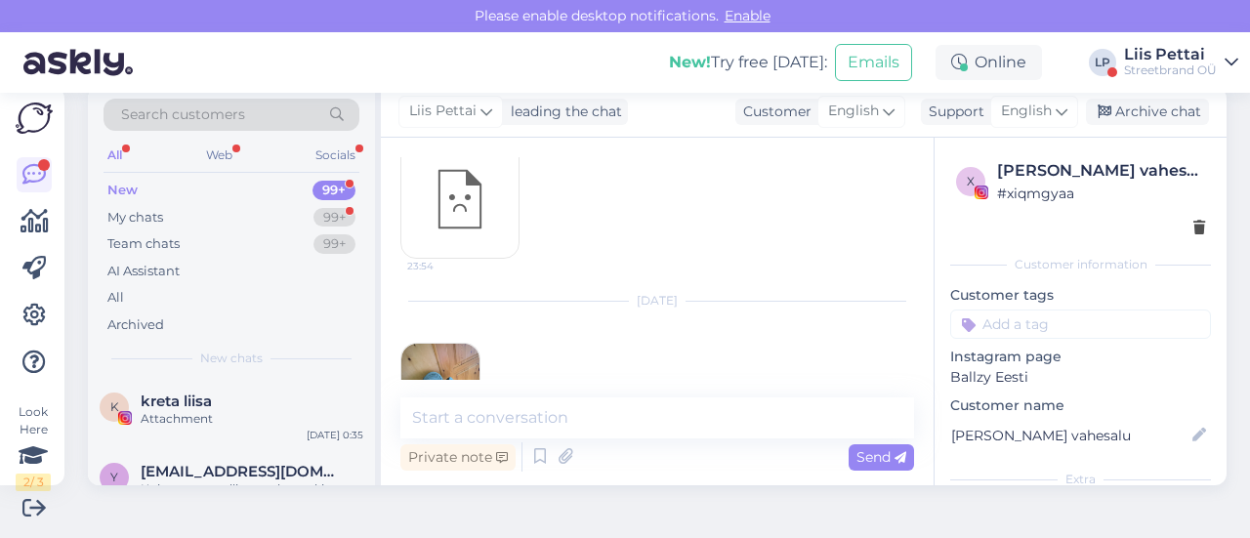
click at [226, 423] on div "Attachment" at bounding box center [252, 419] width 223 height 18
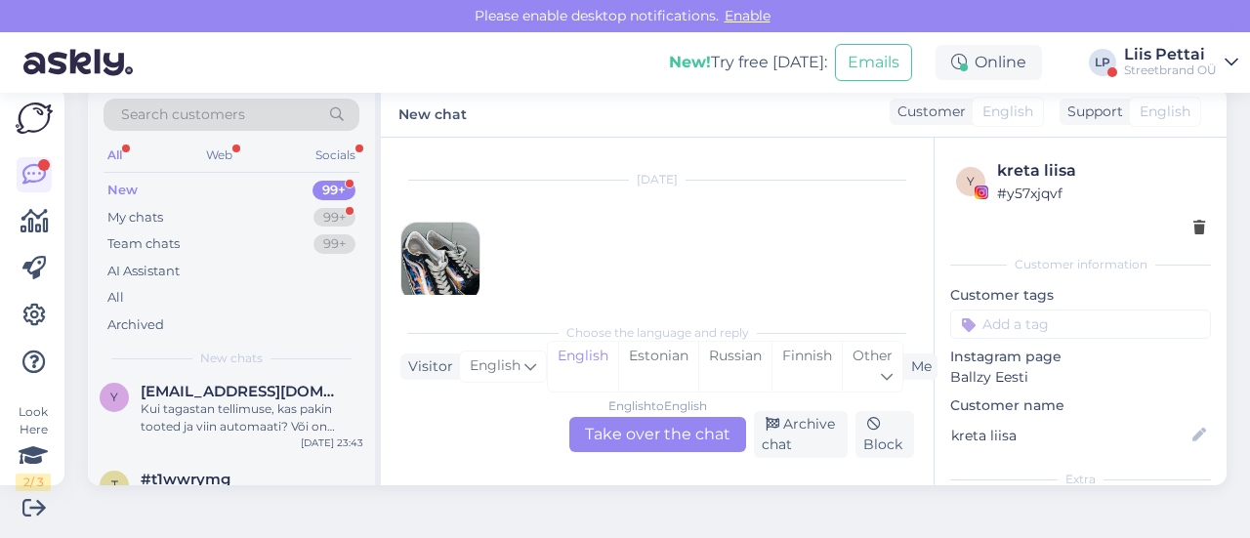
scroll to position [78, 0]
click at [226, 423] on div "Kui tagastan tellimuse, kas pakin tooted ja viin automaati? Või on ennem vajali…" at bounding box center [252, 419] width 223 height 35
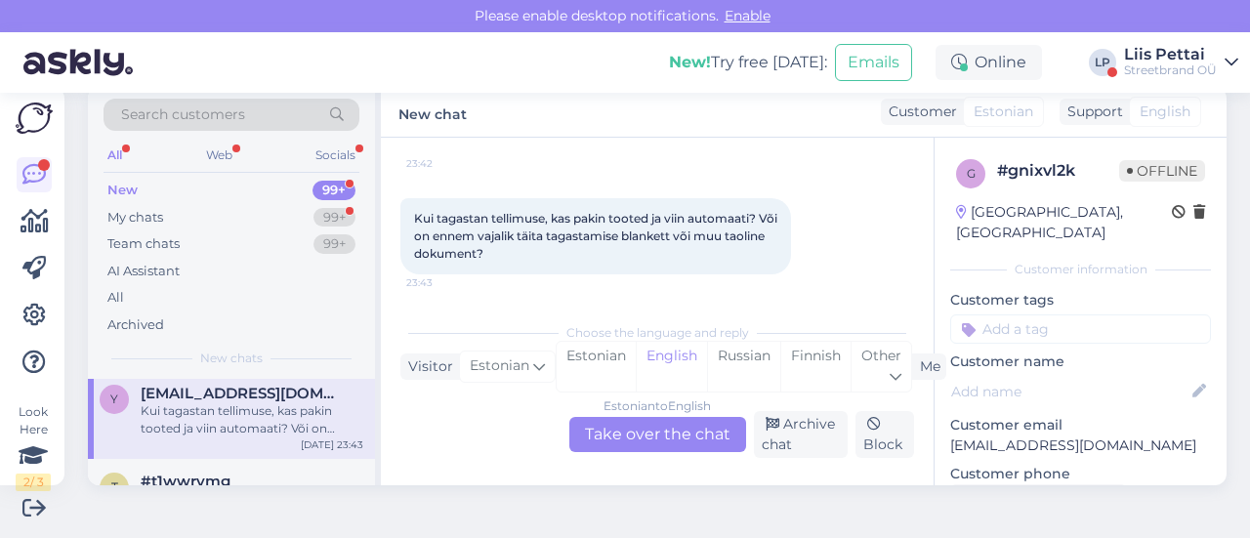
click at [636, 431] on div "Estonian to English Take over the chat" at bounding box center [657, 434] width 177 height 35
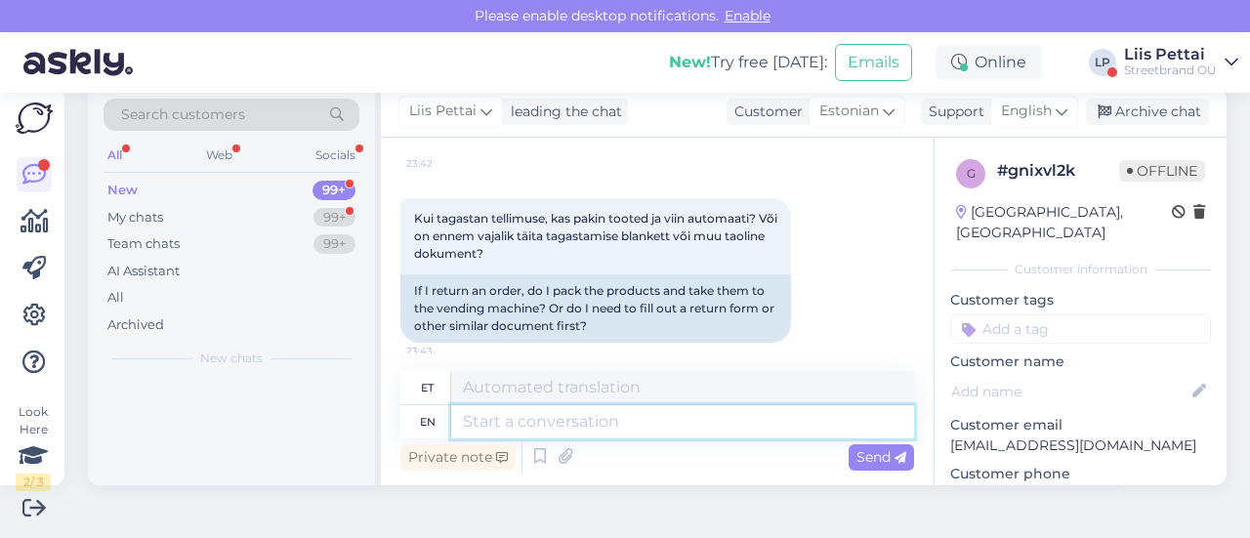
click at [623, 427] on textarea at bounding box center [682, 421] width 463 height 33
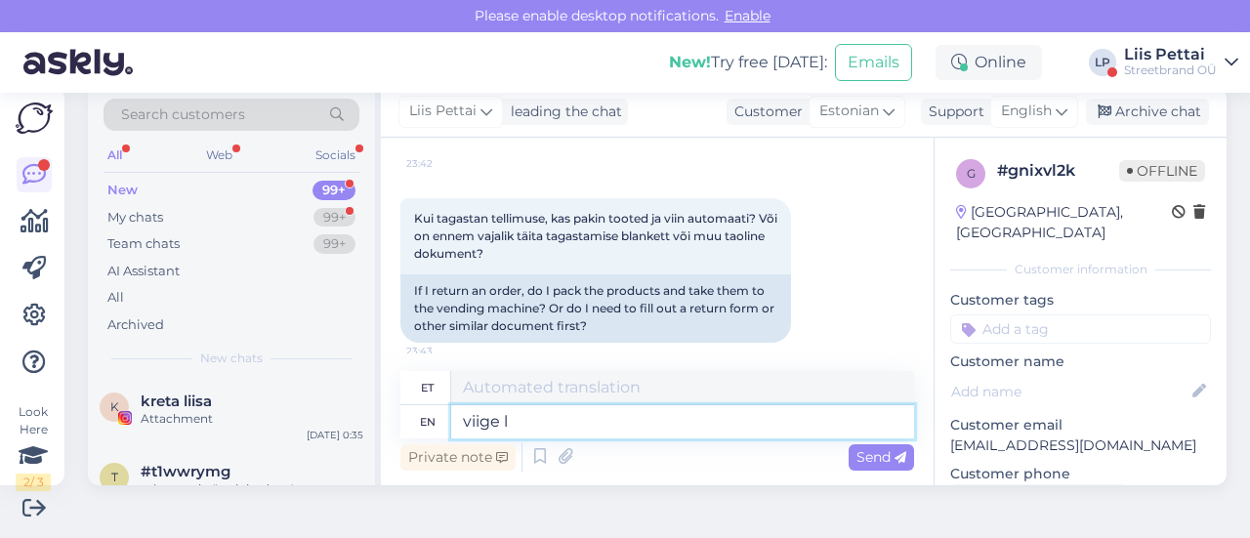
type textarea "viige li"
type textarea "viige"
type textarea "viige lihtsalt p"
type textarea "viis lightsalt"
type textarea "viige lihtsalt pakiautomaati"
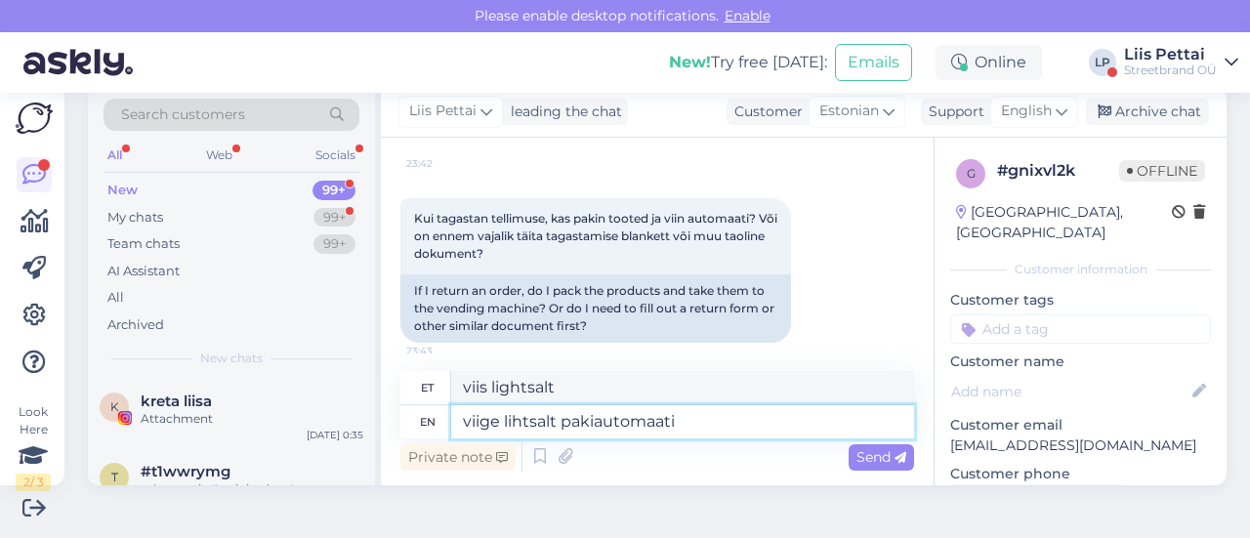
type textarea "viige kergelt pakiautomaati"
type textarea "viige lihtsalt pakiautomaati, mid"
type textarea "viige kergelt pakiautomaati,"
type textarea "viige lihtsalt pakiautomaati, midagi tä"
type textarea "viige lihtsalt pakiautomaati, midagi"
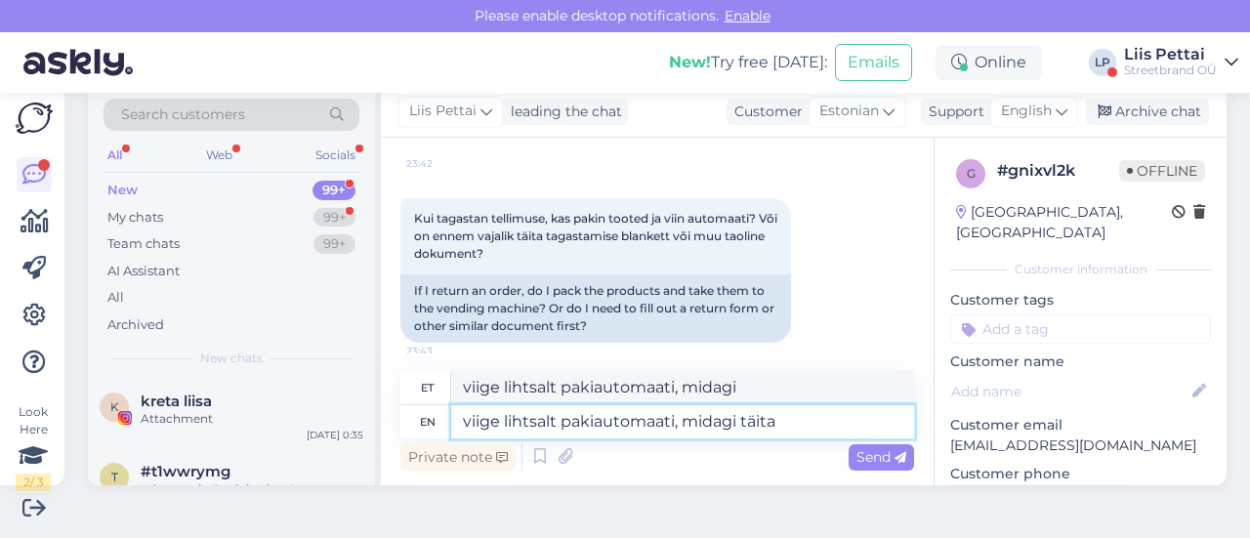
type textarea "viige lihtsalt pakiautomaati, midagi täita p"
type textarea "viige lihtsalt pakiautomaati, midagi täita"
type textarea "viige lihtsalt pakiautomaati, midagi täita pole va"
type textarea "viige lihtsalt pakiautomaati, midagi täita pole"
type textarea "viige lihtsalt pakiautomaati, midagi täita pole vaja"
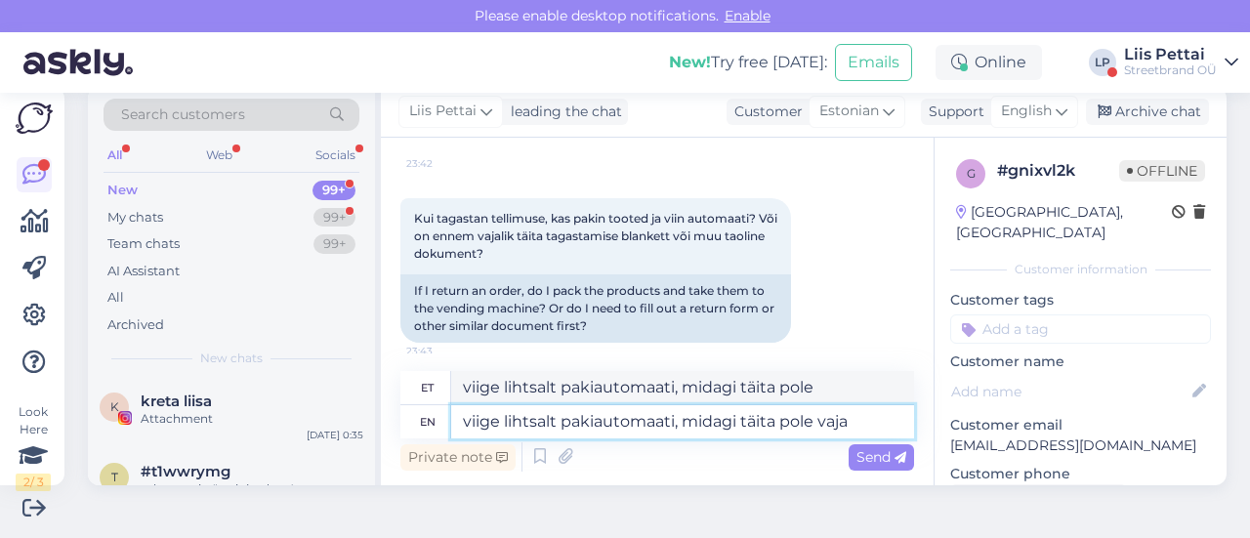
type textarea "viige lihtsalt pakiautomaati, midagi täita pole vaja"
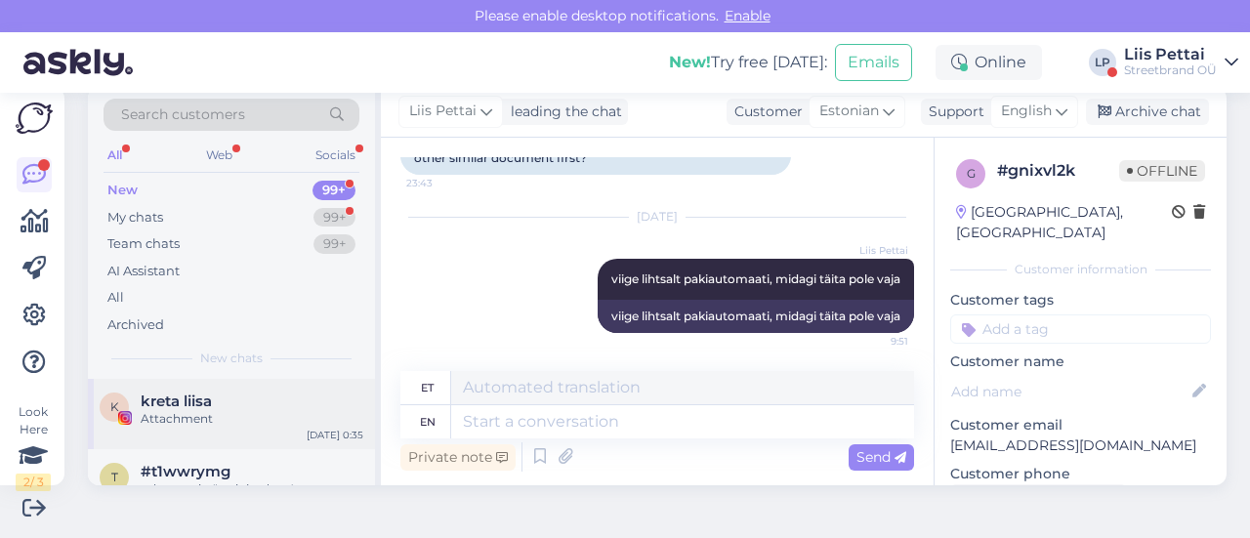
click at [167, 416] on div "Attachment" at bounding box center [252, 419] width 223 height 18
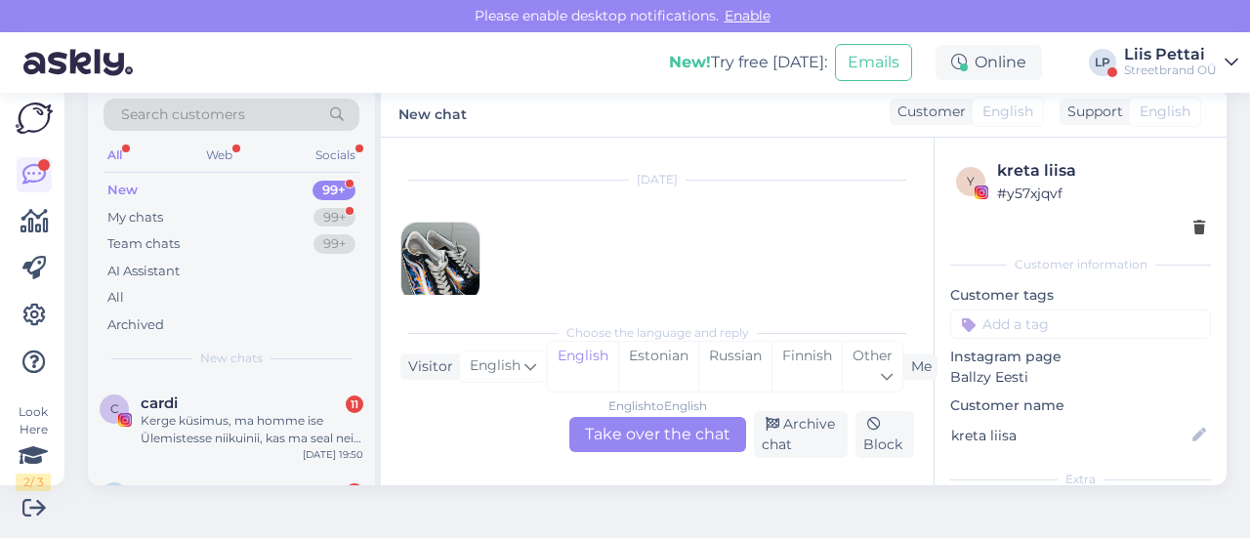
scroll to position [352, 0]
click at [167, 416] on div "Kerge küsimus, ma homme ise Ülemistesse niikuinii, kas ma seal neid [PERSON_NAM…" at bounding box center [252, 427] width 223 height 35
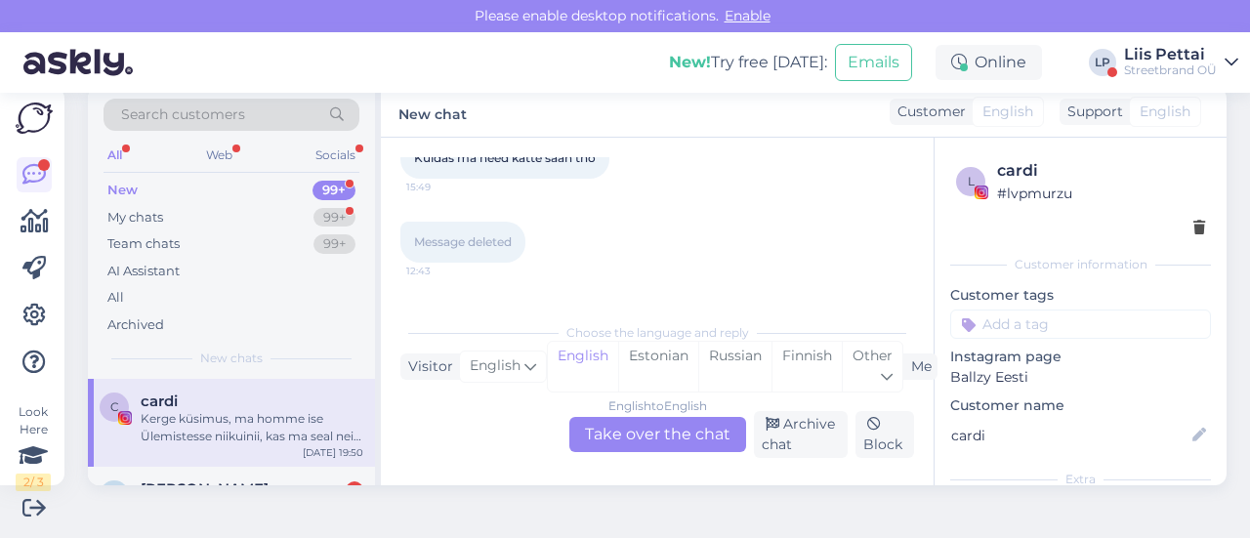
scroll to position [1164, 0]
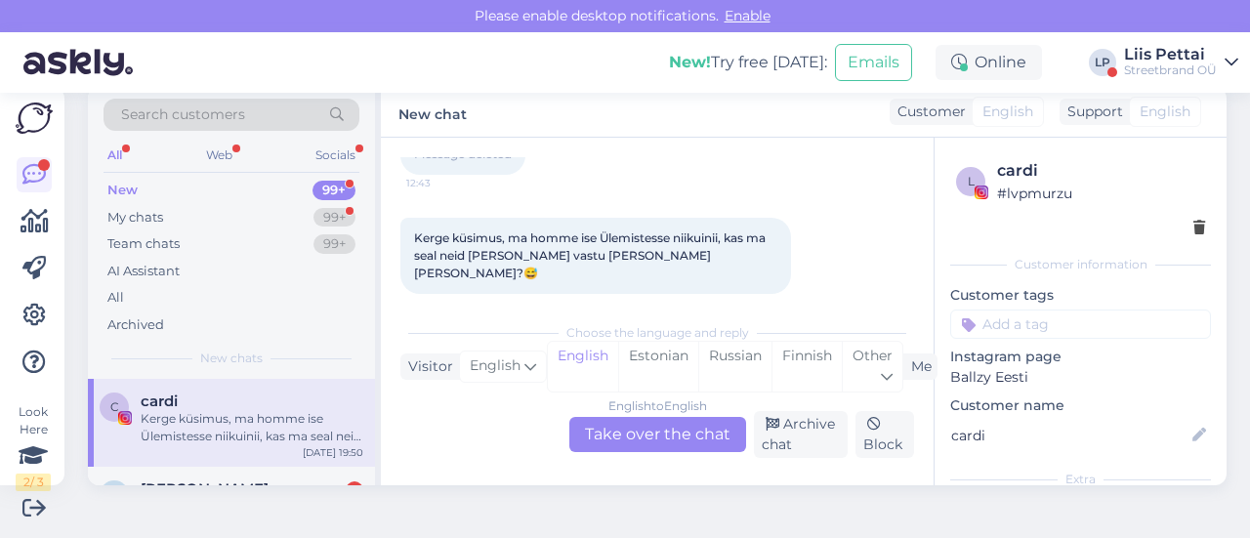
click at [218, 420] on div "Kerge küsimus, ma homme ise Ülemistesse niikuinii, kas ma seal neid [PERSON_NAM…" at bounding box center [252, 427] width 223 height 35
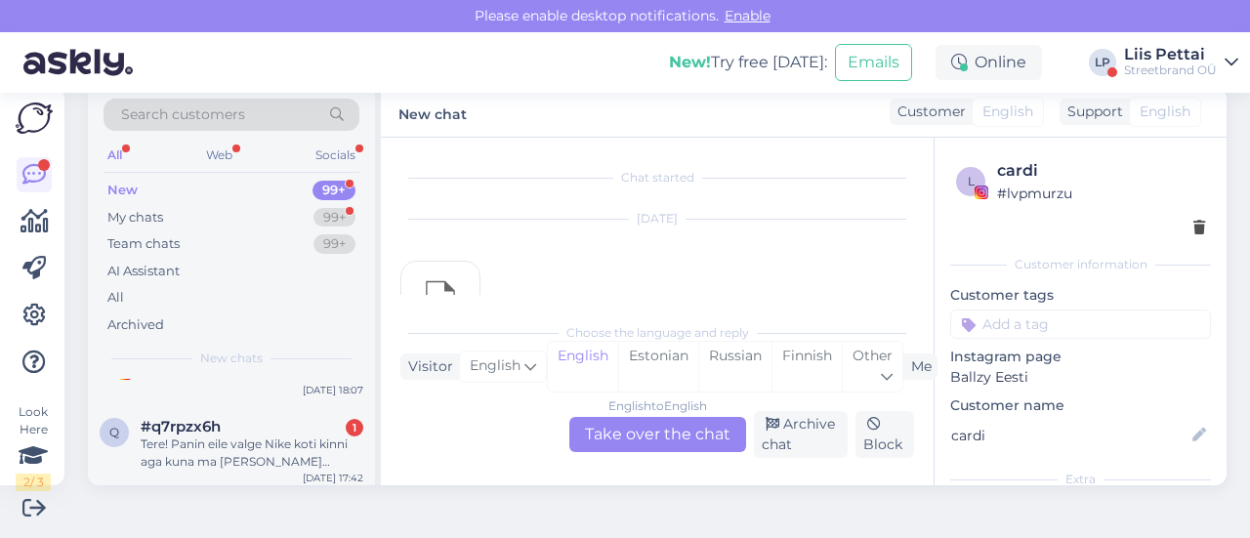
scroll to position [664, 0]
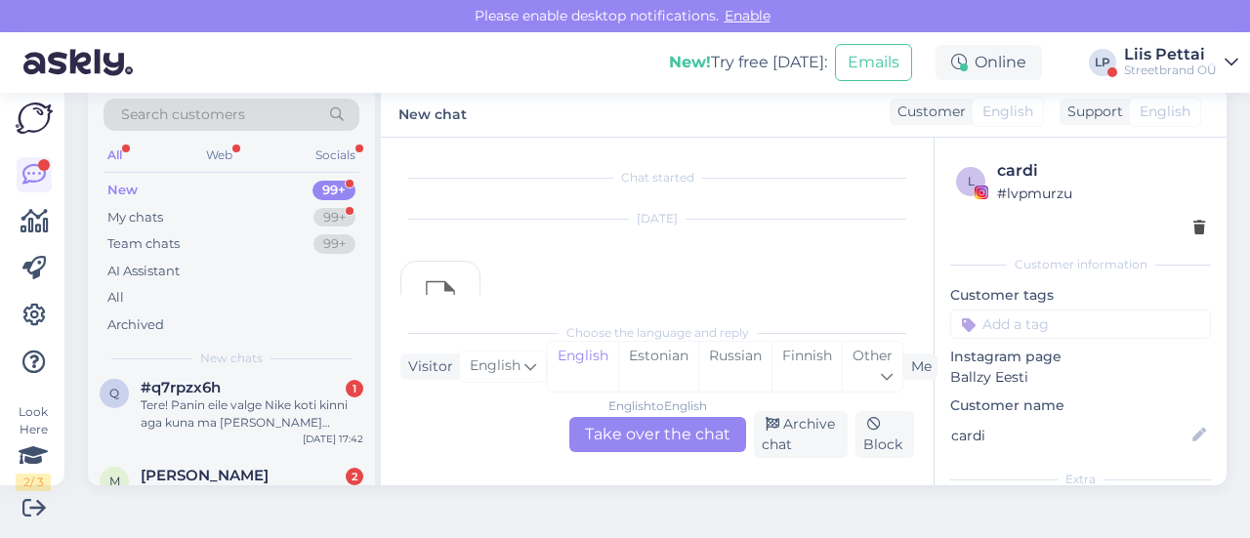
click at [218, 420] on div "Tere! Panin eile valge Nike koti kinni aga kuna ma [PERSON_NAME] vastust ei saa…" at bounding box center [252, 413] width 223 height 35
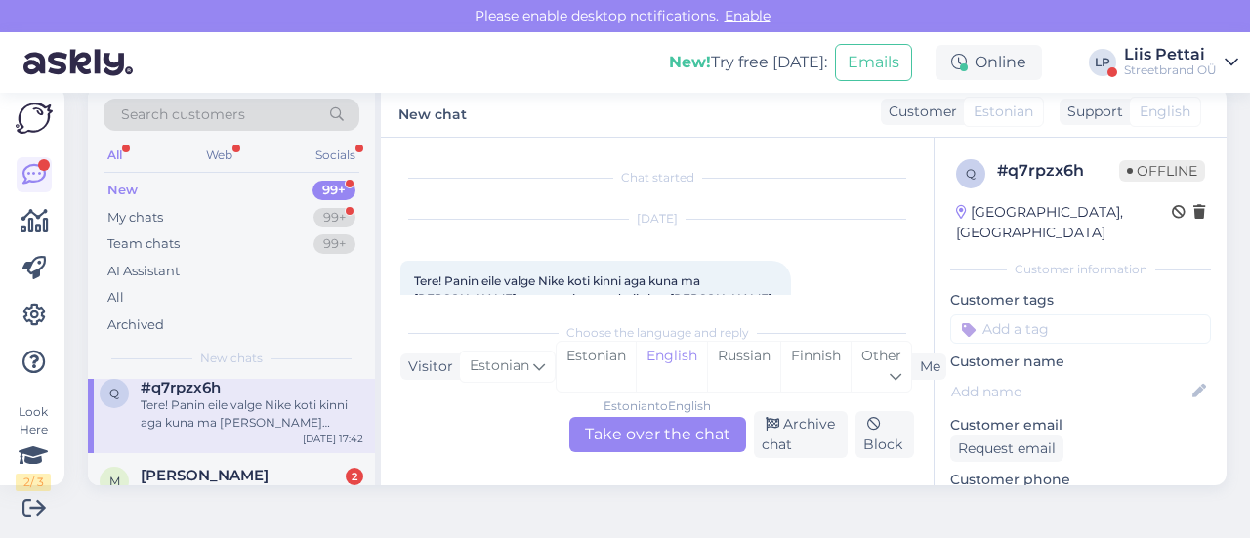
scroll to position [62, 0]
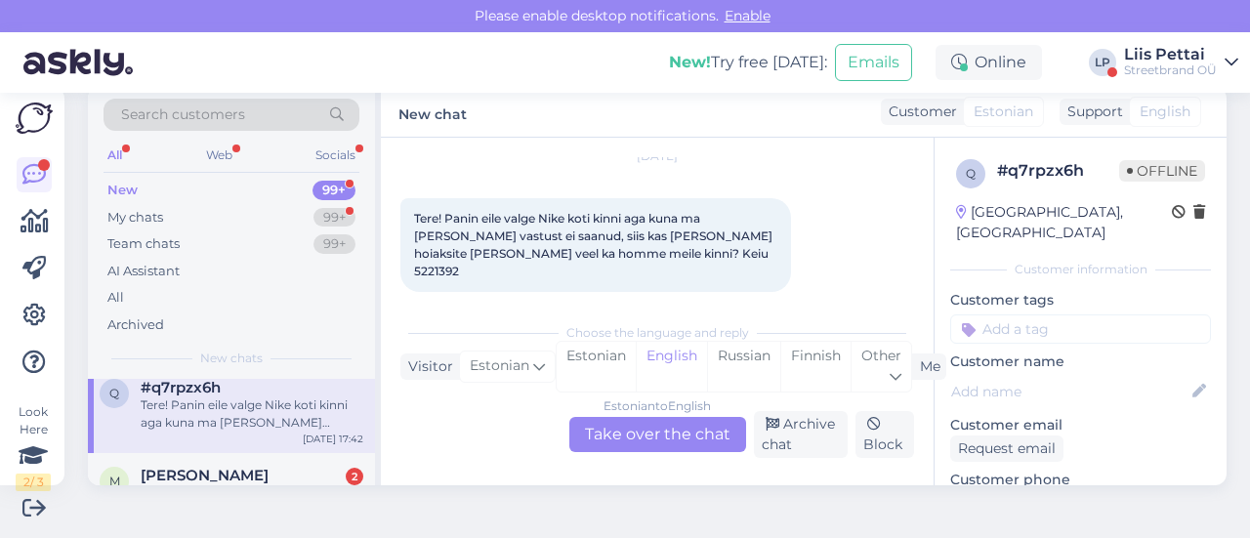
click at [611, 430] on div "Estonian to English Take over the chat" at bounding box center [657, 434] width 177 height 35
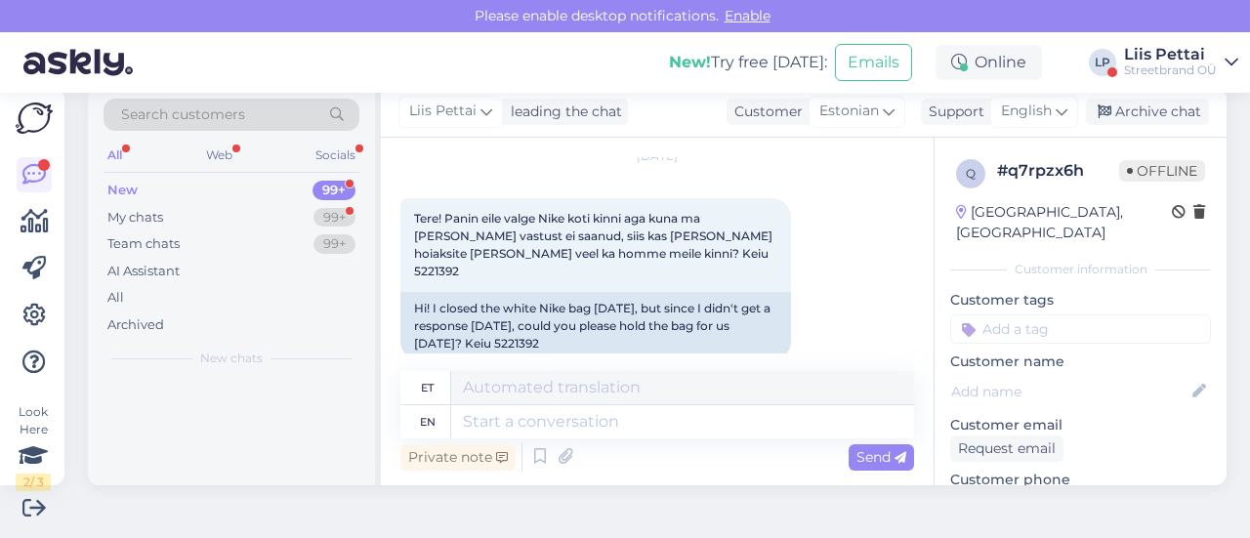
scroll to position [0, 0]
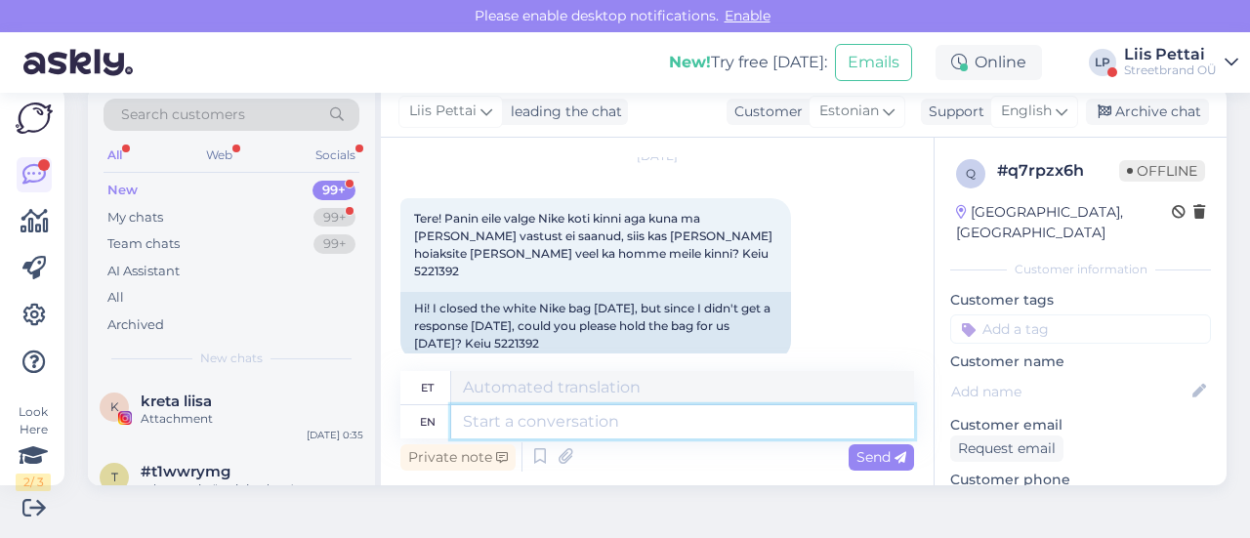
click at [578, 421] on textarea at bounding box center [682, 421] width 463 height 33
type textarea "mis p"
type textarea "vale"
type textarea "mis poes? :"
type textarea "mis poisid?"
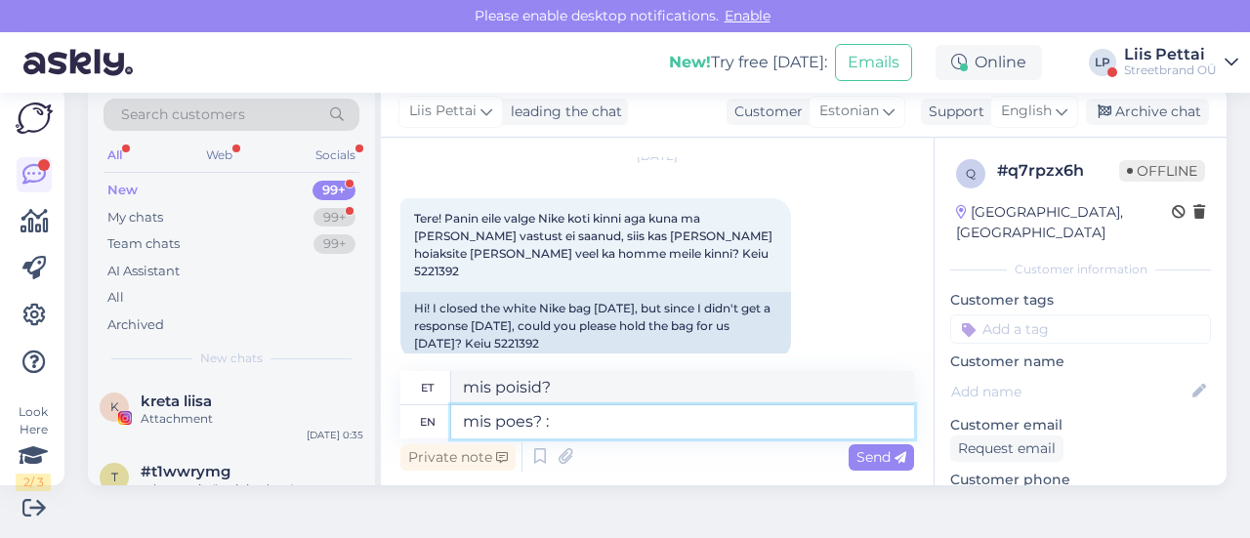
type textarea "mis poes? :)"
type textarea "mis poisid? :)"
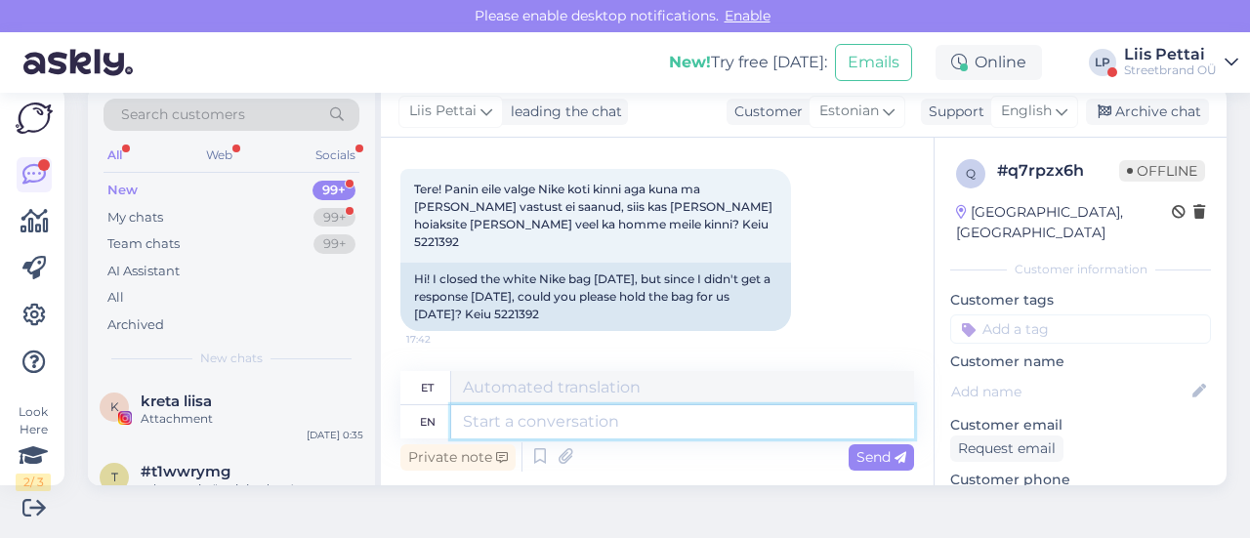
scroll to position [74, 0]
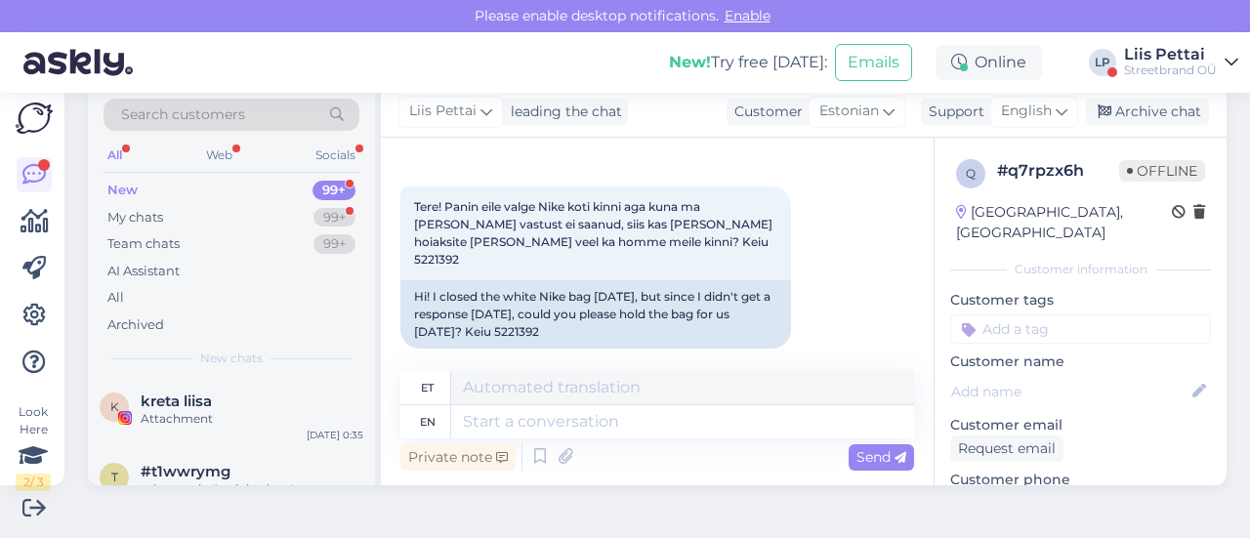
drag, startPoint x: 918, startPoint y: 249, endPoint x: 908, endPoint y: 314, distance: 66.1
click at [908, 313] on div "Chat started [DATE] Tere! Panin eile valge Nike koti kinni aga kuna ma [PERSON_…" at bounding box center [657, 312] width 553 height 348
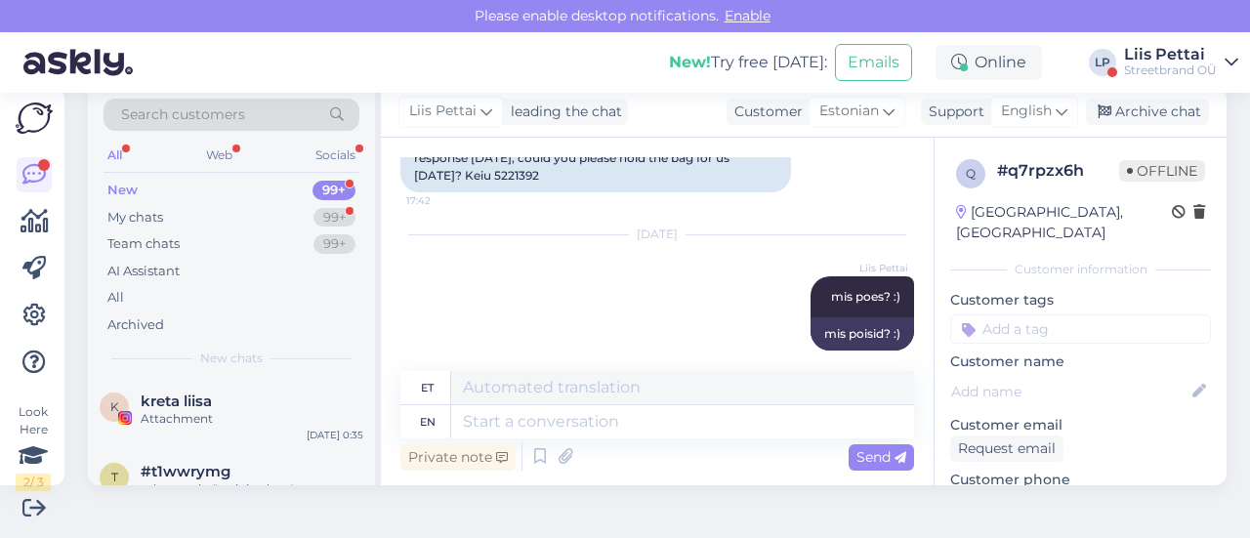
click at [679, 456] on div "Private note Send" at bounding box center [657, 456] width 514 height 37
click at [249, 419] on div "Attachment" at bounding box center [252, 419] width 223 height 18
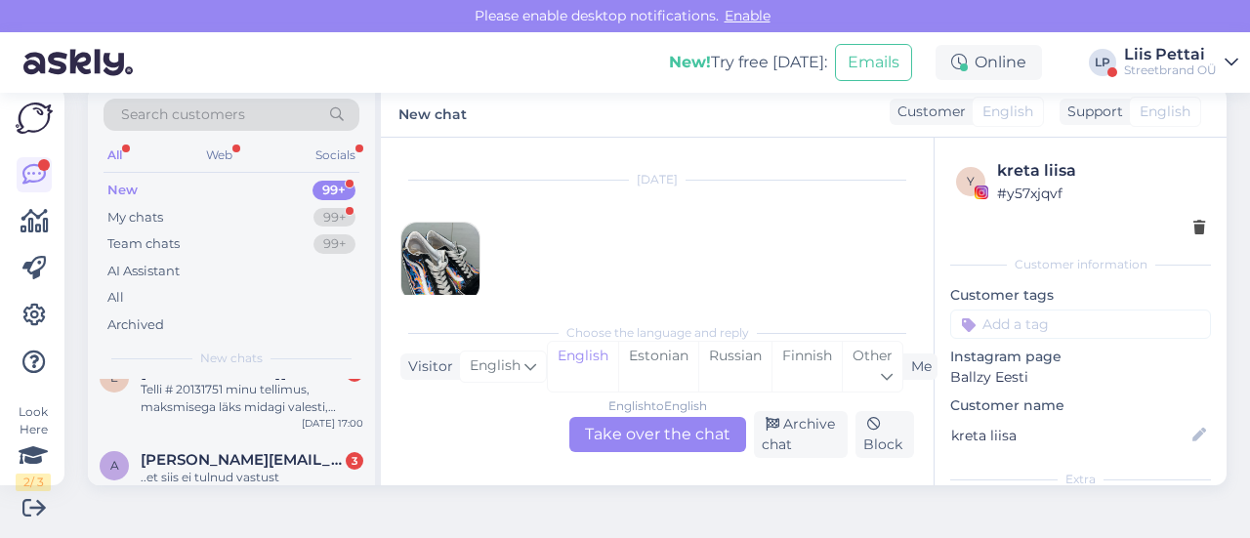
scroll to position [781, 0]
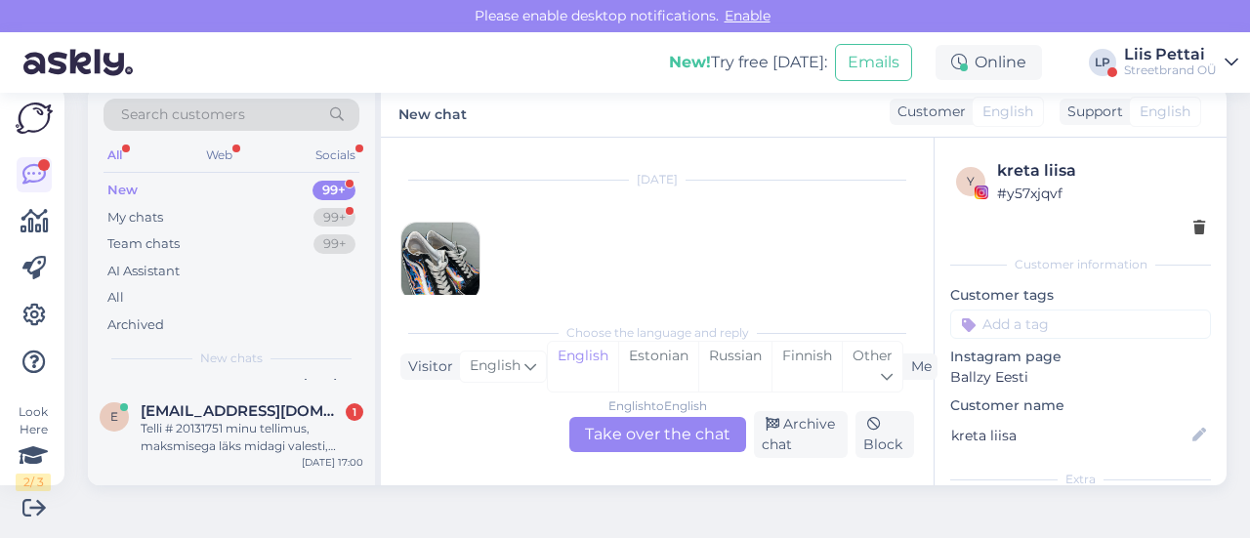
click at [249, 420] on div "Telli # 20131751 minu tellimus, maksmisega läks midagi valesti, proovisin uuest…" at bounding box center [252, 437] width 223 height 35
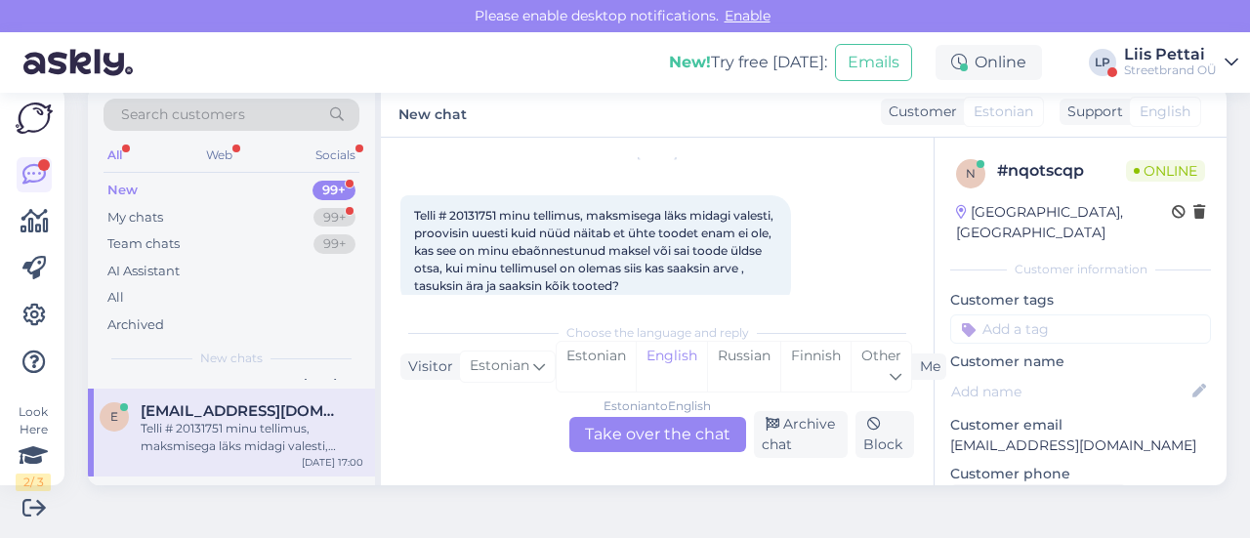
scroll to position [98, 0]
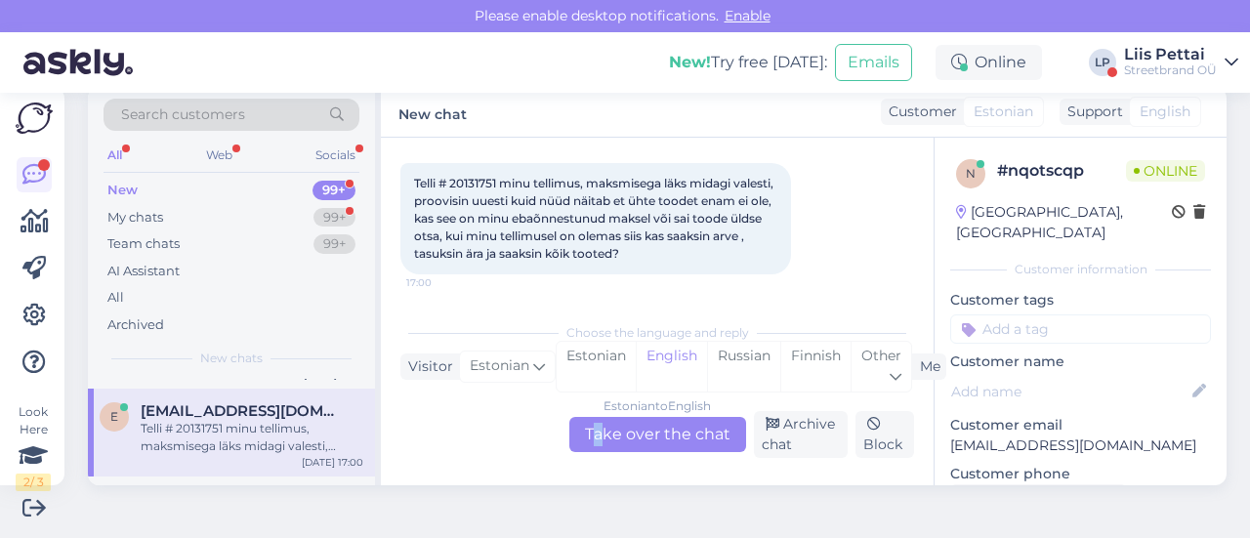
click at [592, 434] on div "Estonian to English Take over the chat" at bounding box center [657, 434] width 177 height 35
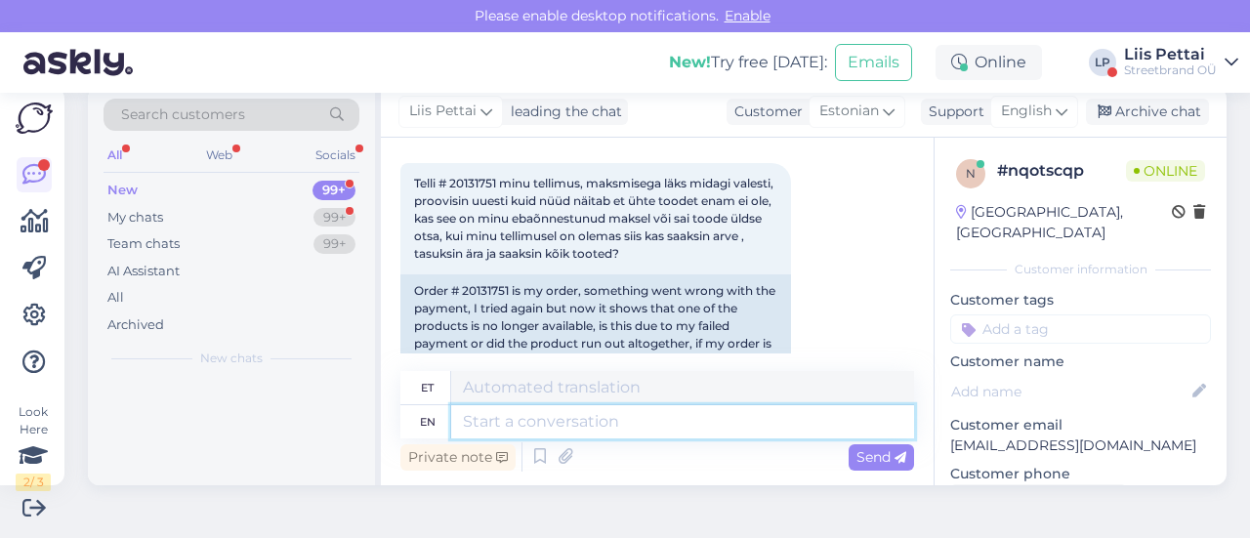
click at [594, 427] on textarea at bounding box center [682, 421] width 463 height 33
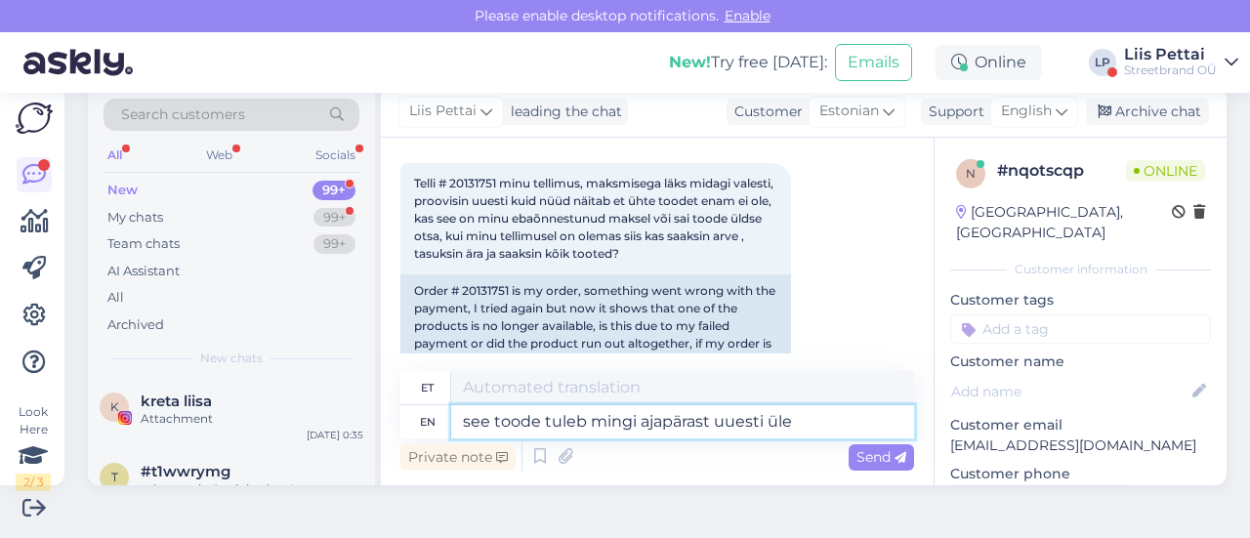
type textarea "see toode tuleb mingi ajapärast uuesti üles"
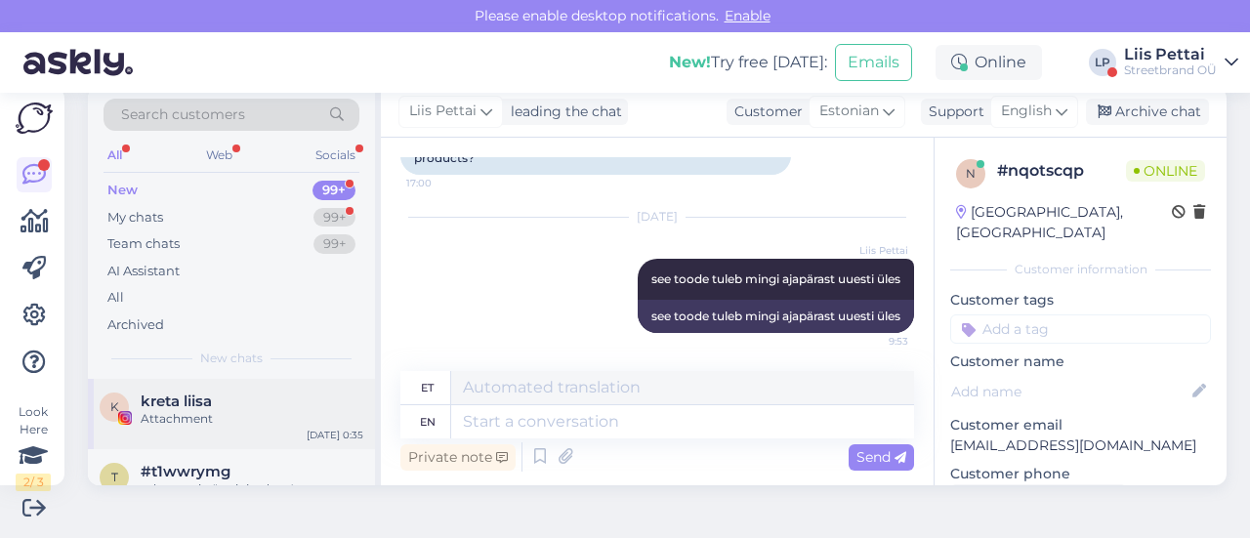
click at [193, 423] on div "Attachment" at bounding box center [252, 419] width 223 height 18
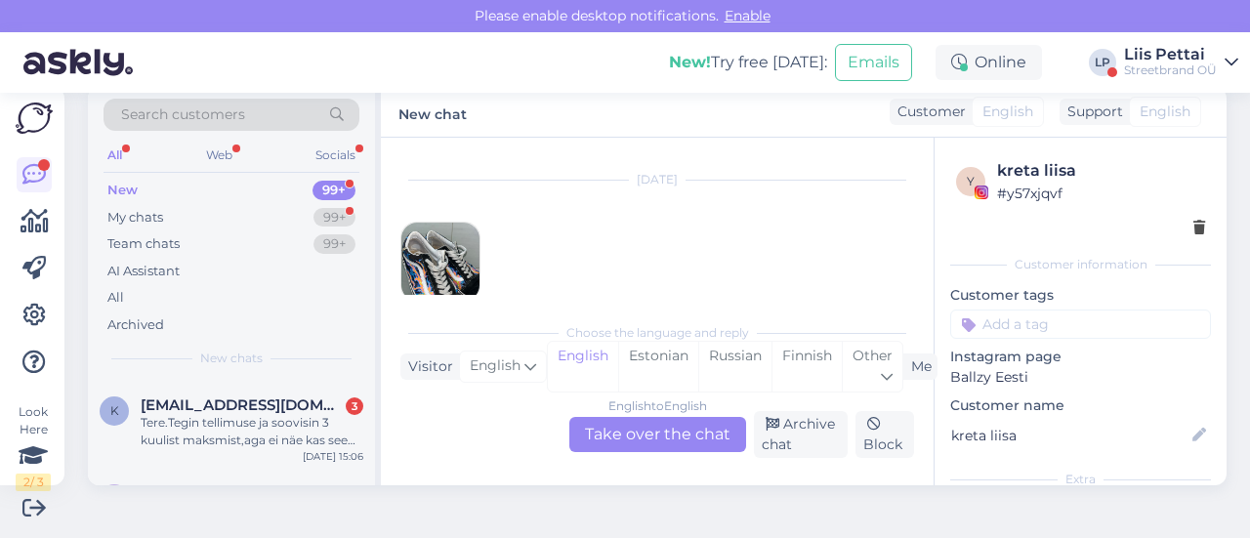
scroll to position [1406, 0]
click at [193, 423] on div "Tere.Tegin tellimuse ja soovisin 3 kuulist maksmist,aga ei näe kas see on töötl…" at bounding box center [252, 427] width 223 height 35
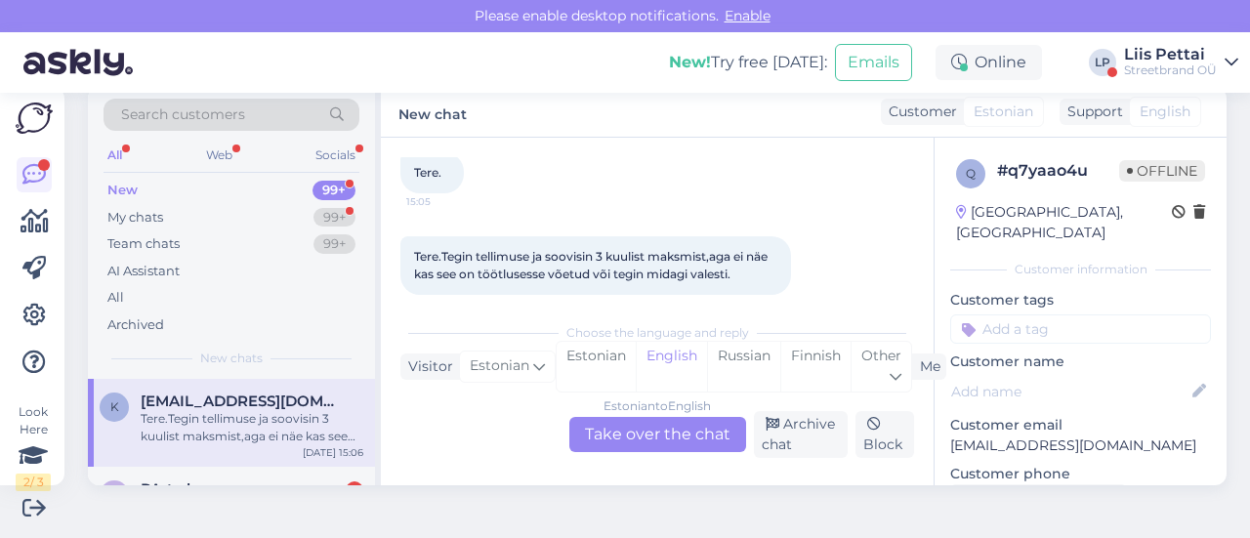
scroll to position [213, 0]
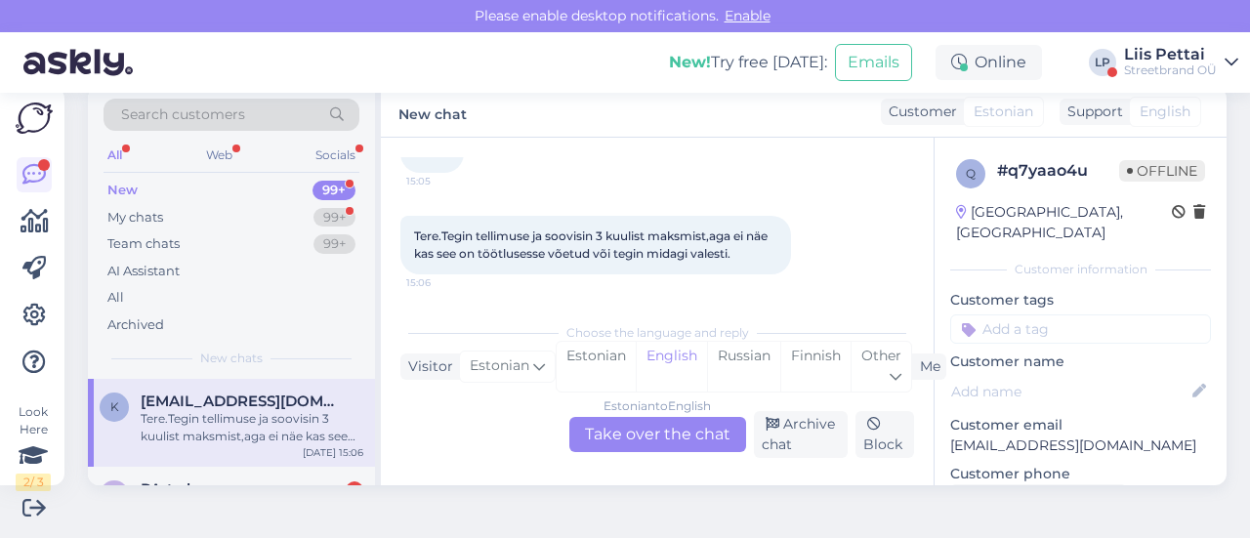
click at [683, 440] on div "Estonian to English Take over the chat" at bounding box center [657, 434] width 177 height 35
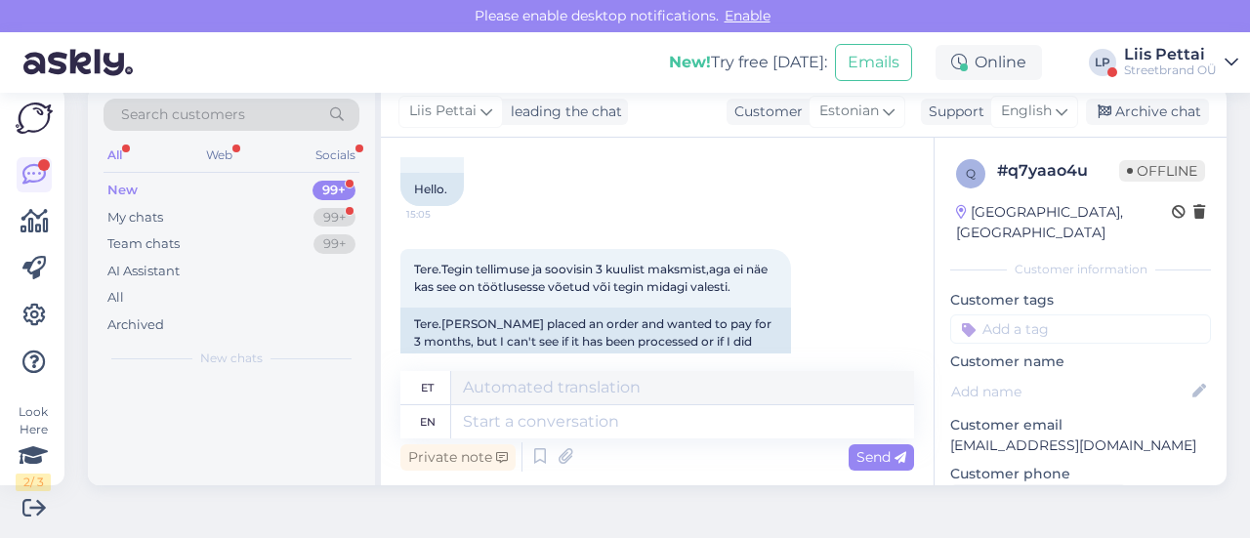
scroll to position [0, 0]
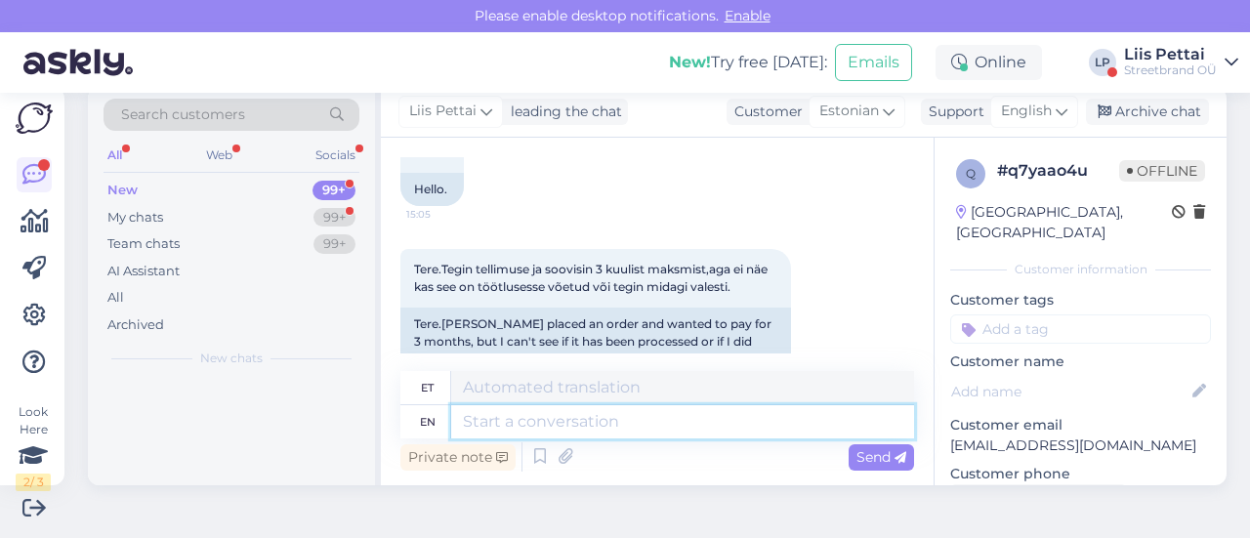
click at [652, 421] on textarea at bounding box center [682, 421] width 463 height 33
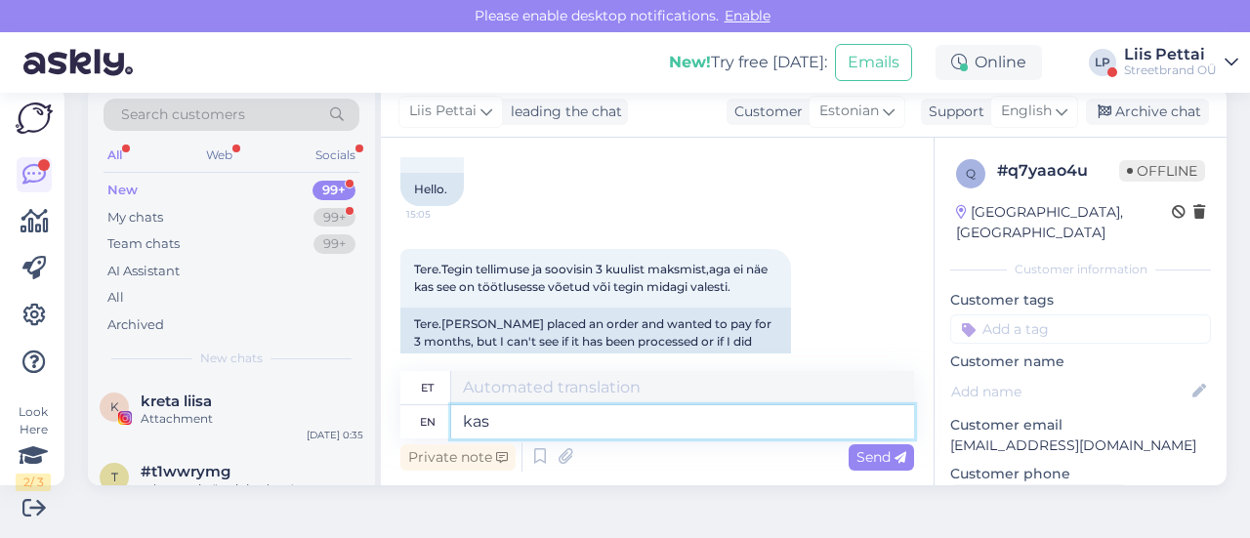
type textarea "kas"
type textarea "kas saite le"
type textarea "kas saite"
type textarea "kas saite lepingu sell"
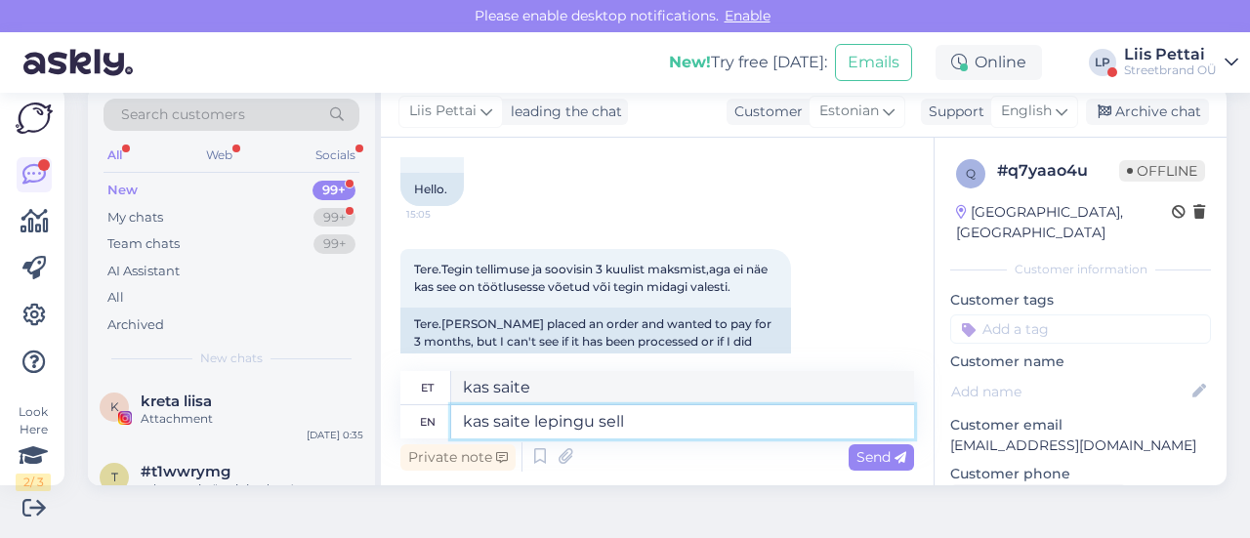
type textarea "kas saite lepingu"
type textarea "kas saite lepingu selleks?"
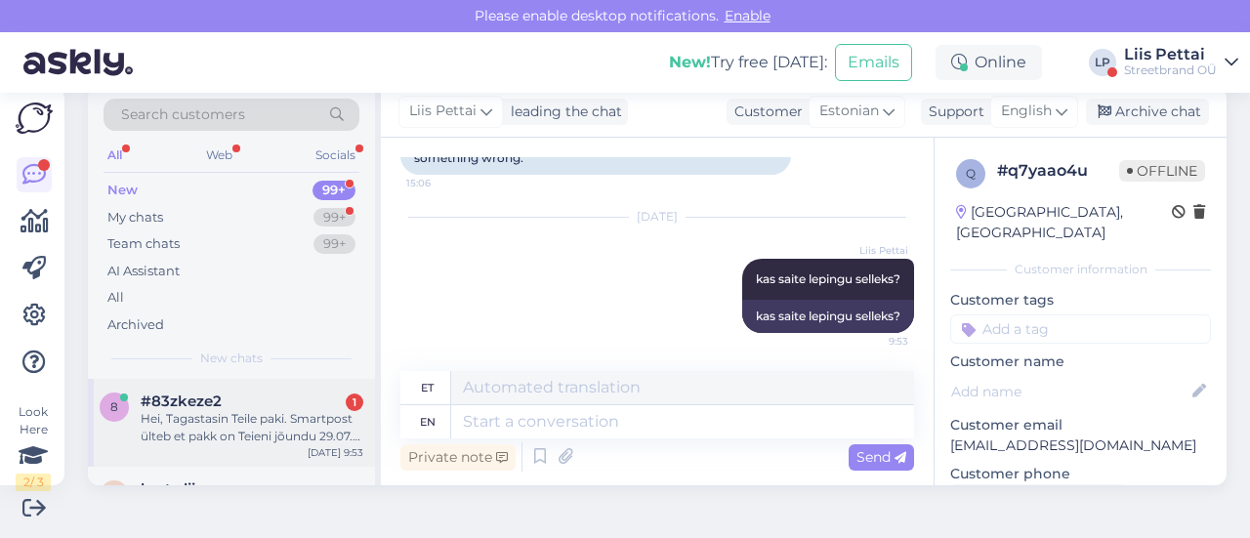
click at [220, 435] on div "Hei, Tagastasin Teile paki. Smartpost ülteb et pakk on Teieni jõundu 29.07. Kun…" at bounding box center [252, 427] width 223 height 35
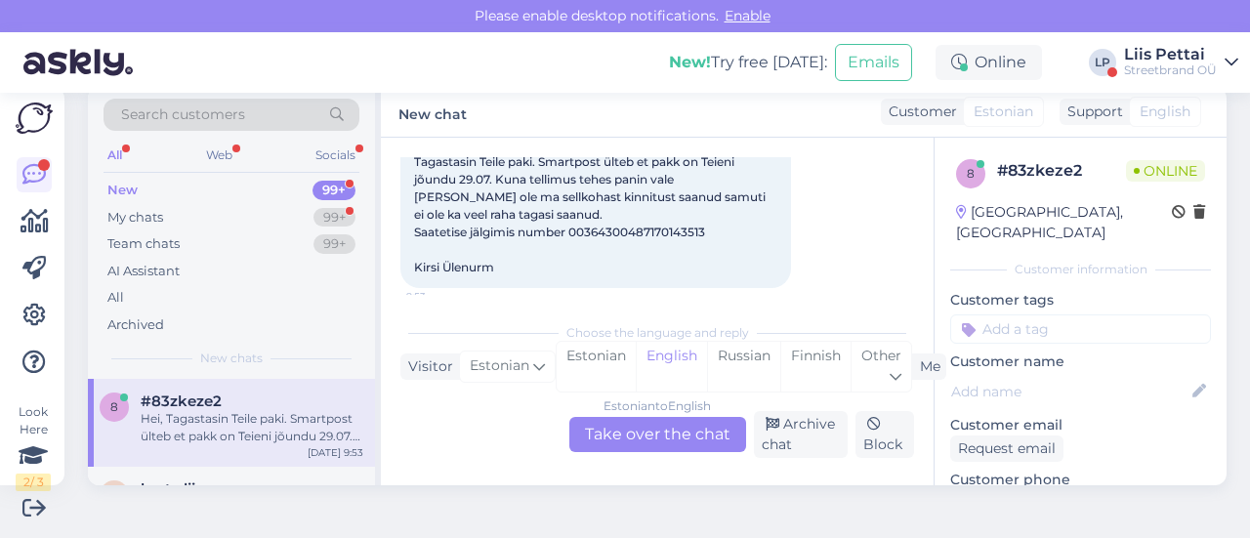
scroll to position [168, 0]
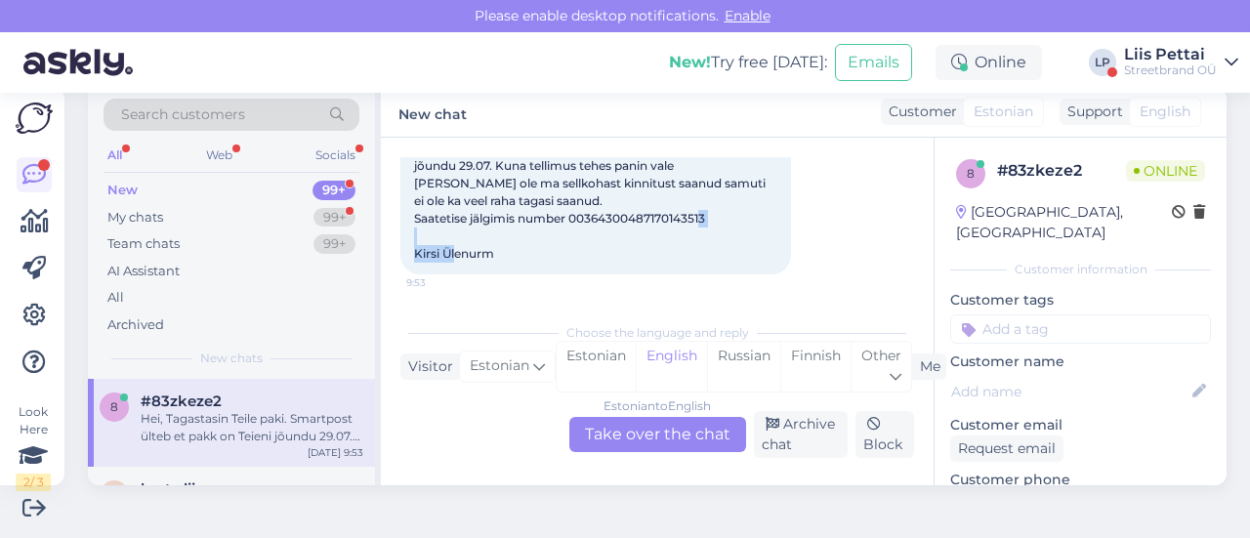
drag, startPoint x: 500, startPoint y: 255, endPoint x: 631, endPoint y: 259, distance: 130.9
click at [537, 255] on div "Hei, Tagastasin Teile paki. Smartpost ülteb et pakk on Teieni jõundu 29.07. Kun…" at bounding box center [595, 184] width 391 height 182
click at [503, 245] on div "Hei, Tagastasin Teile paki. Smartpost ülteb et pakk on Teieni jõundu 29.07. Kun…" at bounding box center [595, 184] width 391 height 182
copy span "[PERSON_NAME]"
click at [613, 444] on div "Estonian to English Take over the chat" at bounding box center [657, 434] width 177 height 35
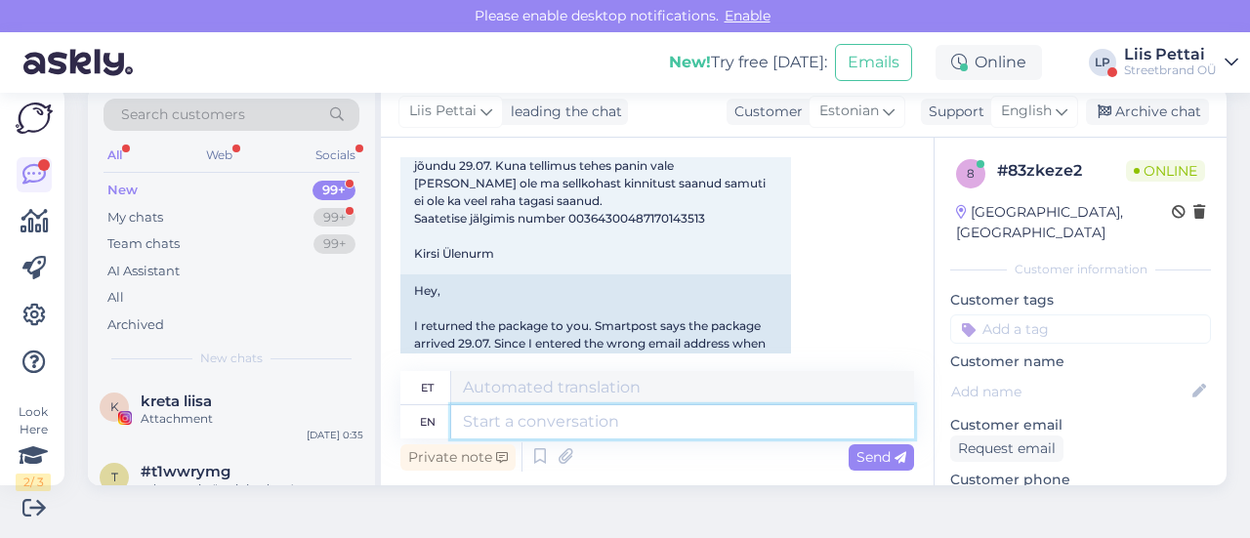
click at [602, 429] on textarea at bounding box center [682, 421] width 463 height 33
type textarea "tagastus o"
type textarea "tagastus"
type textarea "tagastus on te"
type textarea "tagastus peal"
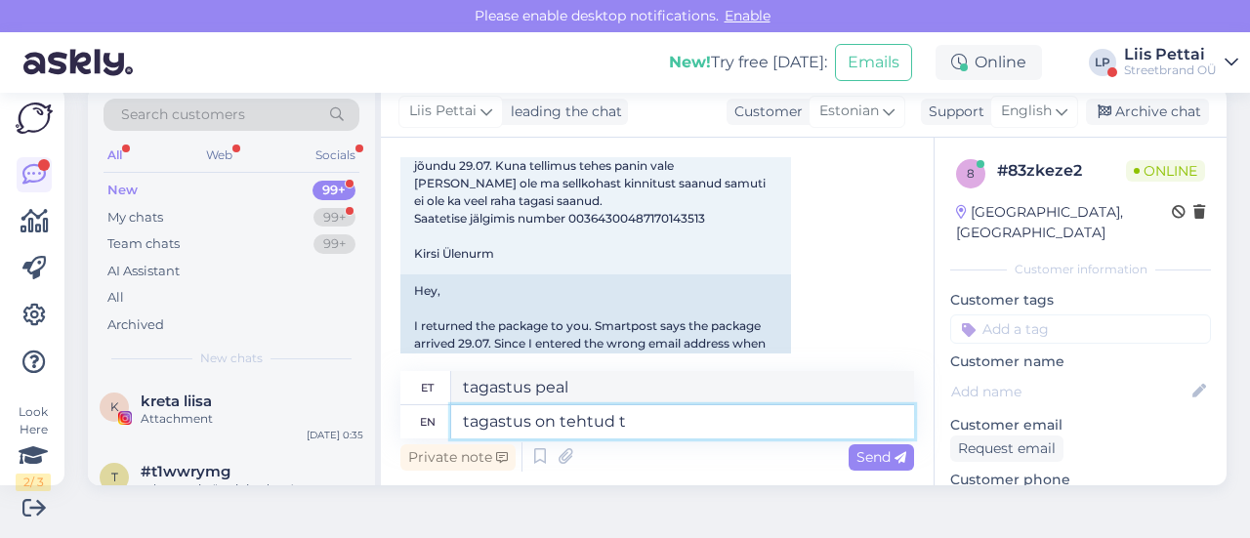
type textarea "tagastus on tehtud tä"
type textarea "tagastus on tehtud"
type textarea "tagastus on tehtud [PERSON_NAME] :)"
type textarea "tagasitus on tehtud [PERSON_NAME] :)"
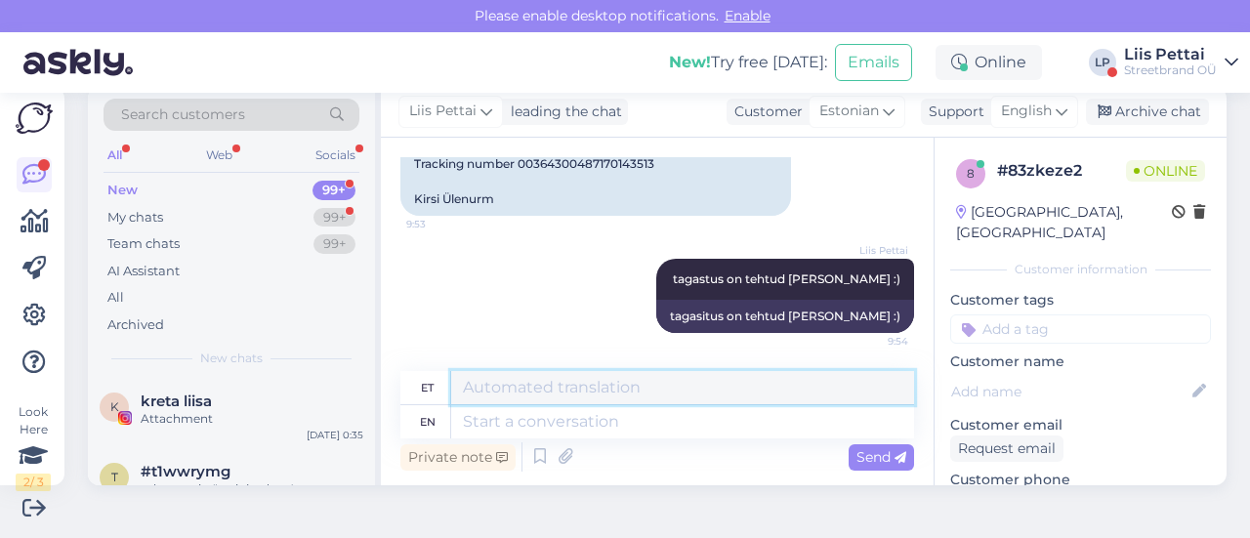
click at [613, 388] on textarea at bounding box center [682, 387] width 463 height 33
click at [199, 408] on span "kreta liisa" at bounding box center [176, 402] width 71 height 18
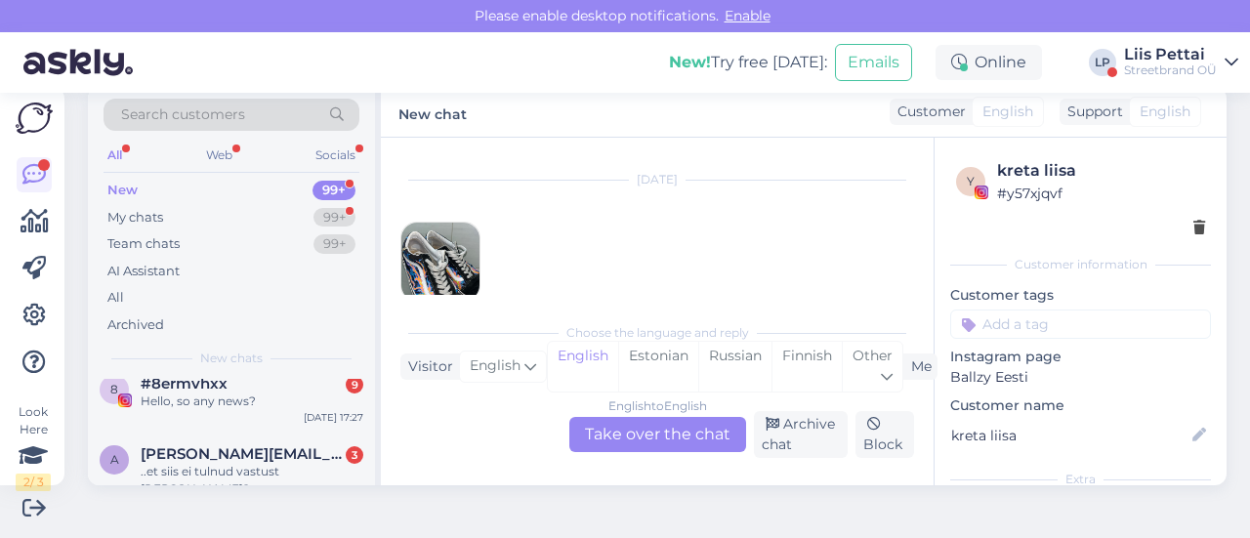
scroll to position [781, 0]
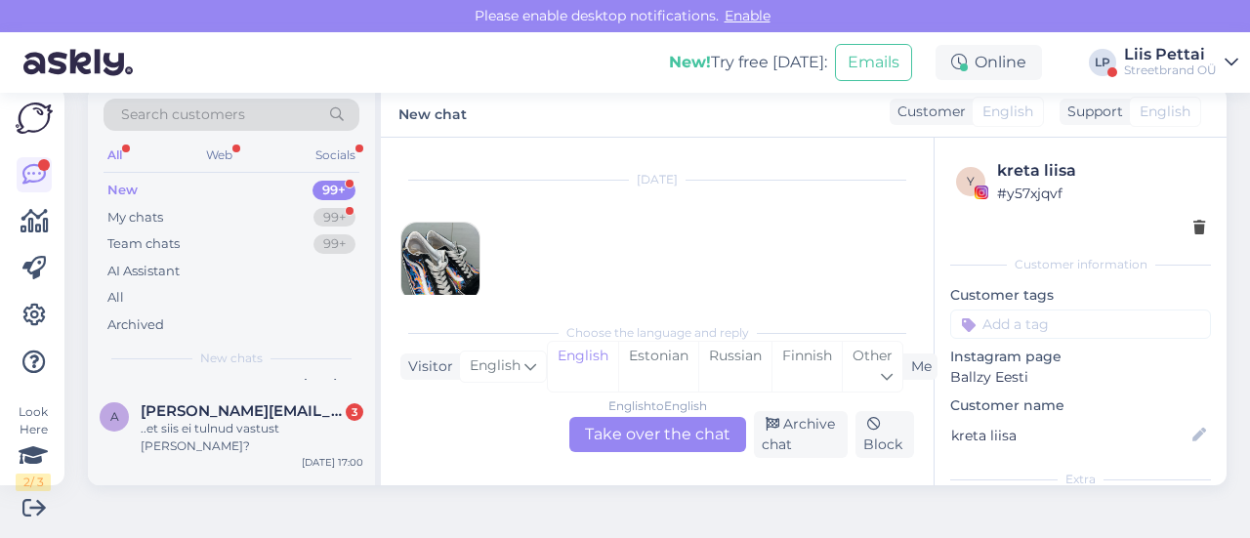
click at [199, 408] on span "[PERSON_NAME][EMAIL_ADDRESS][DOMAIN_NAME]" at bounding box center [242, 411] width 203 height 18
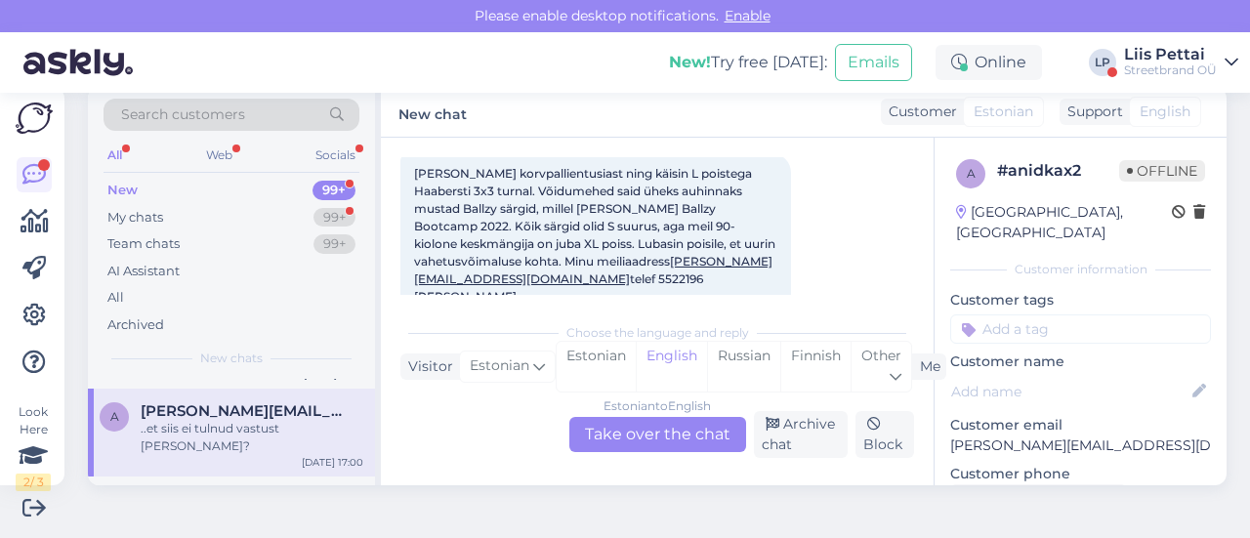
scroll to position [196, 0]
click at [213, 477] on div "J Jan_peeter_2 4 Attachment [DATE] 16:46" at bounding box center [231, 512] width 287 height 70
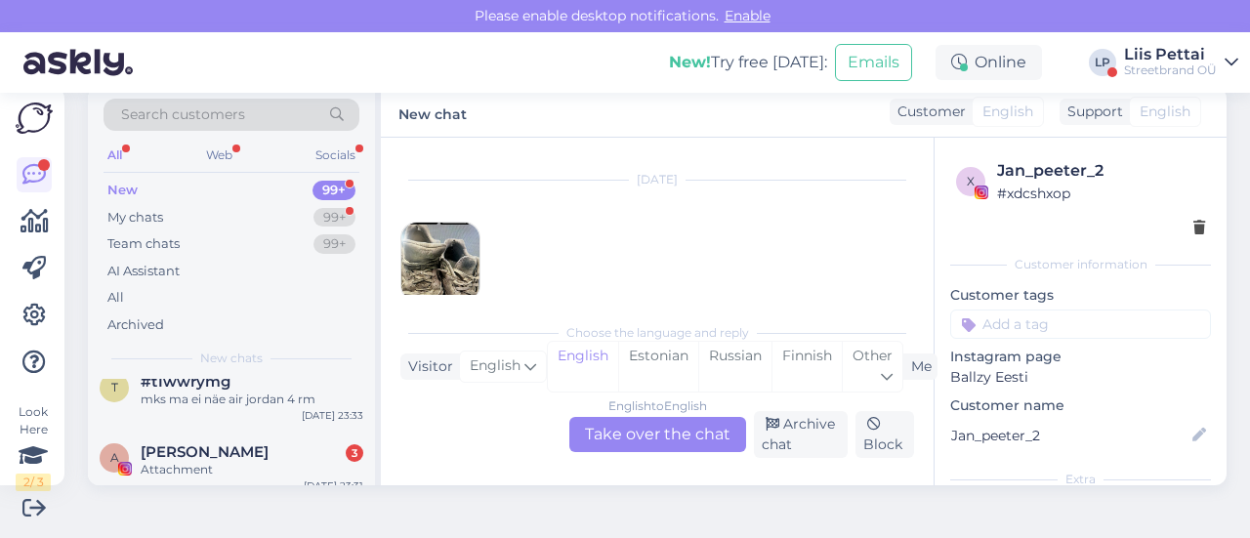
scroll to position [78, 0]
